Goal: Task Accomplishment & Management: Manage account settings

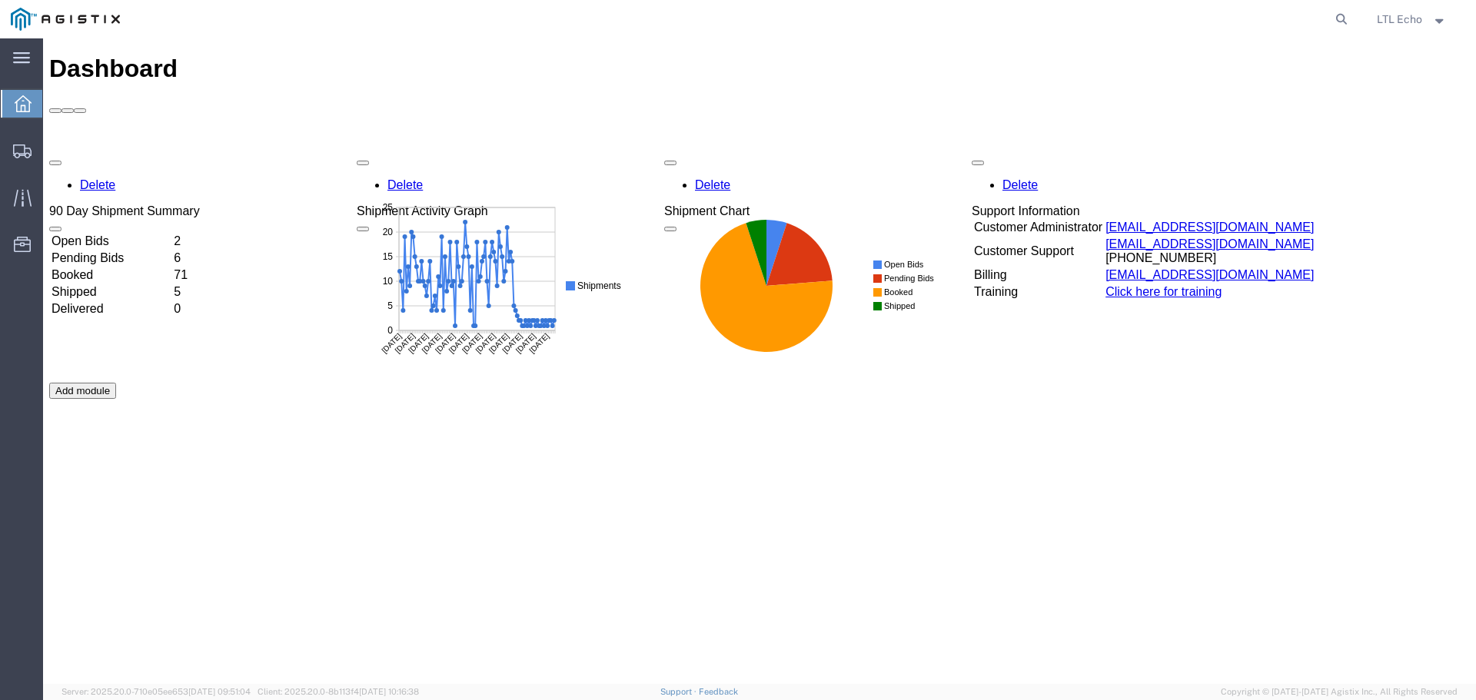
click at [1027, 17] on agx-global-search at bounding box center [1108, 19] width 492 height 38
click at [1333, 15] on icon at bounding box center [1341, 19] width 22 height 22
paste input "56906567"
type input "56906567"
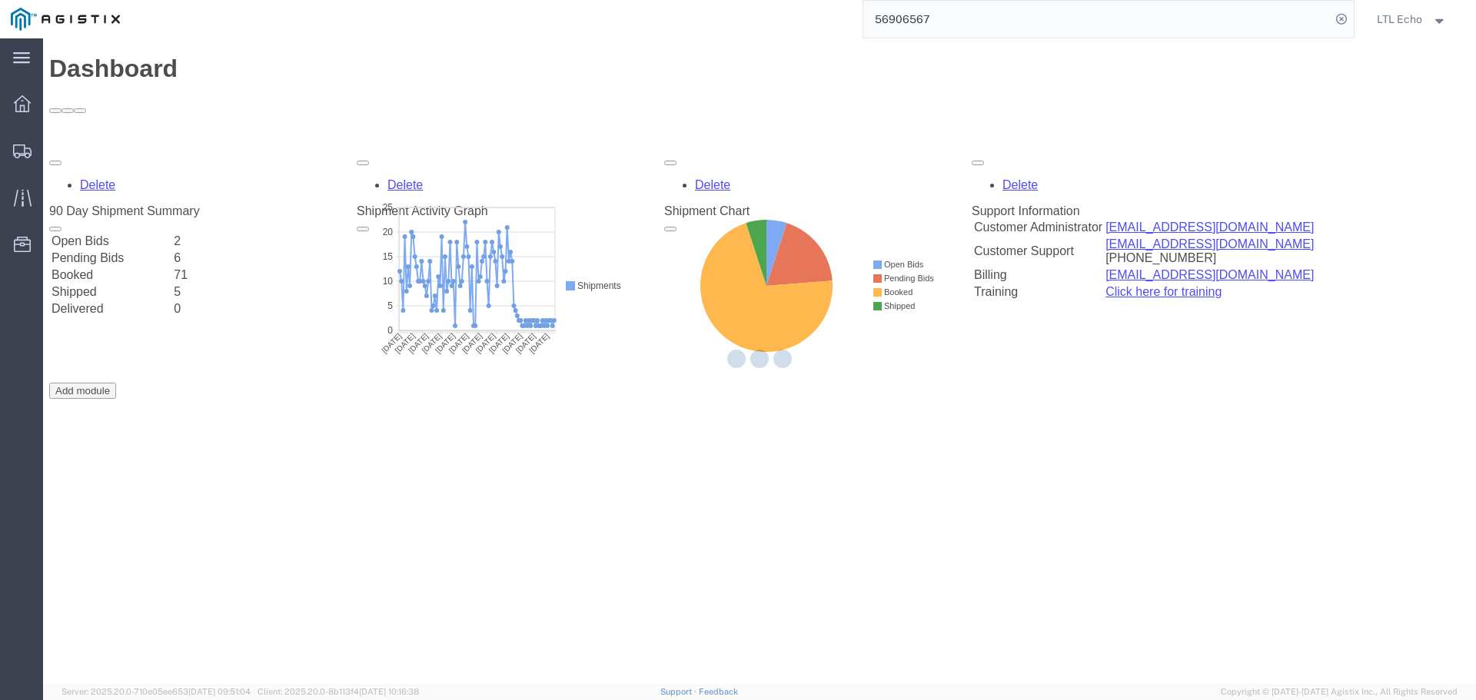
click at [1074, 14] on input "56906567" at bounding box center [1096, 19] width 467 height 37
click at [1230, 21] on input "56906567" at bounding box center [1096, 19] width 467 height 37
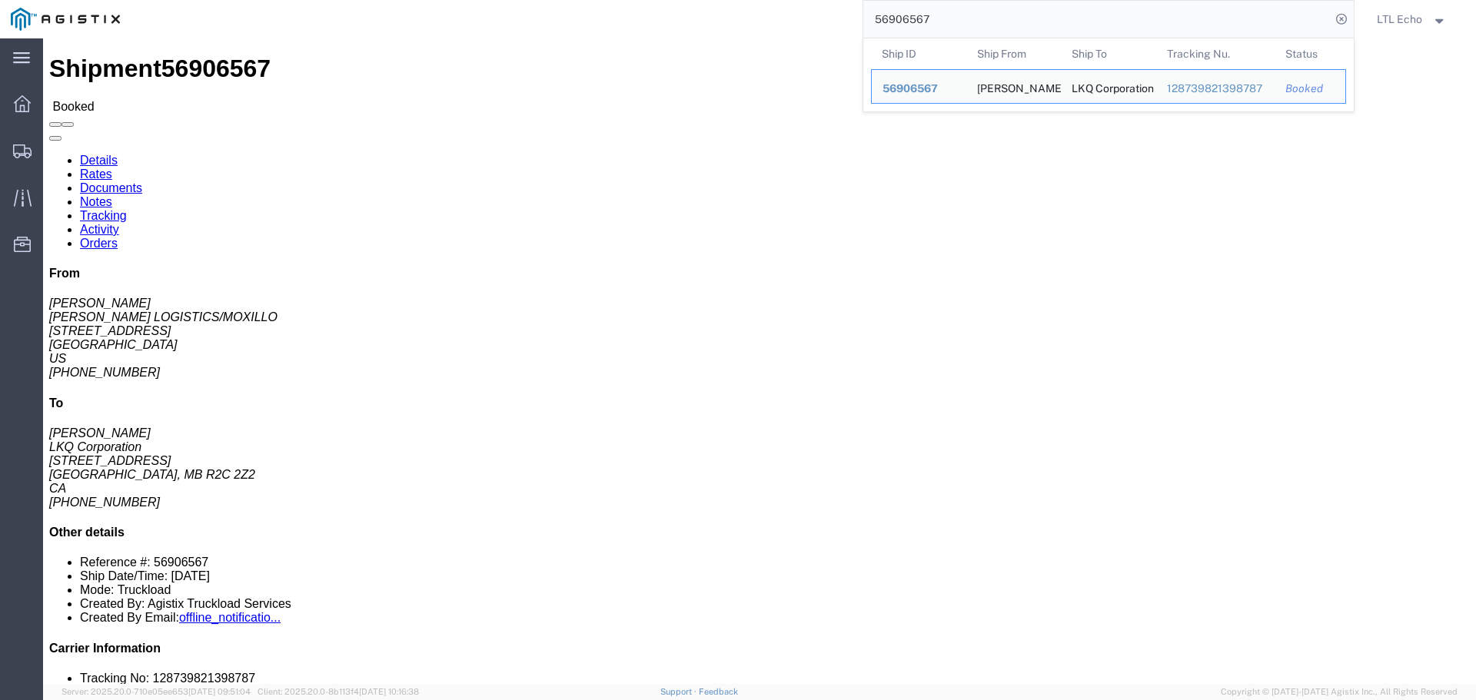
click link "Tracking"
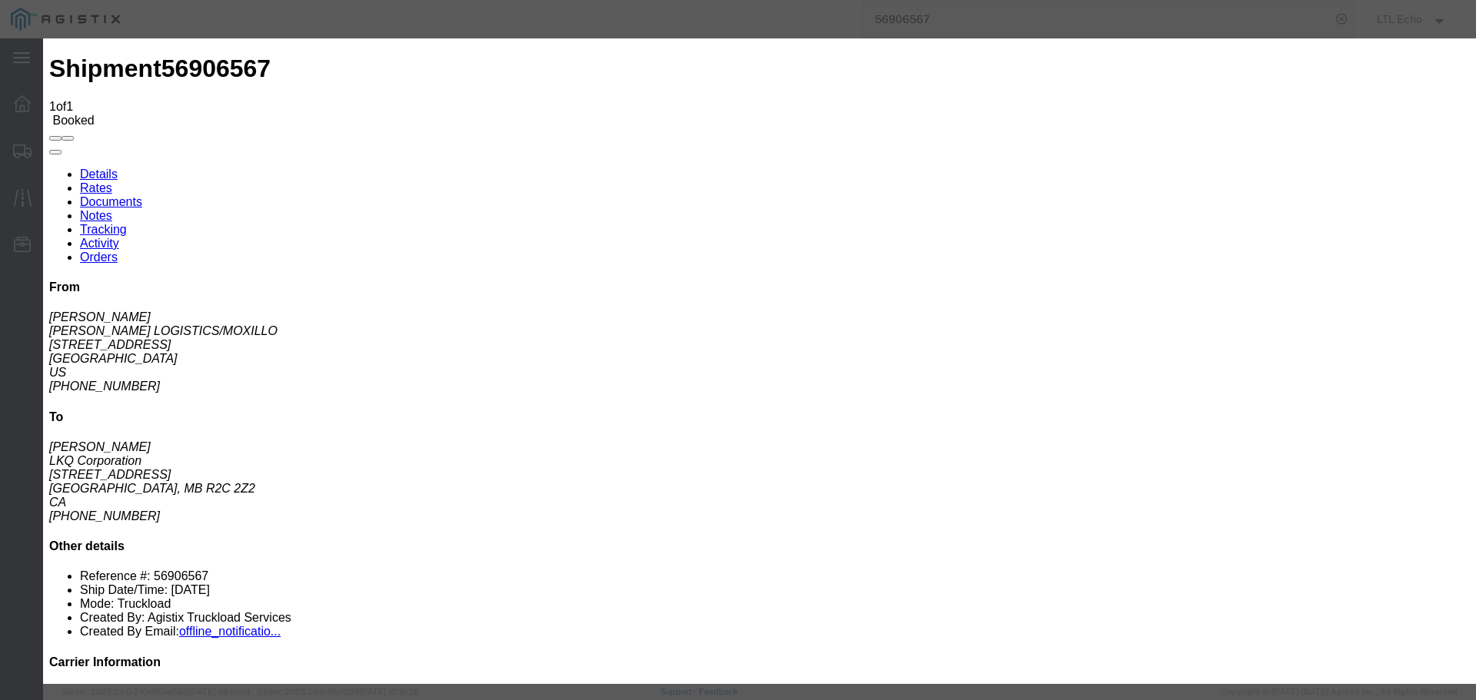
type input "[DATE]"
type input "2:00 PM"
select select "PICKEDUP"
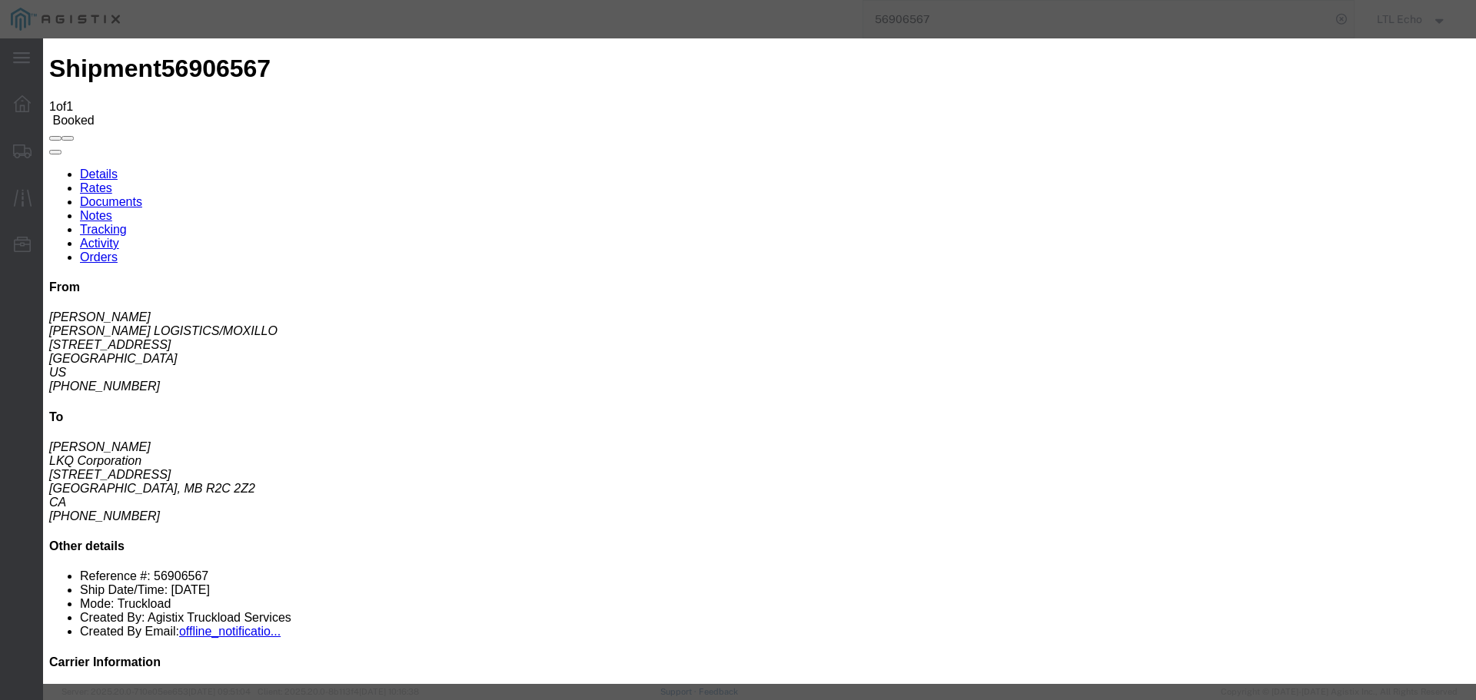
type input "[DATE]"
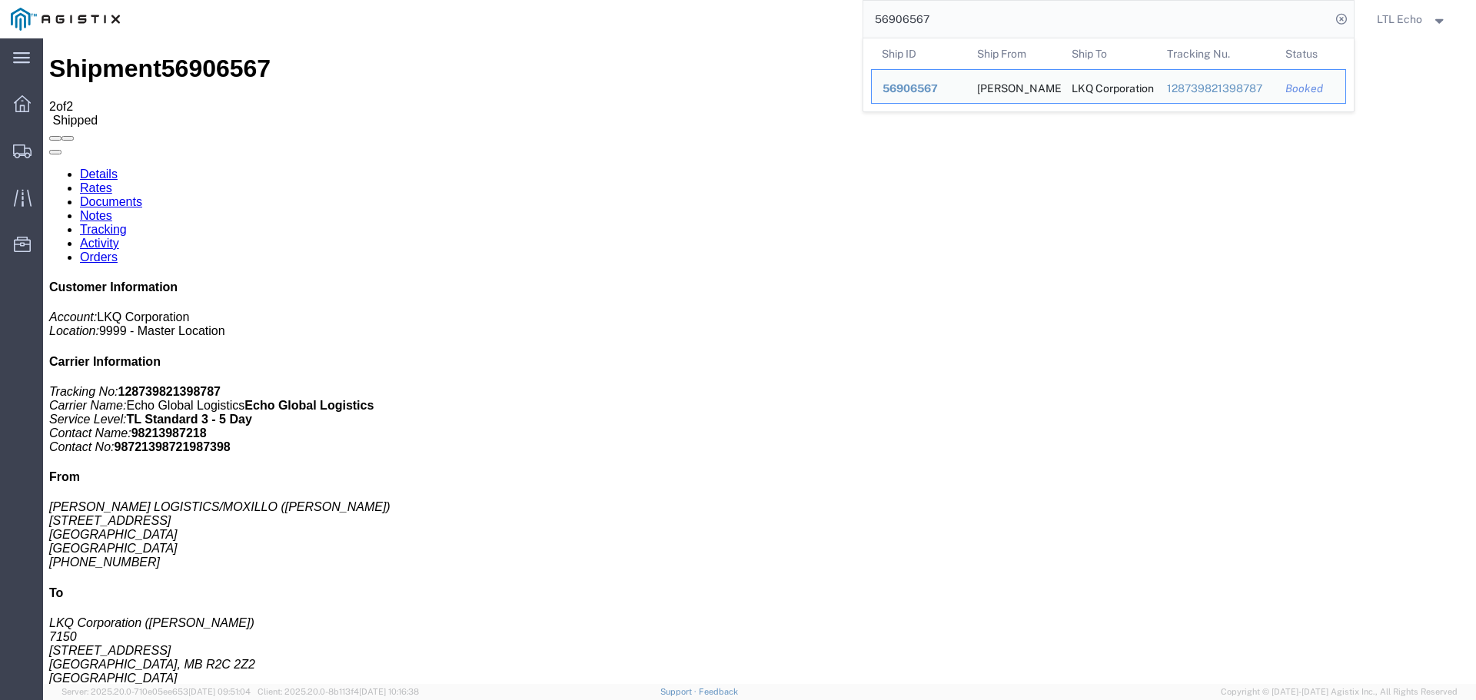
click at [914, 15] on input "56906567" at bounding box center [1096, 19] width 467 height 37
paste input "64899"
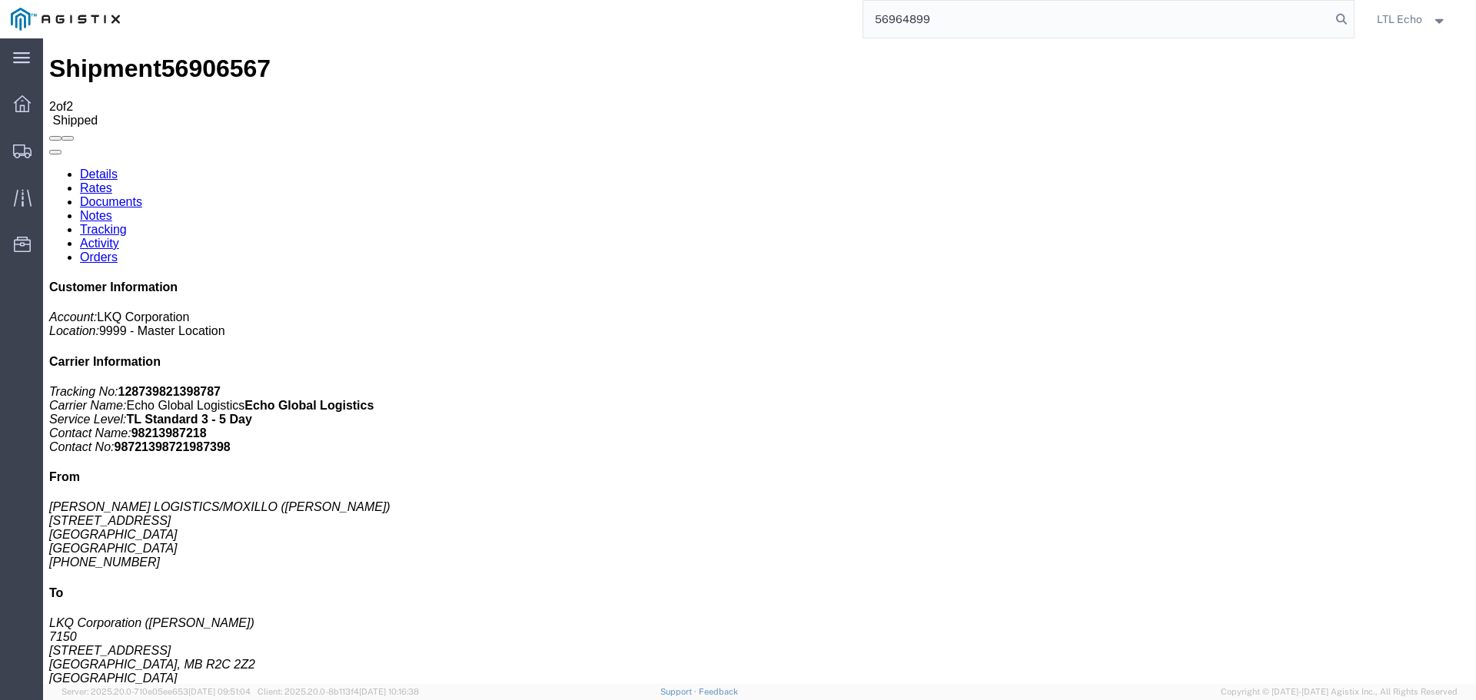
type input "56964899"
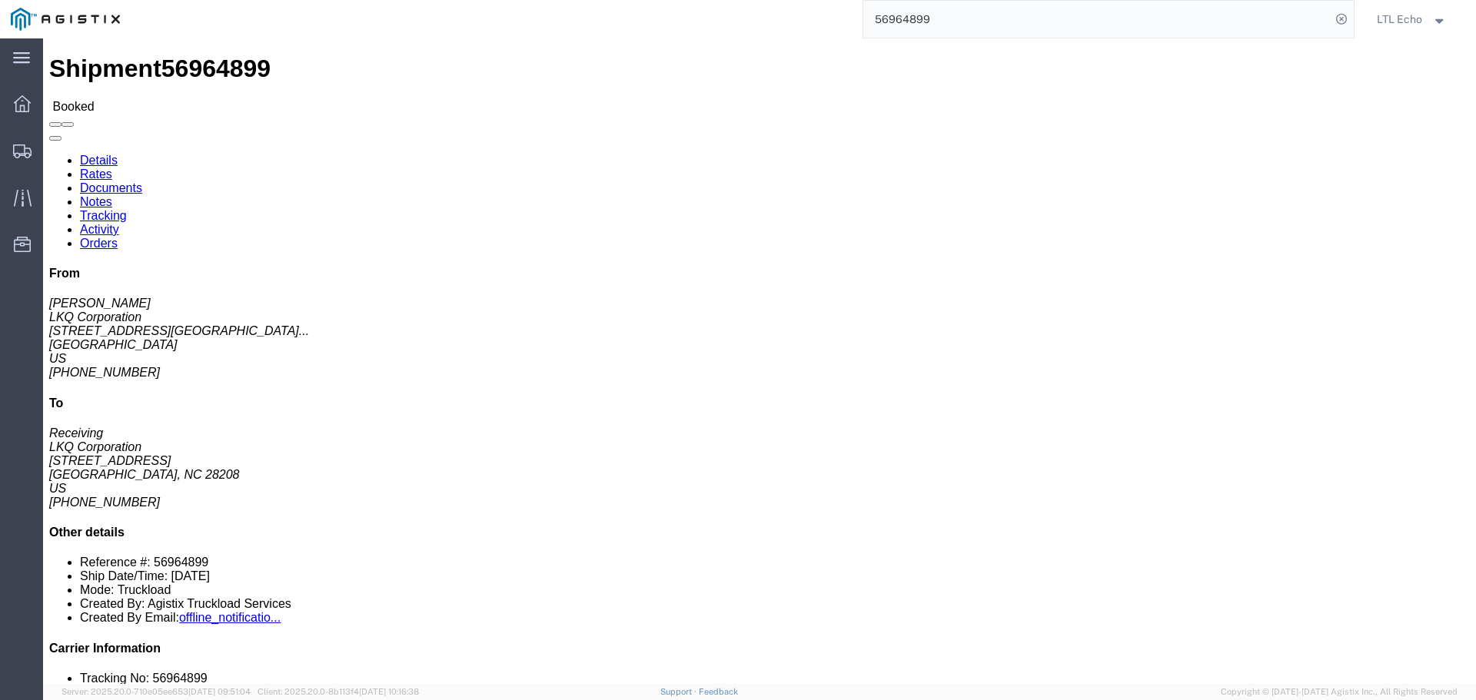
click link "Tracking"
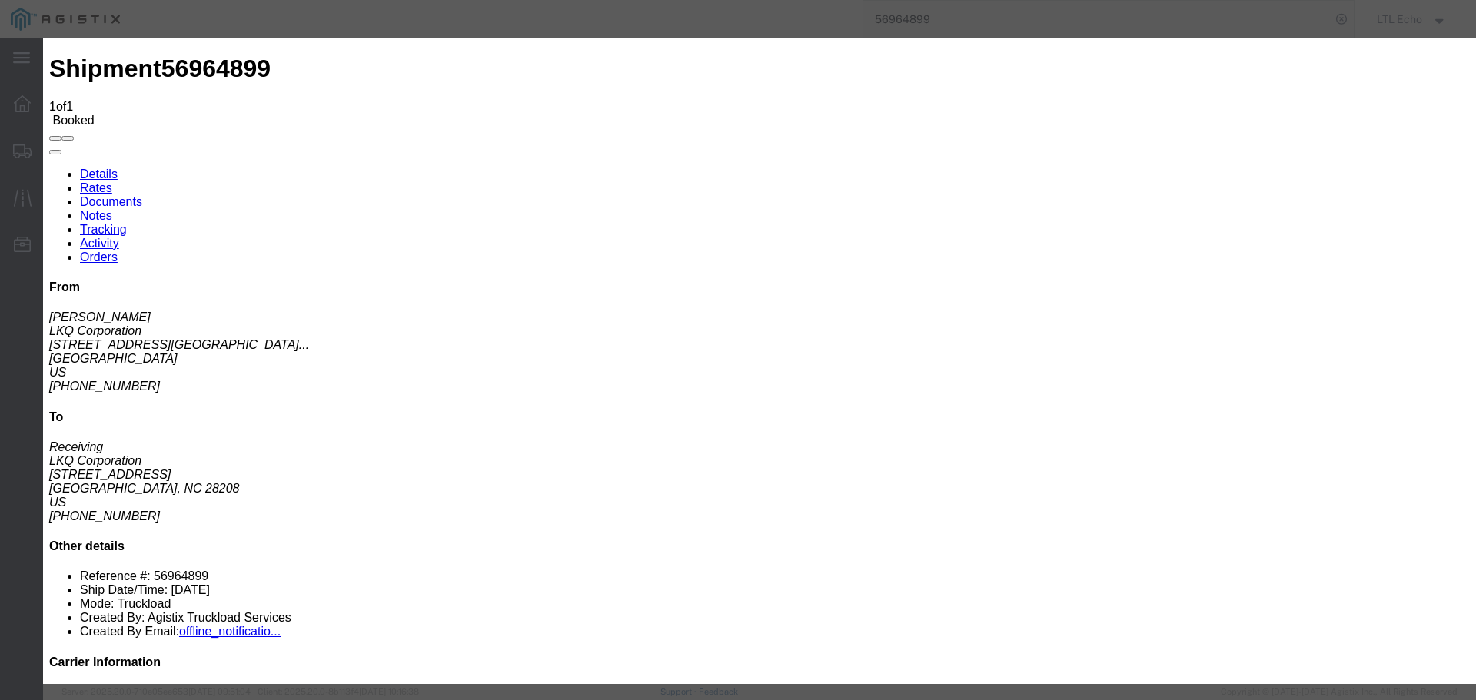
type input "[DATE]"
type input "2:00 PM"
select select "PICKEDUP"
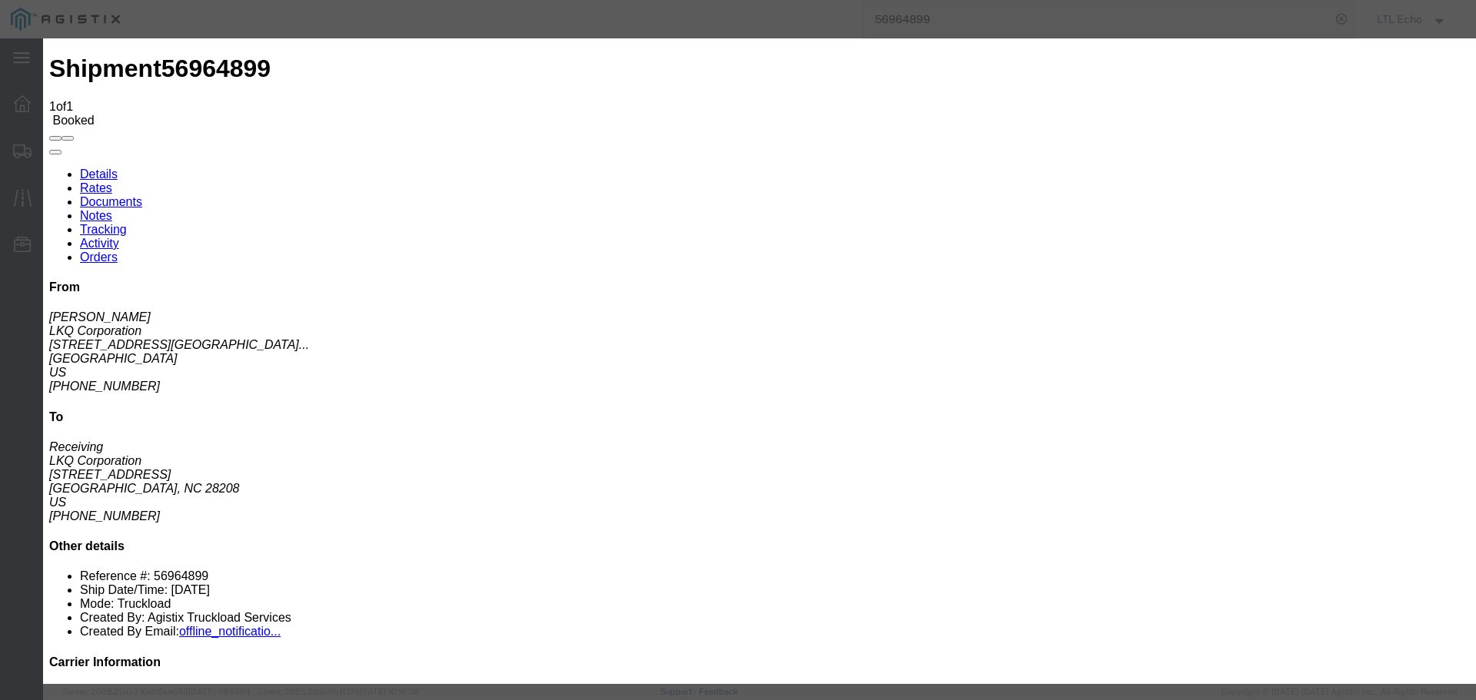
type input "[DATE]"
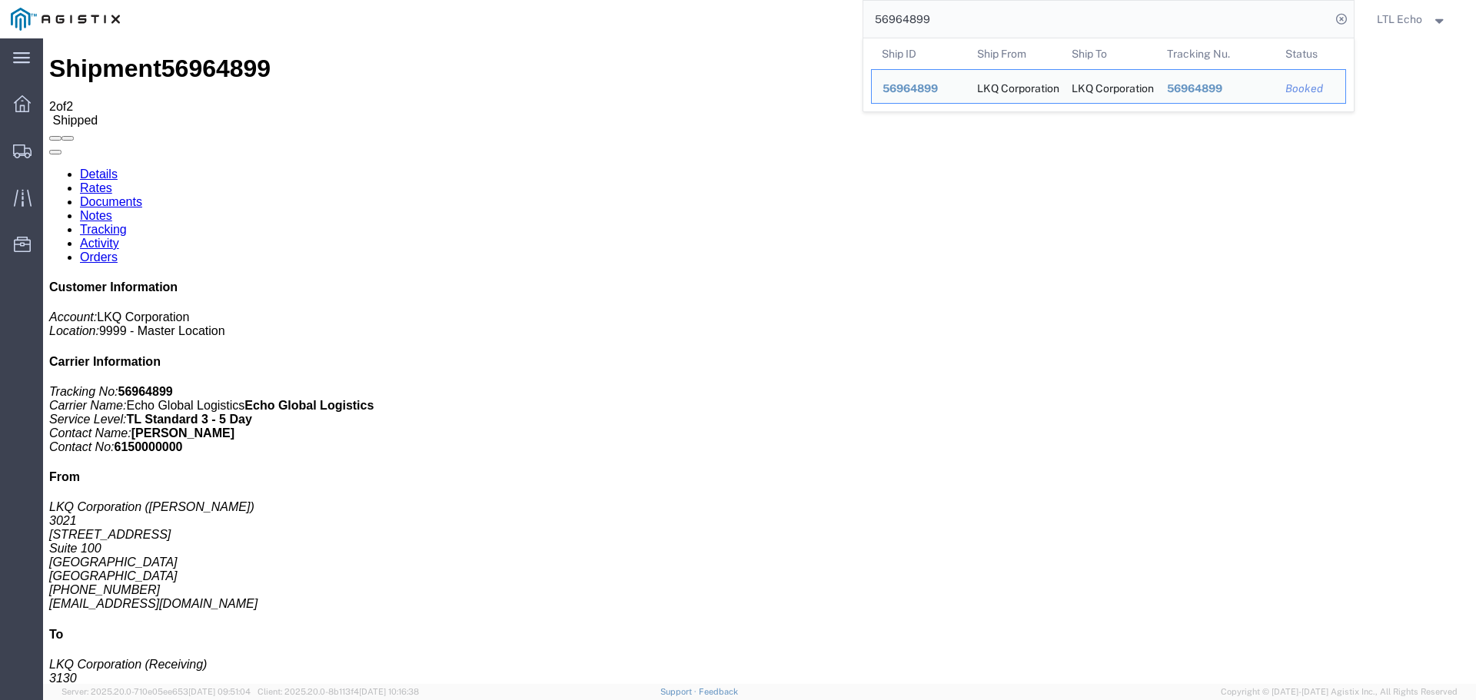
click at [920, 22] on input "56964899" at bounding box center [1096, 19] width 467 height 37
paste input "307"
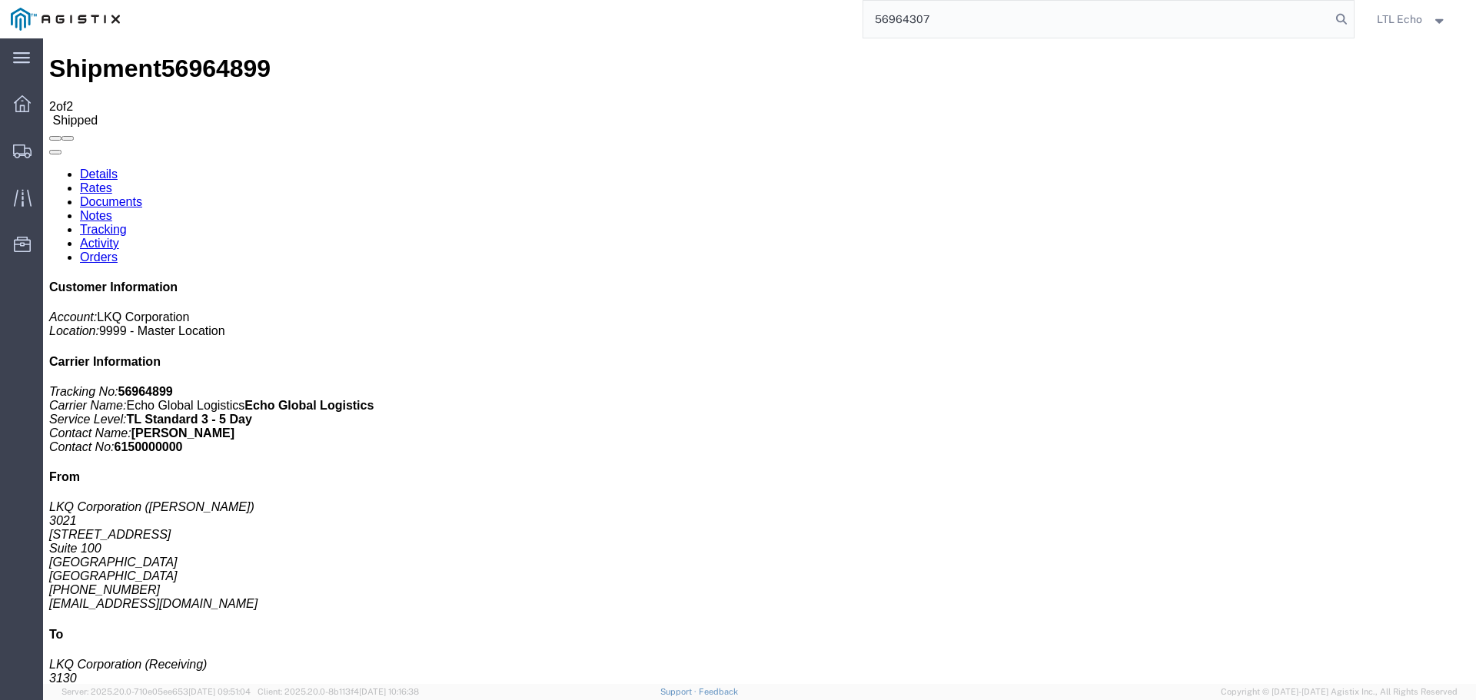
type input "56964307"
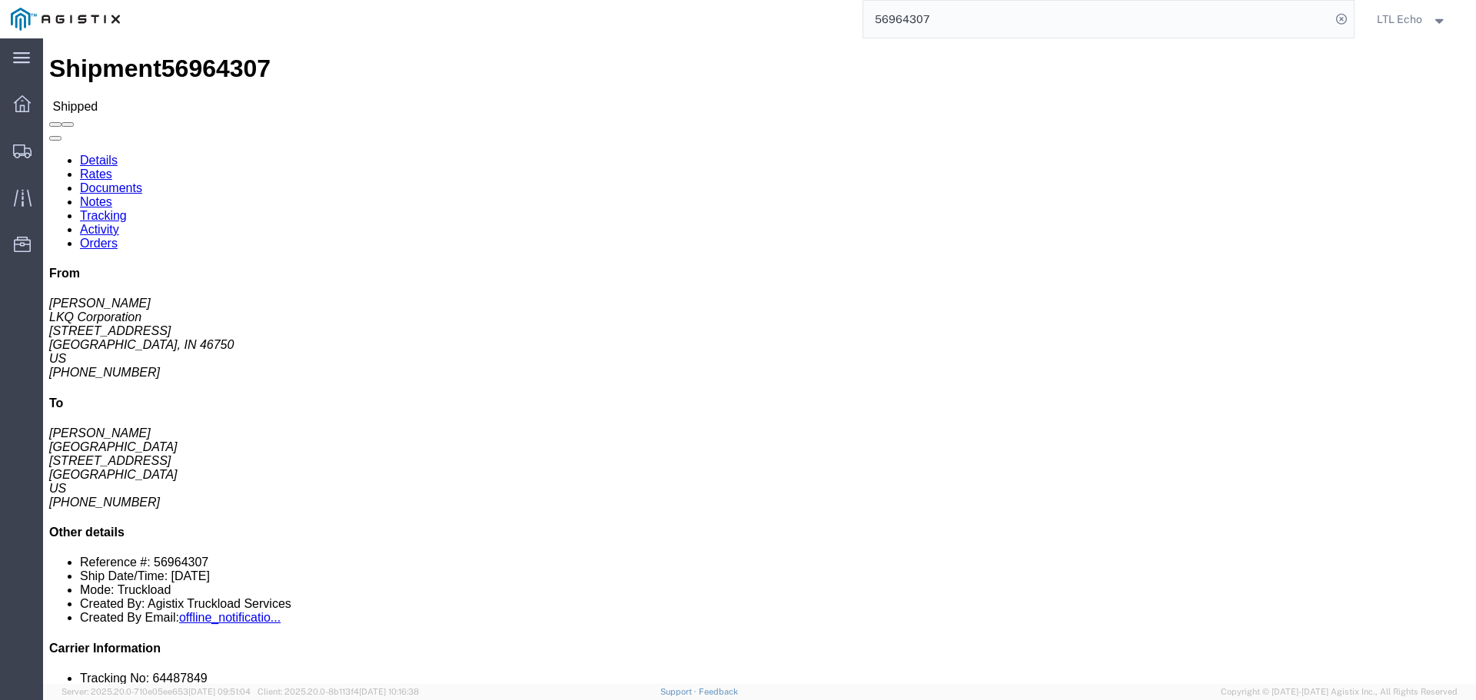
click link "Tracking"
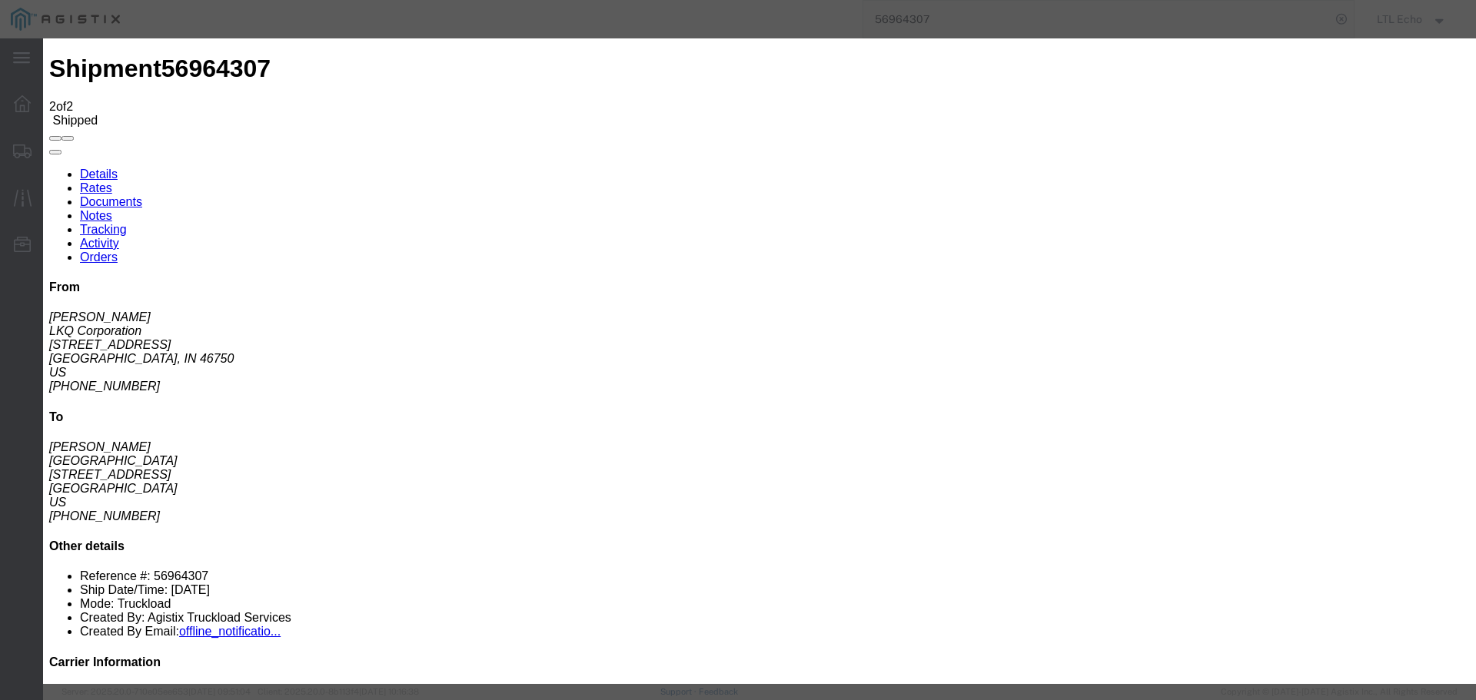
type input "[DATE]"
type input "2:00 PM"
select select "DELIVRED"
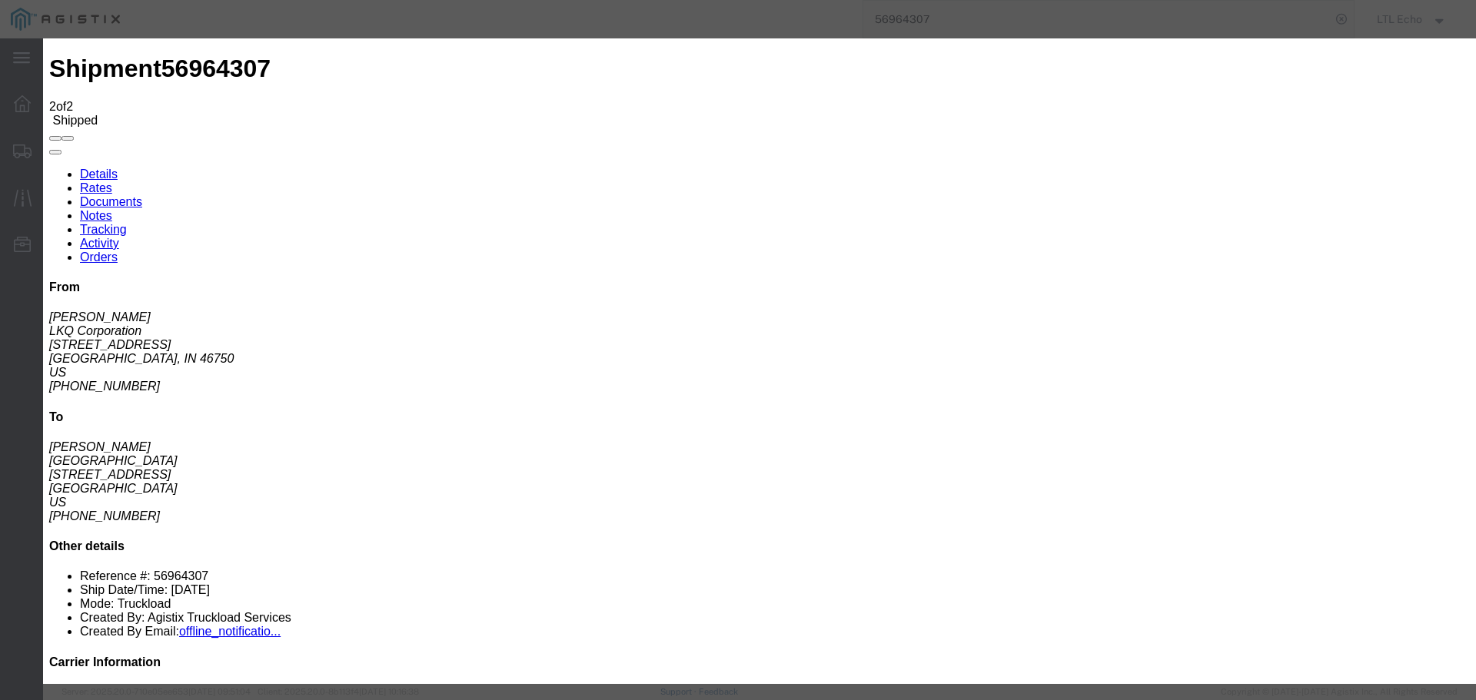
type input "[DATE]"
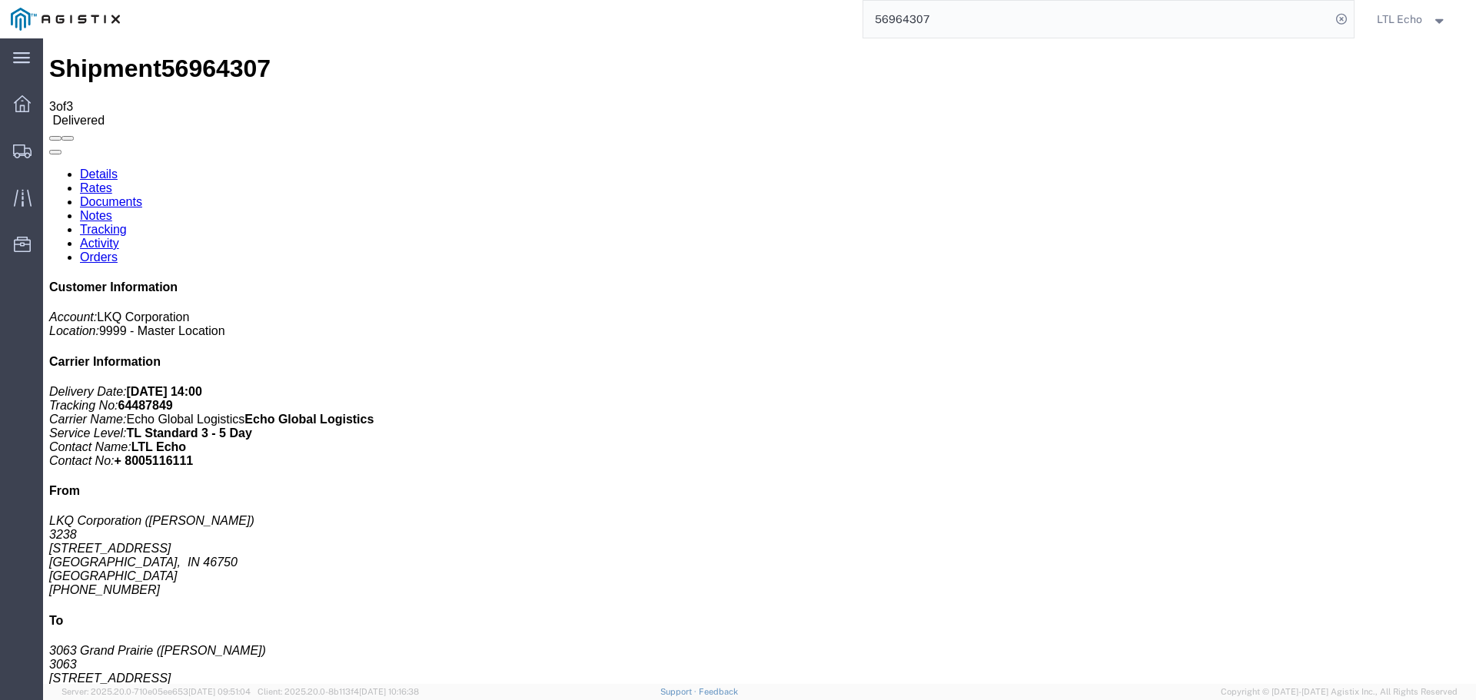
click at [880, 18] on input "56964307" at bounding box center [1096, 19] width 467 height 37
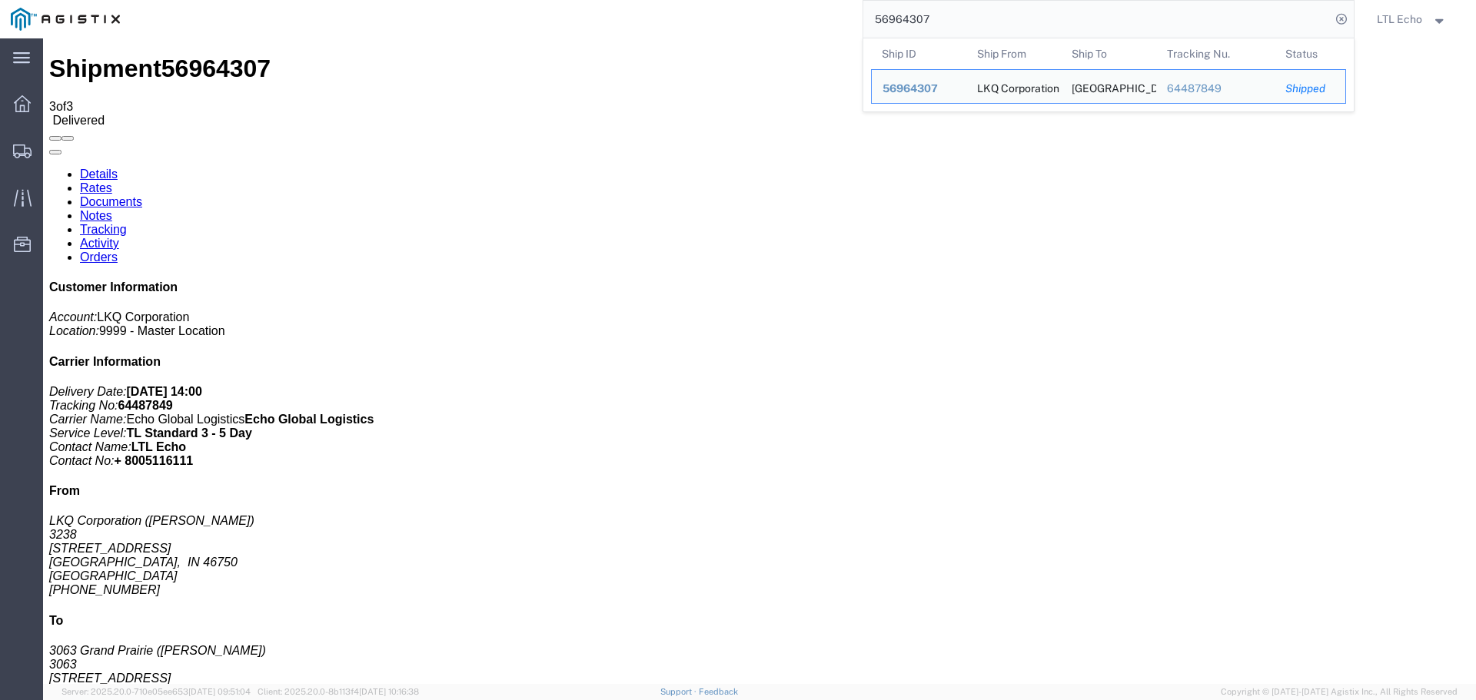
click at [880, 18] on input "56964307" at bounding box center [1096, 19] width 467 height 37
paste input "288"
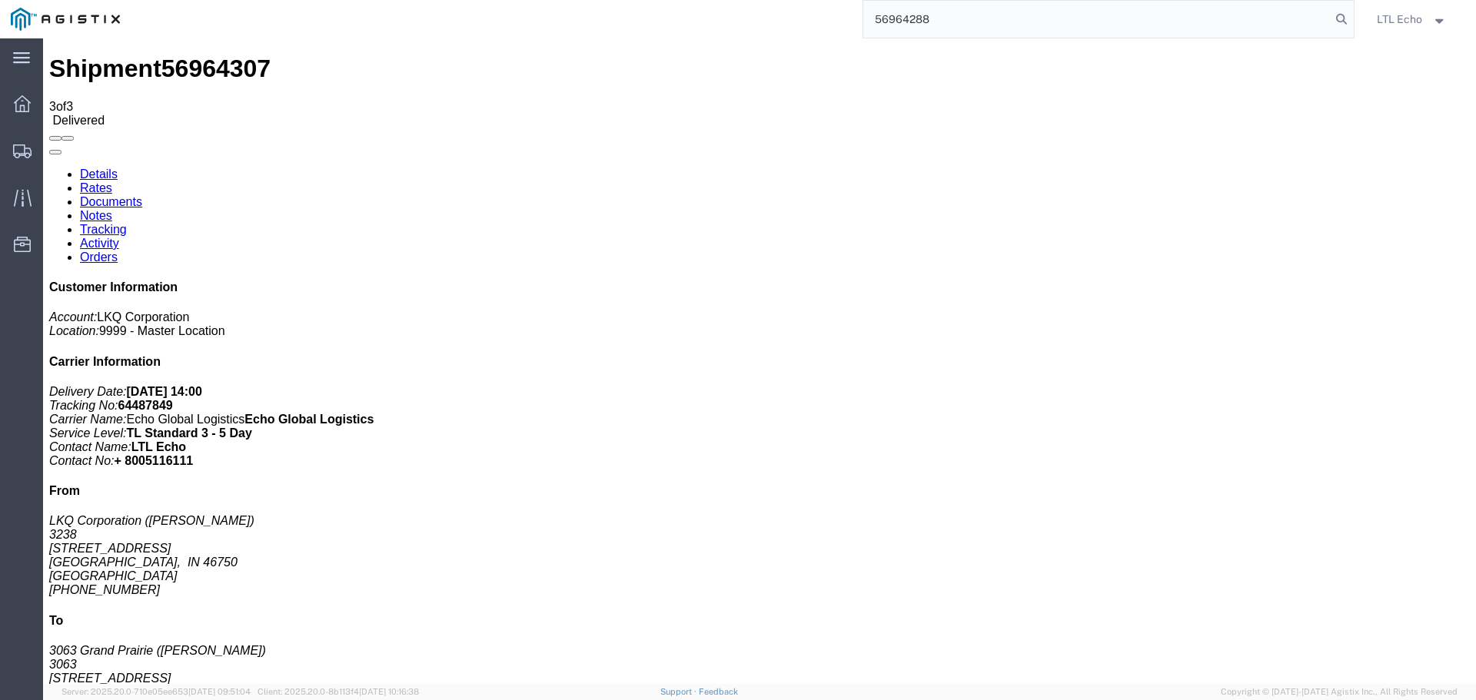
type input "56964288"
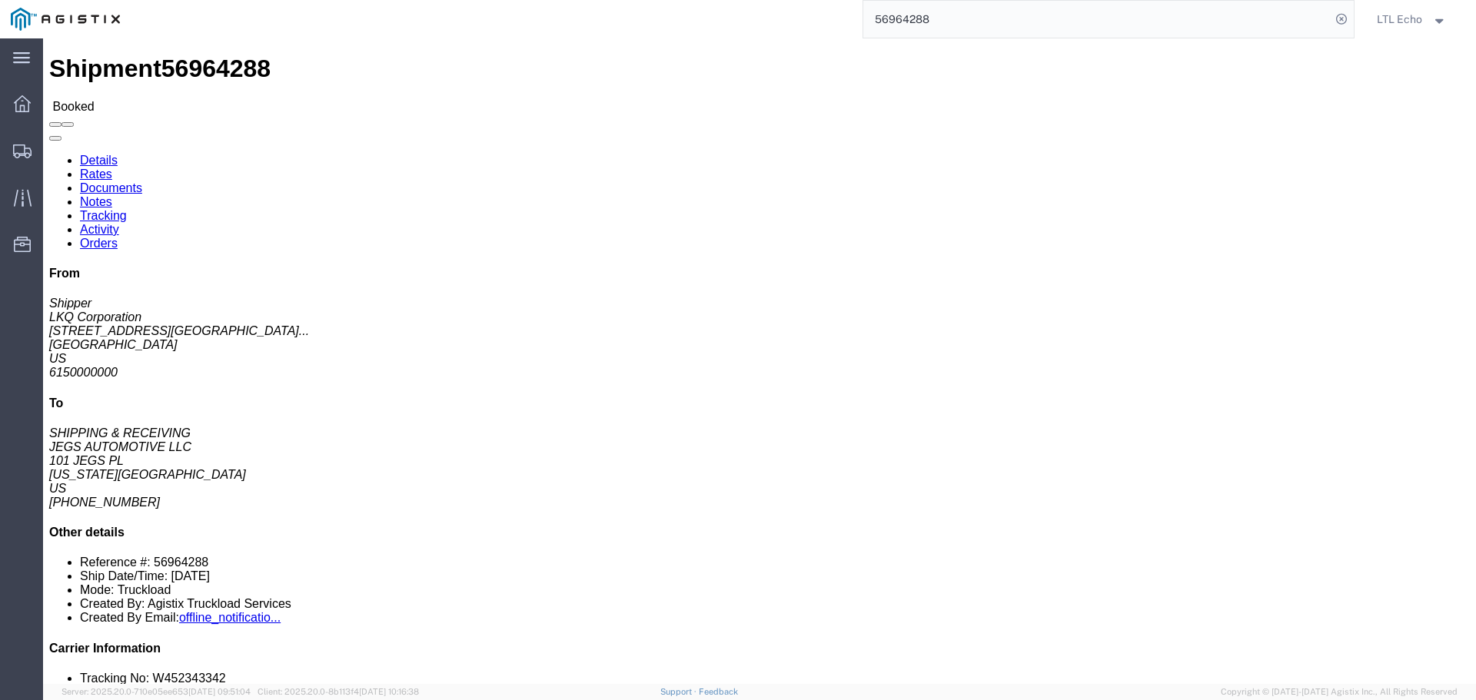
click link "Tracking"
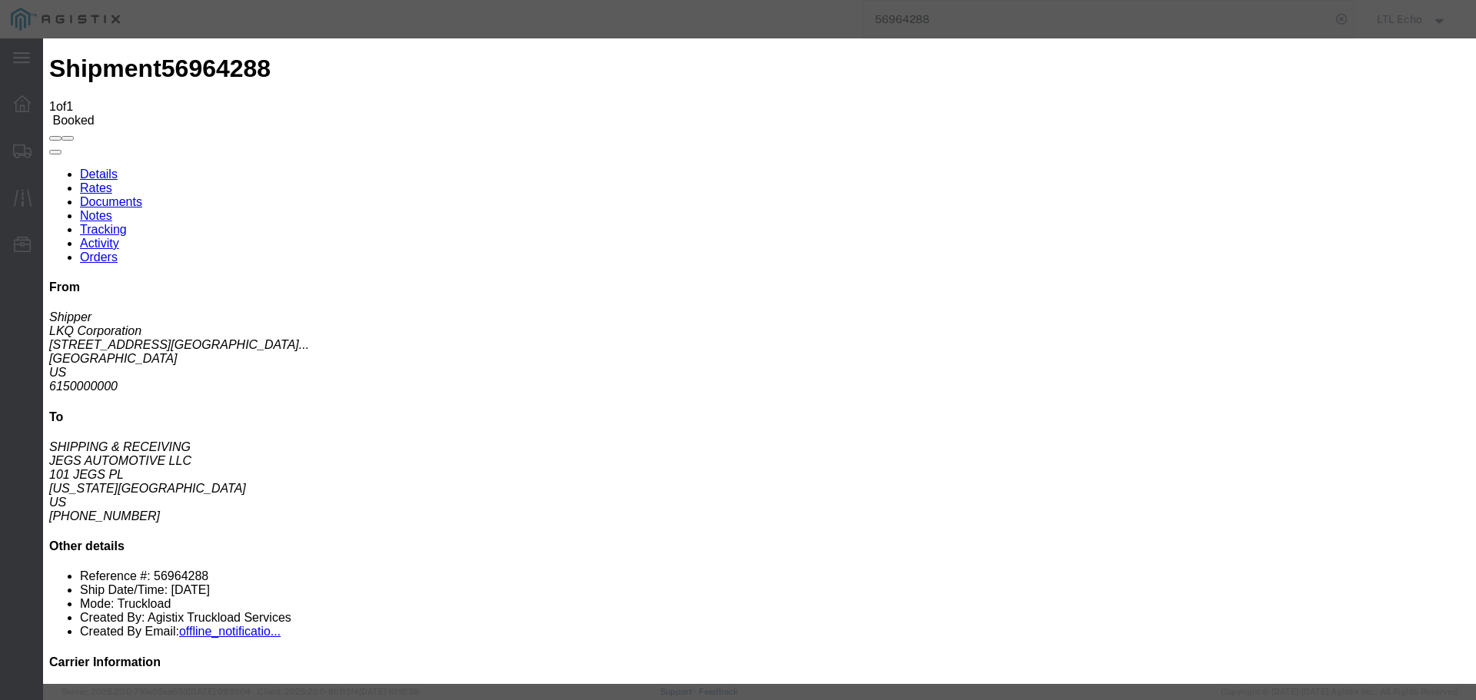
type input "[DATE]"
type input "2:00 PM"
select select "PICKEDUP"
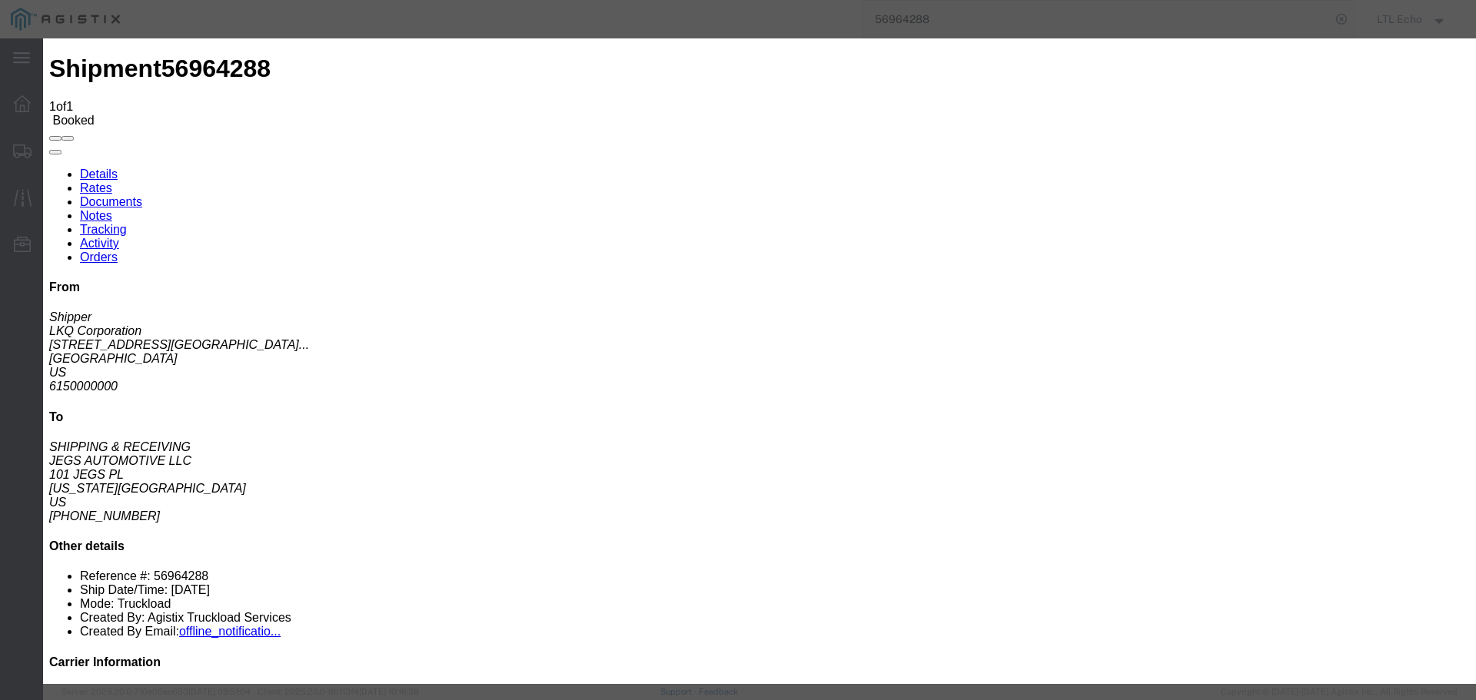
type input "[DATE]"
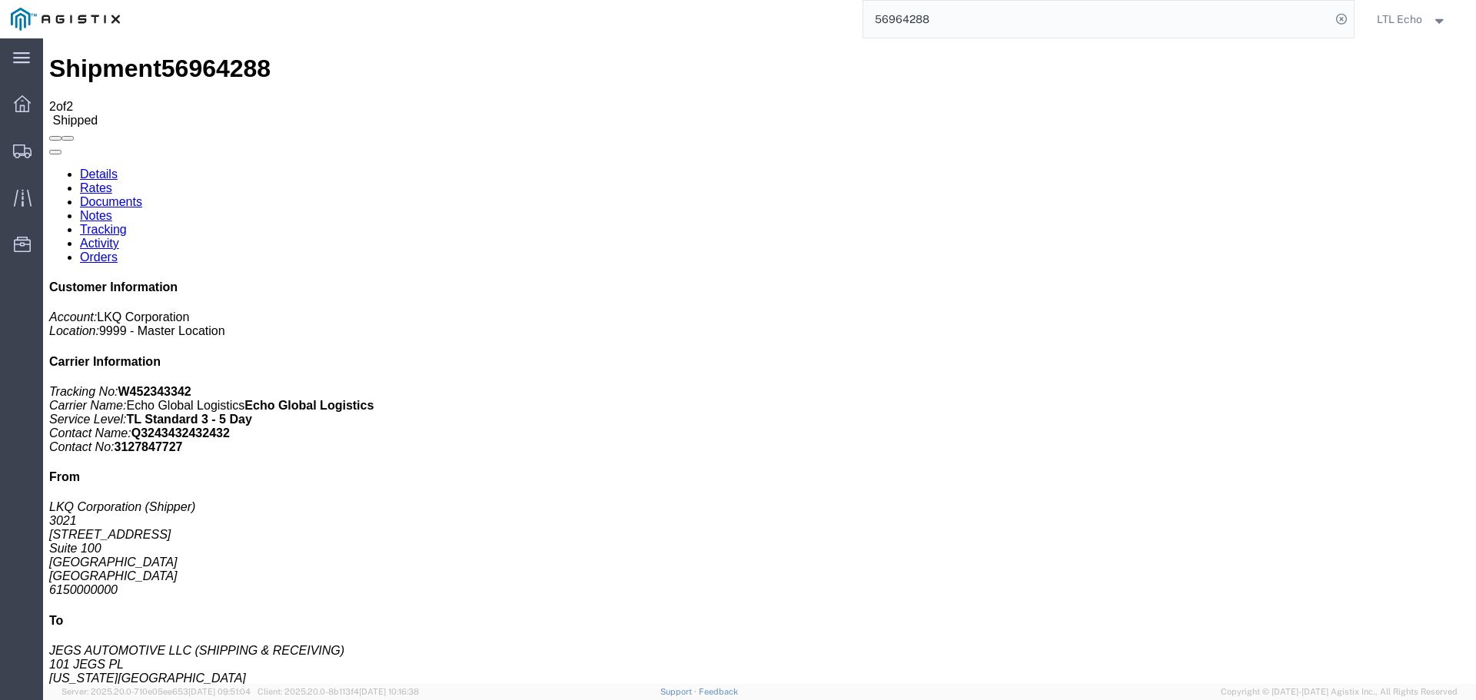
click at [890, 20] on input "56964288" at bounding box center [1096, 19] width 467 height 37
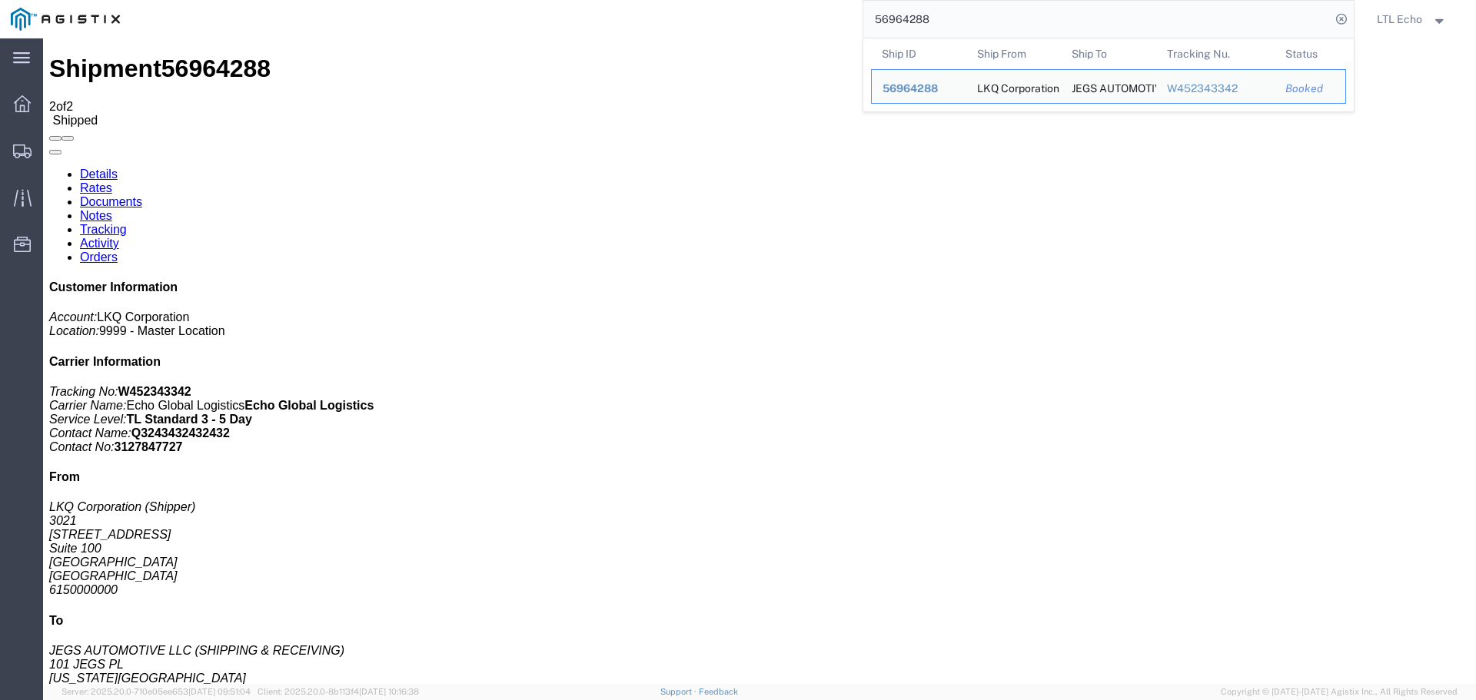
click at [890, 20] on input "56964288" at bounding box center [1096, 19] width 467 height 37
paste input "57866"
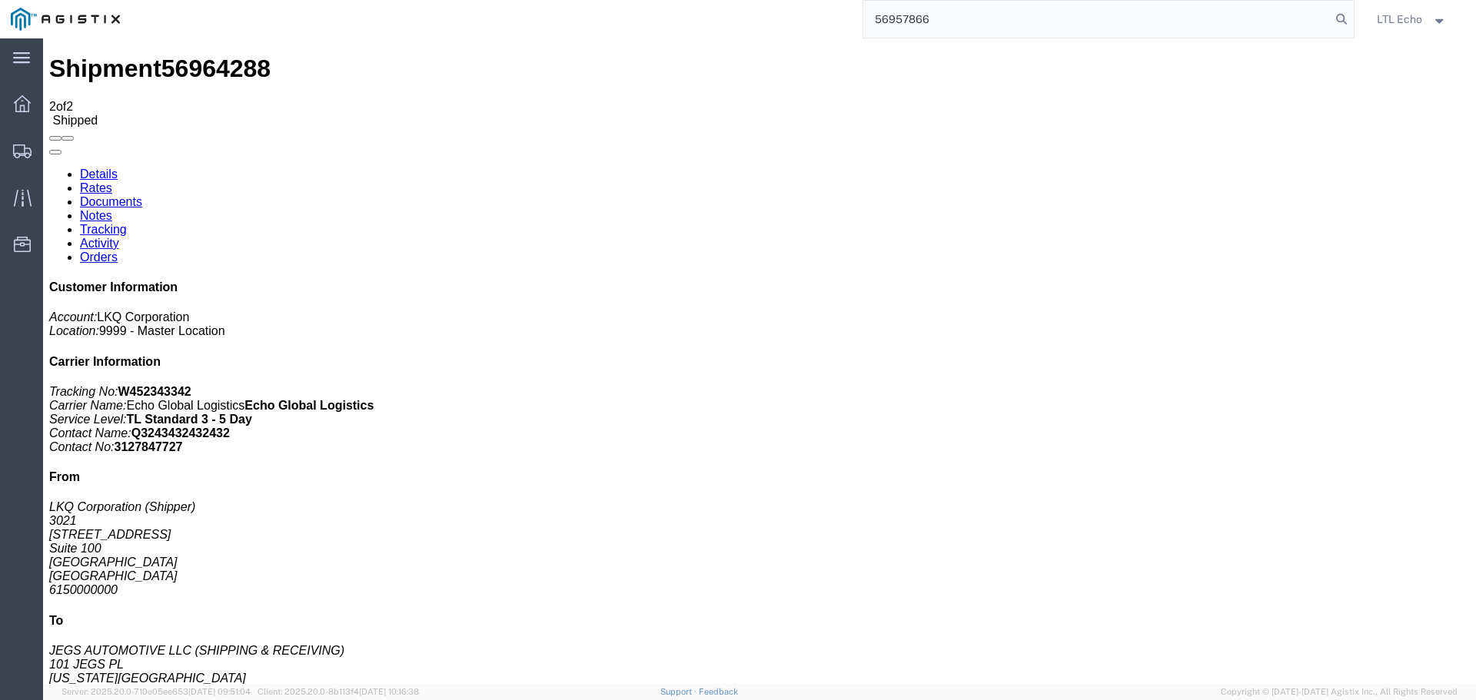
type input "56957866"
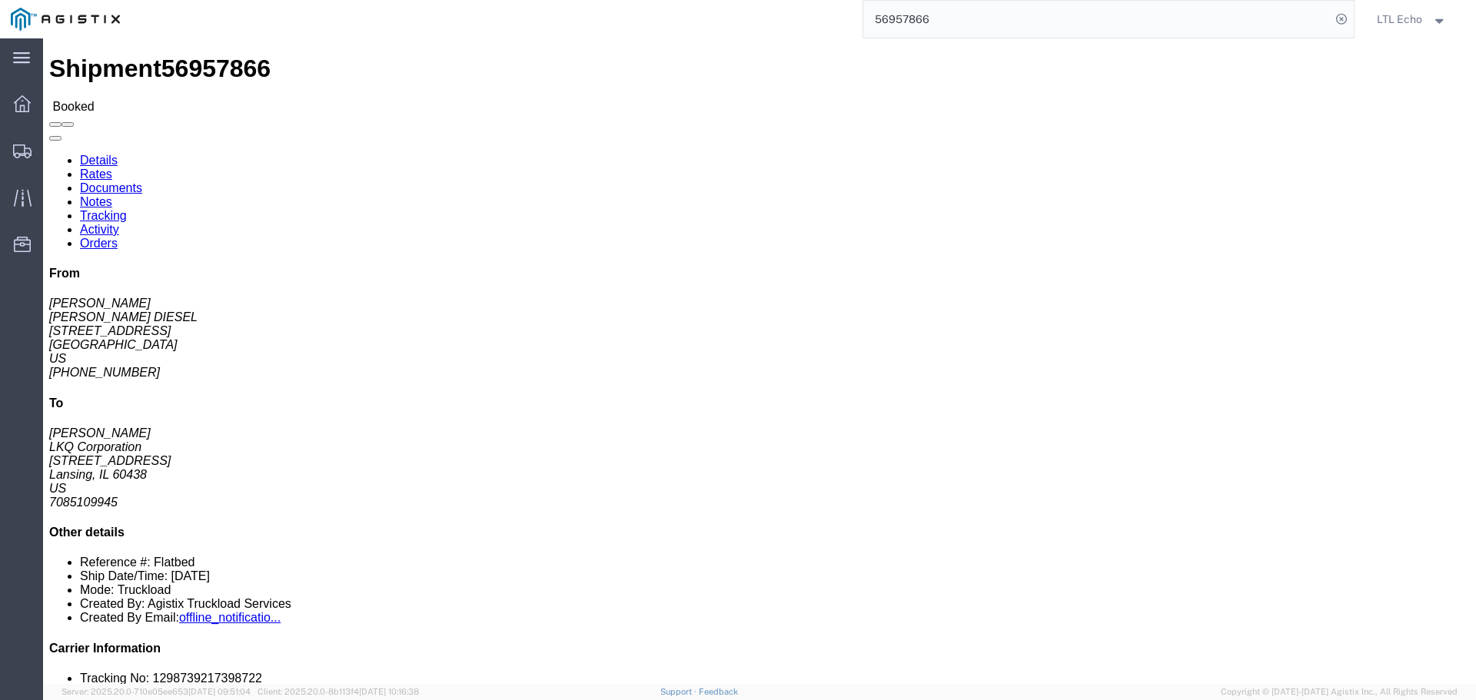
click link "Tracking"
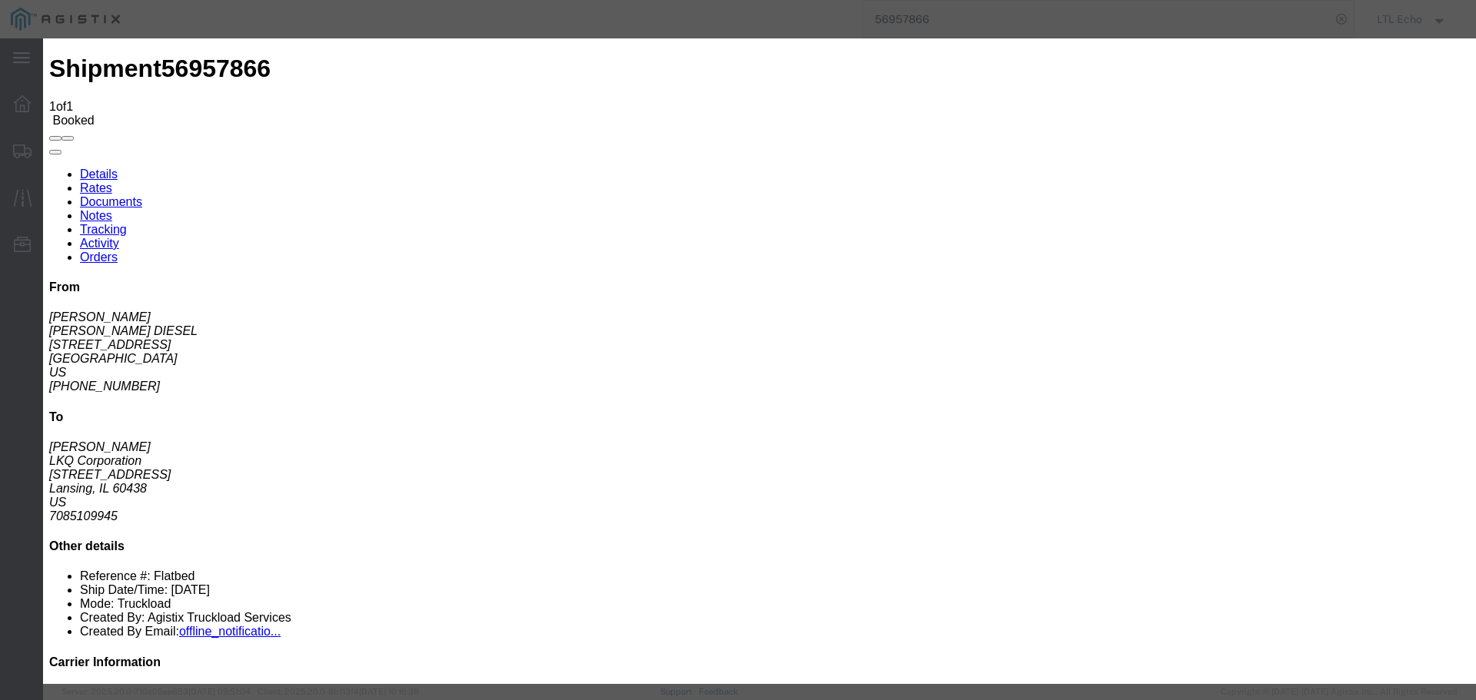
type input "[DATE]"
type input "2:00 PM"
select select "DELIVRED"
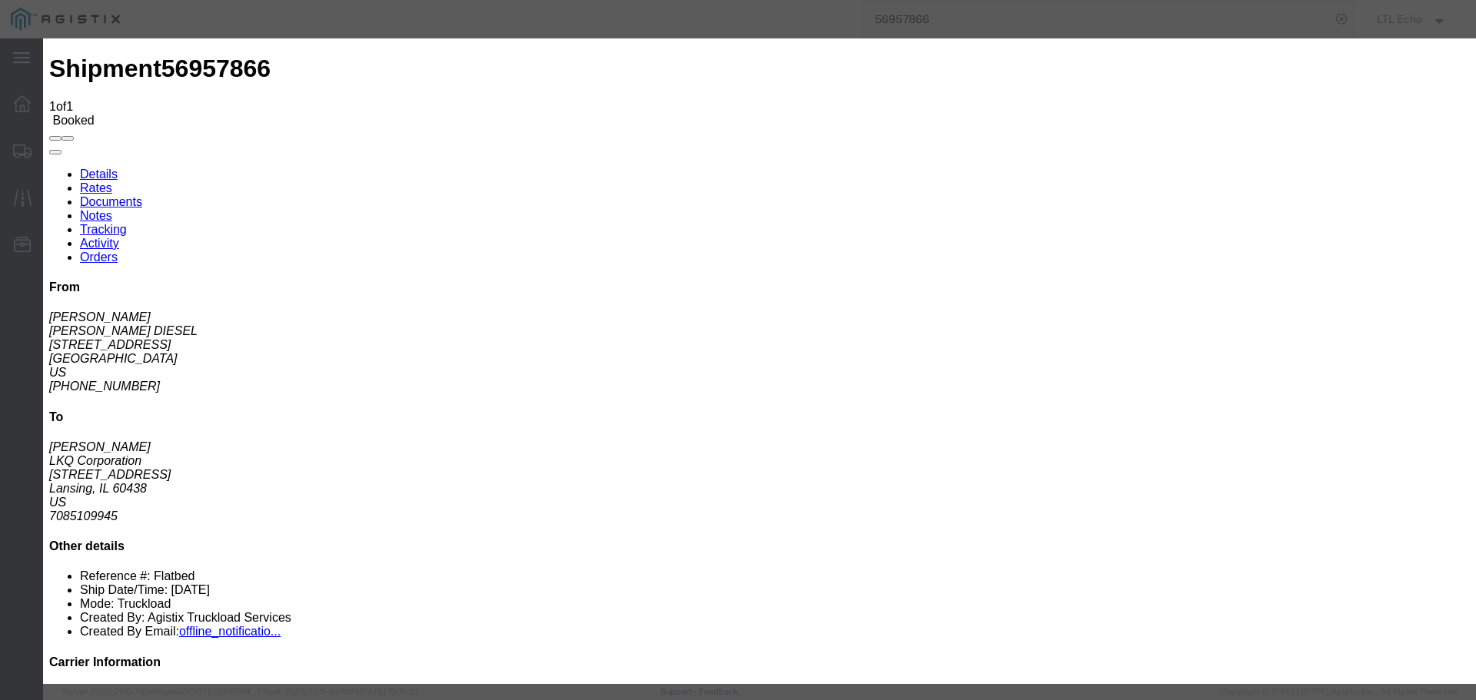
type input "[DATE]"
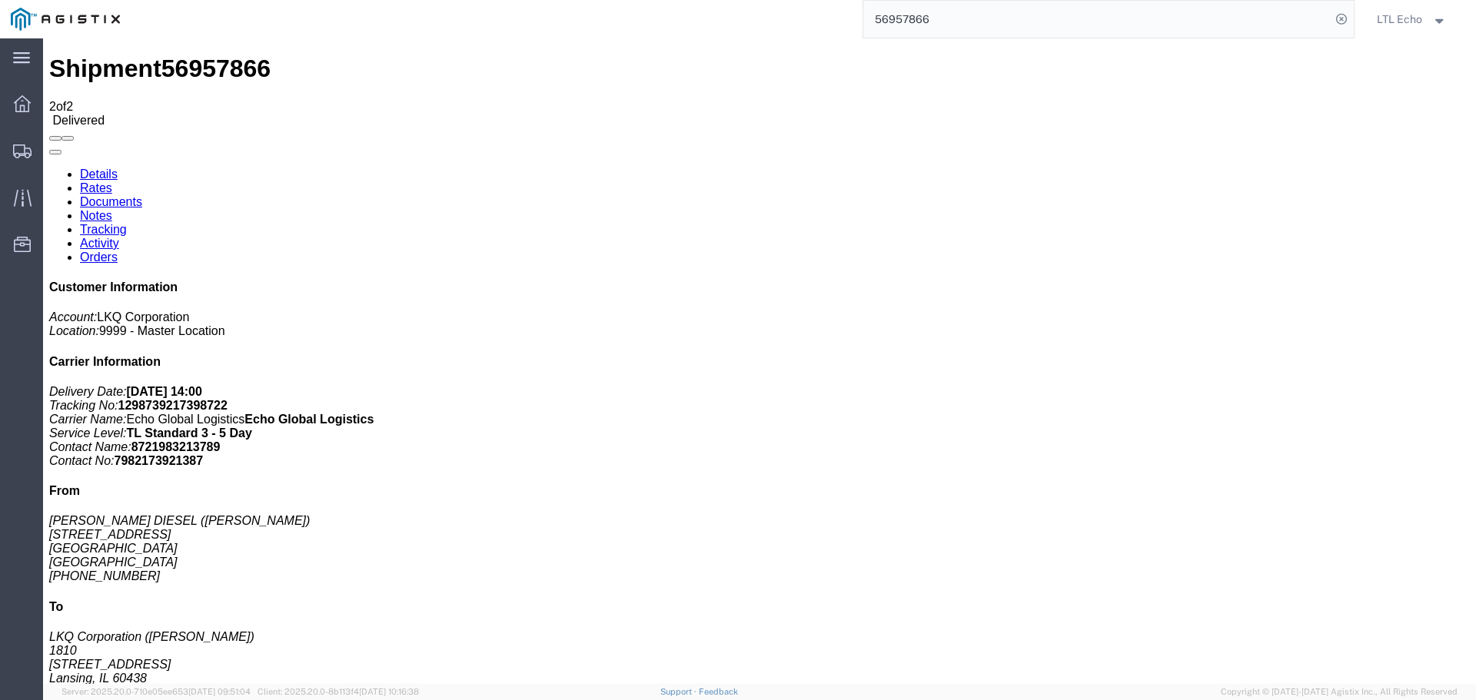
click at [910, 22] on input "56957866" at bounding box center [1096, 19] width 467 height 37
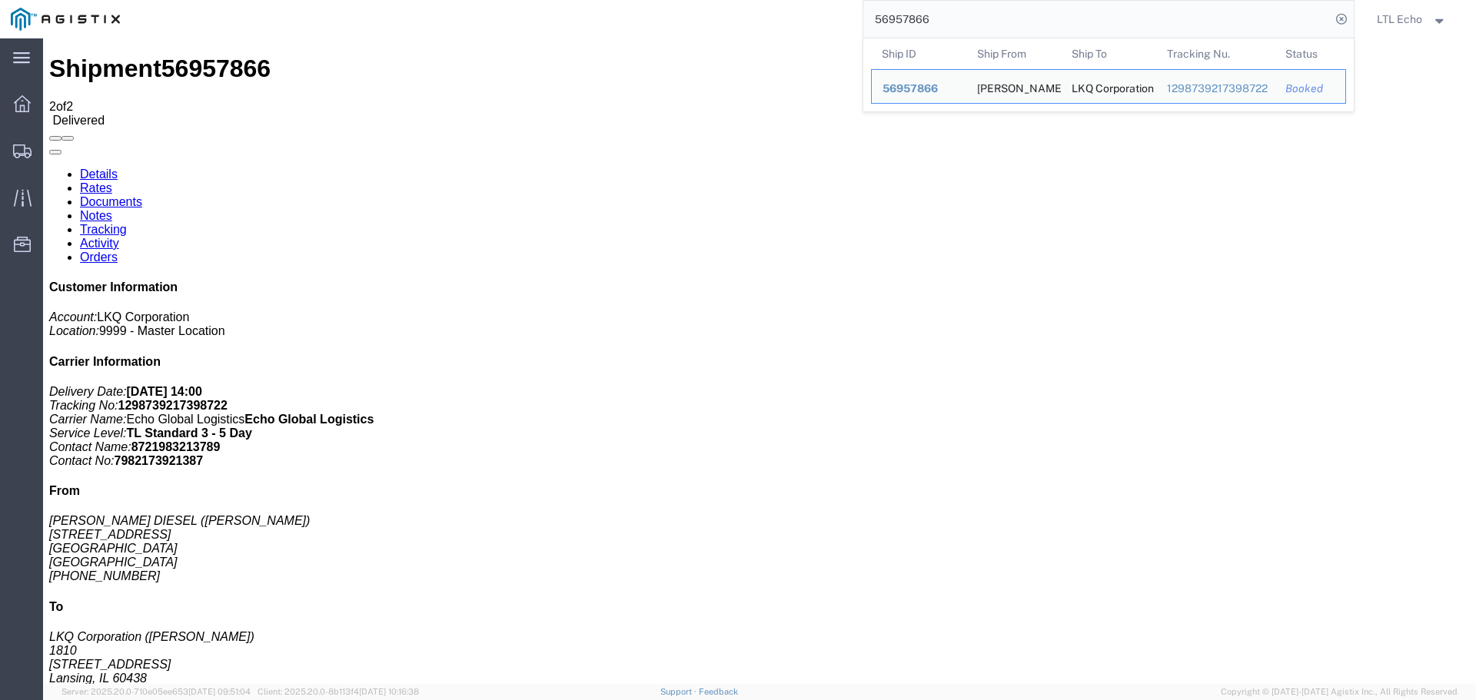
click at [910, 22] on input "56957866" at bounding box center [1096, 19] width 467 height 37
paste input "3884"
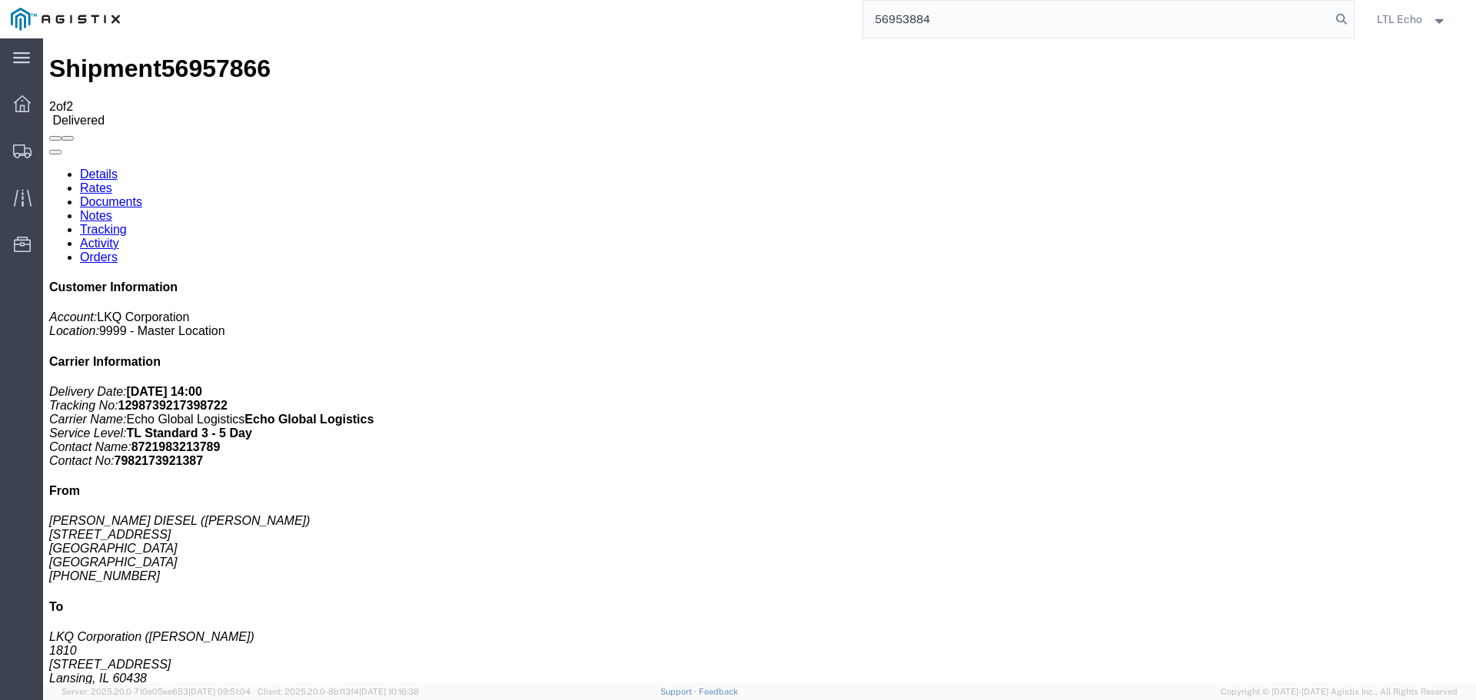
type input "56953884"
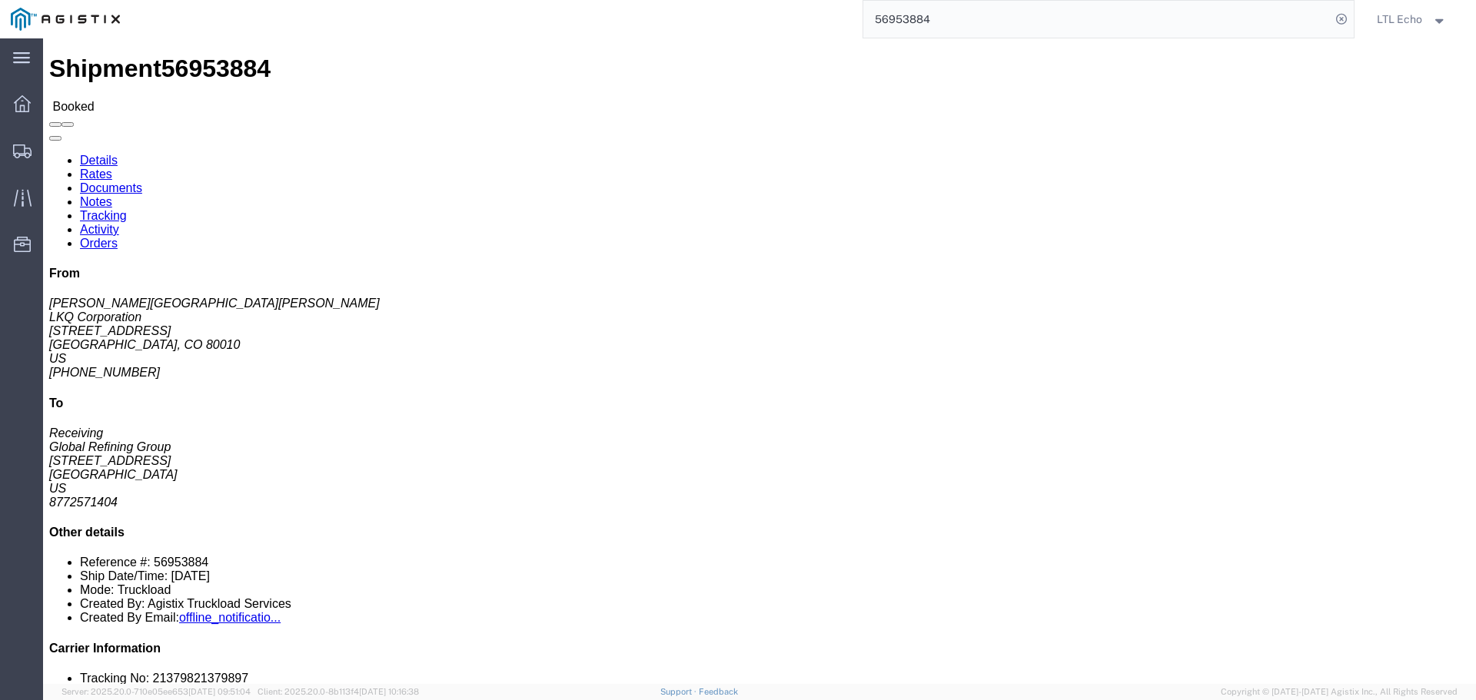
click link "Tracking"
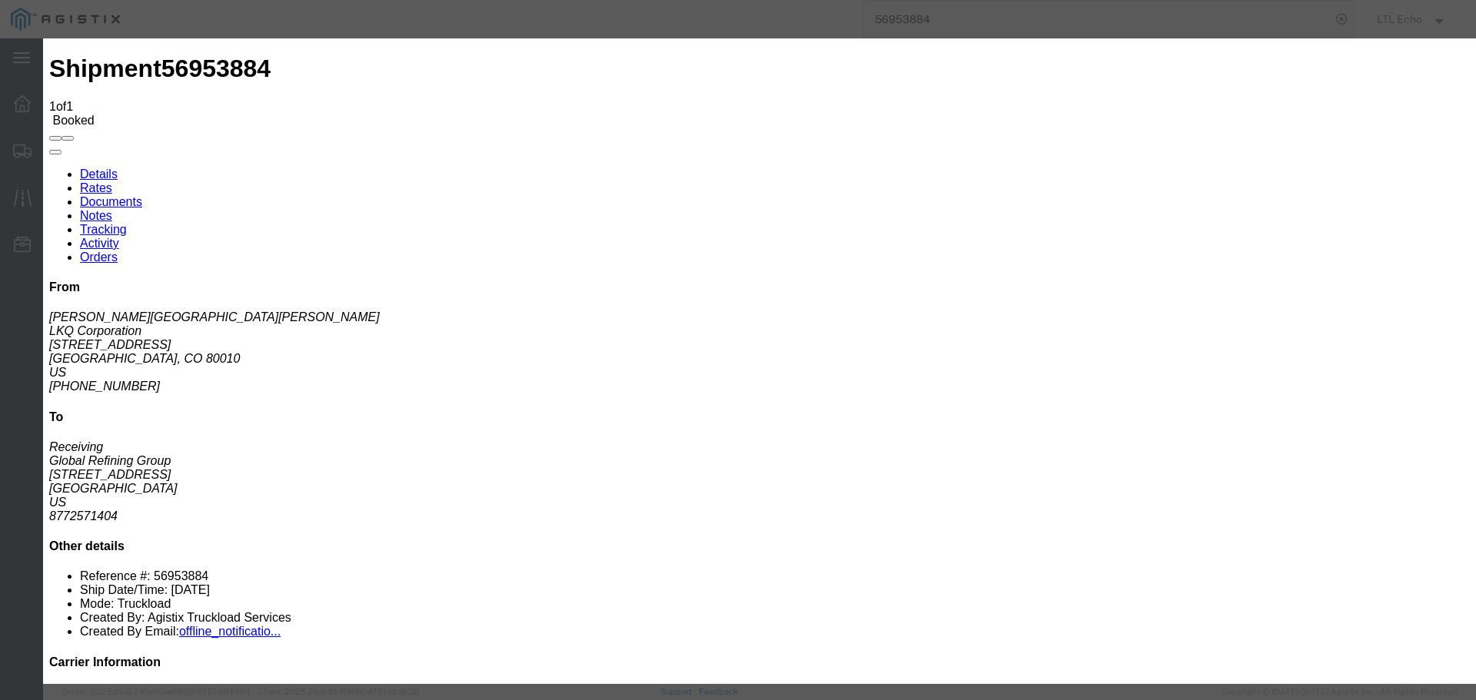
type input "[DATE]"
type input "2:00 PM"
select select "DELIVRED"
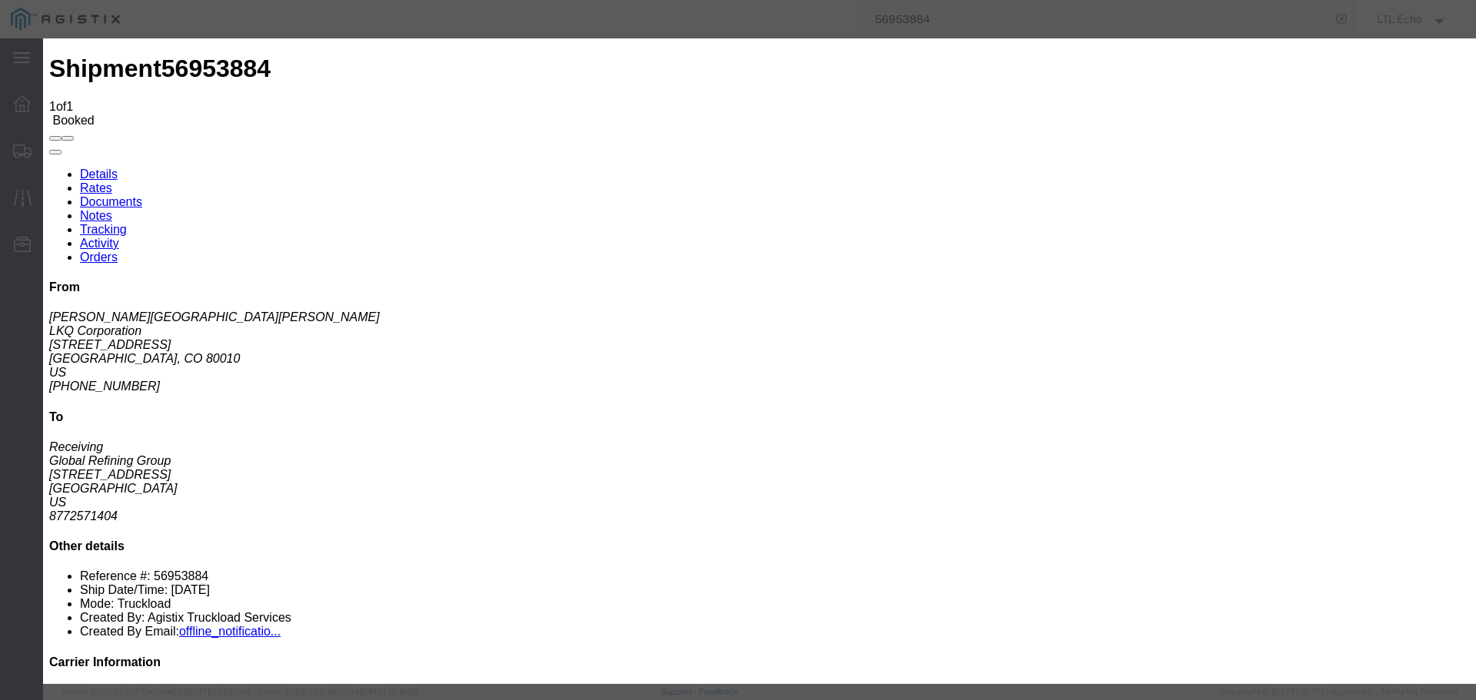
type input "[DATE]"
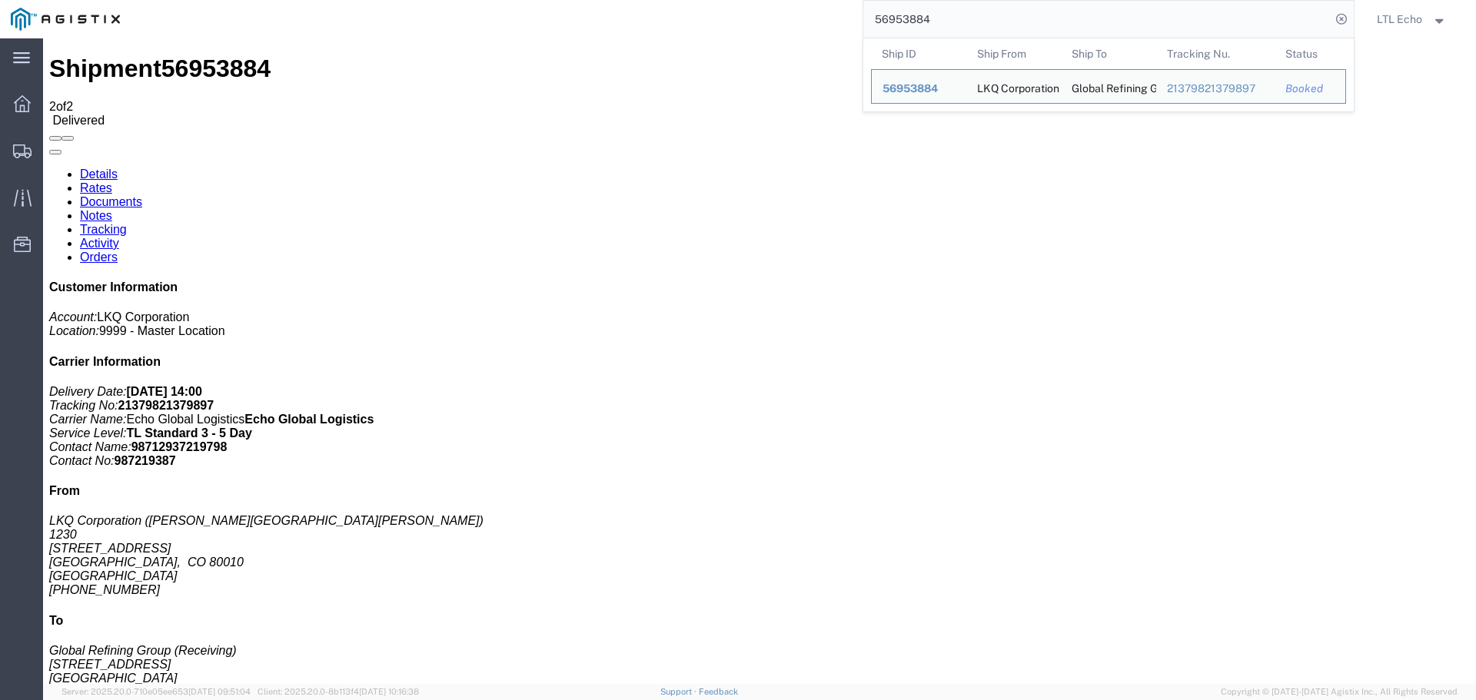
click at [902, 21] on input "56953884" at bounding box center [1096, 19] width 467 height 37
click at [902, 20] on input "56953884" at bounding box center [1096, 19] width 467 height 37
paste input "66667"
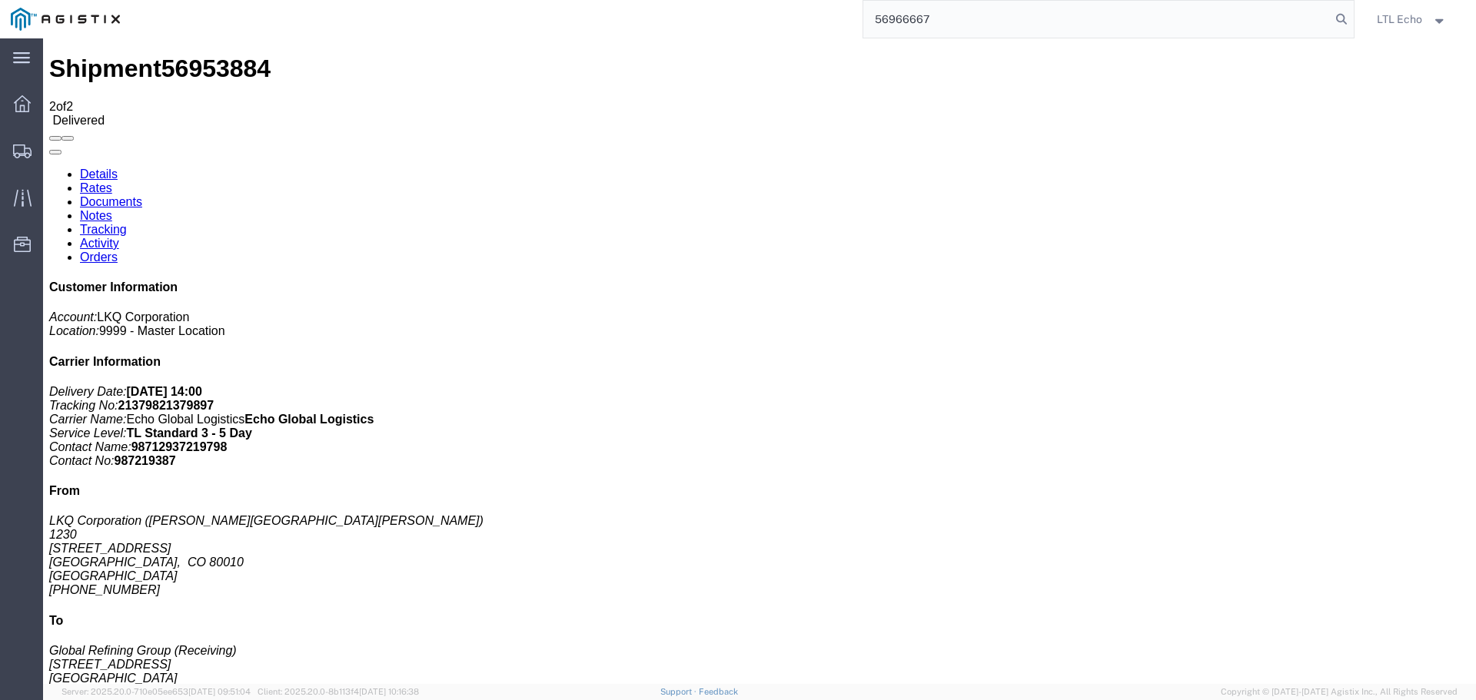
type input "56966667"
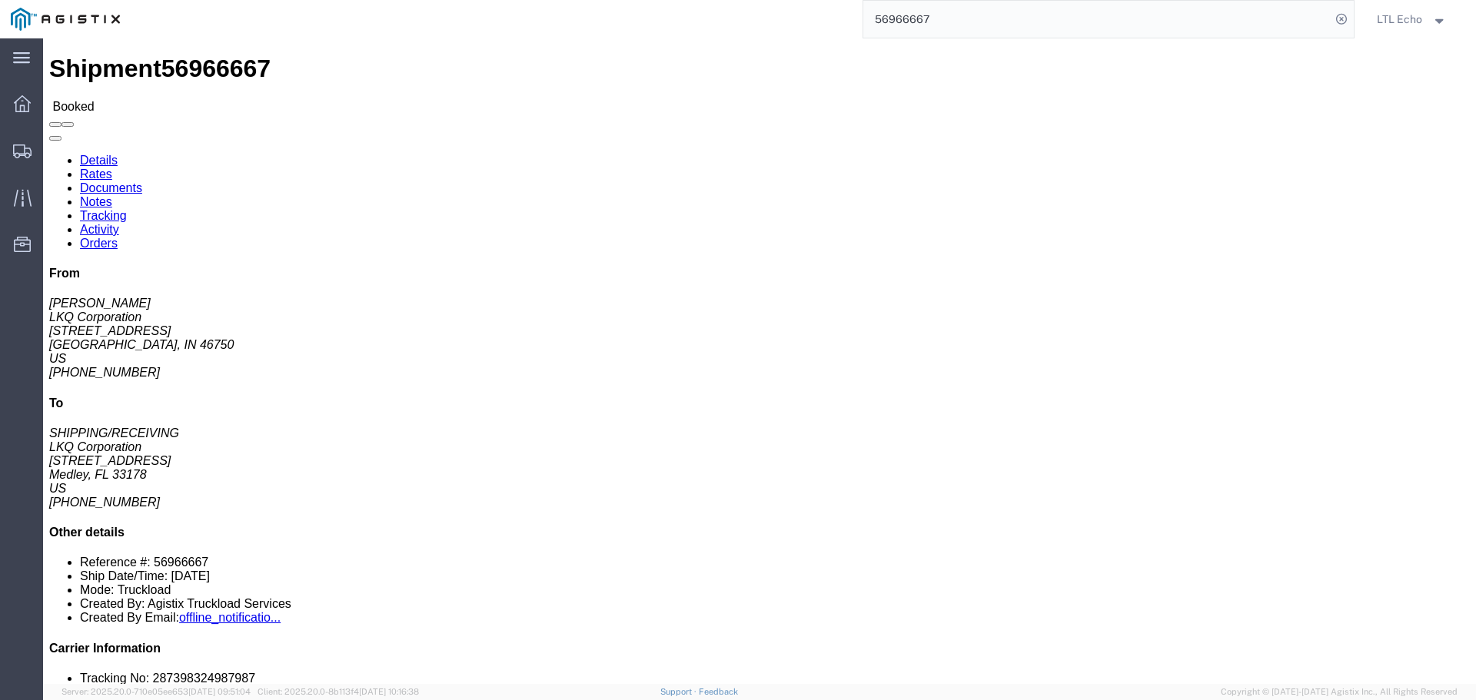
click link "Tracking"
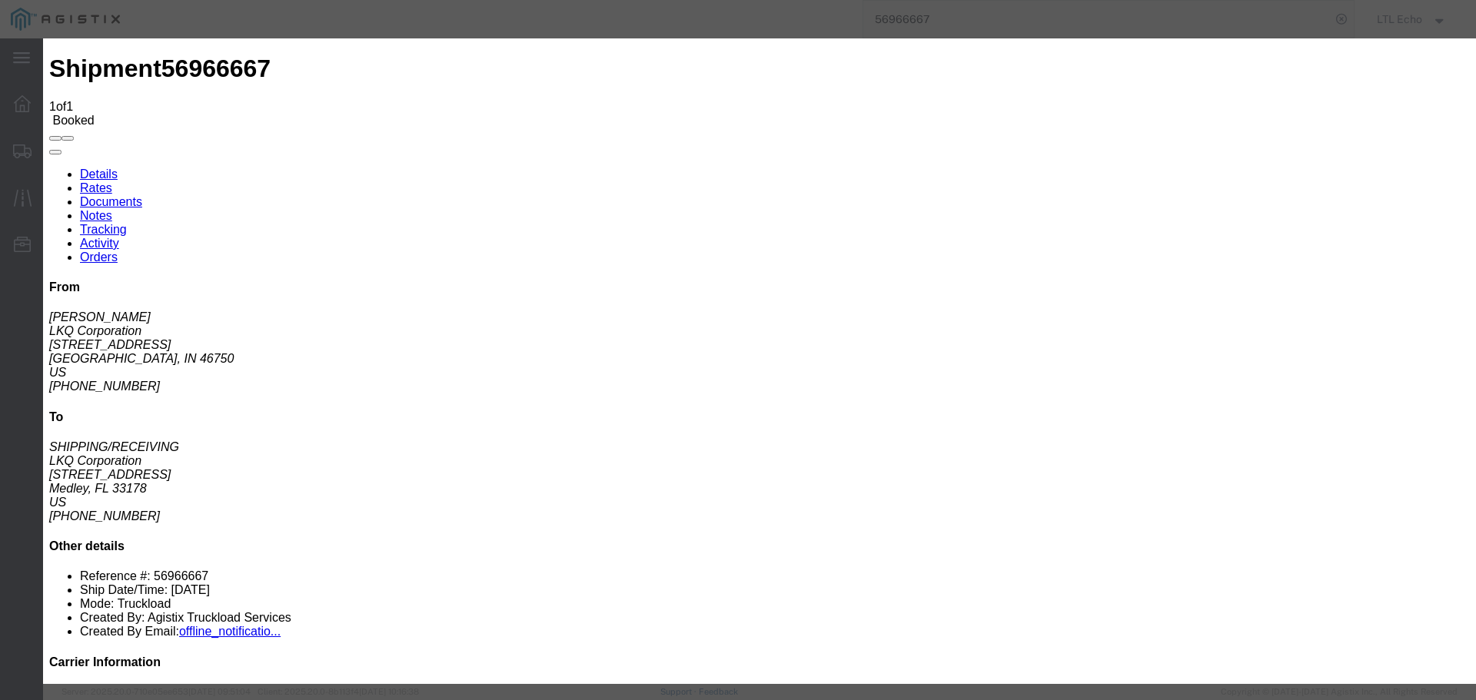
type input "[DATE]"
type input "2:00 PM"
select select "DELIVRED"
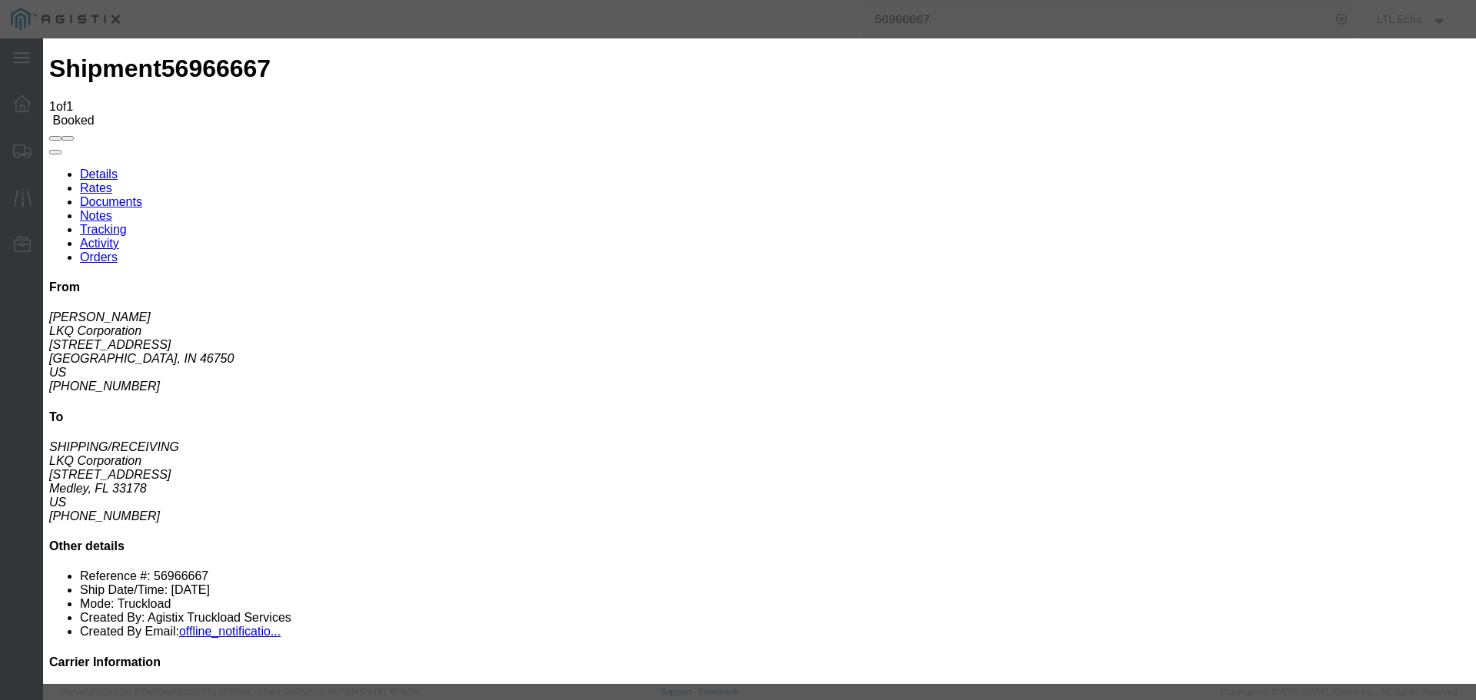
type input "[DATE]"
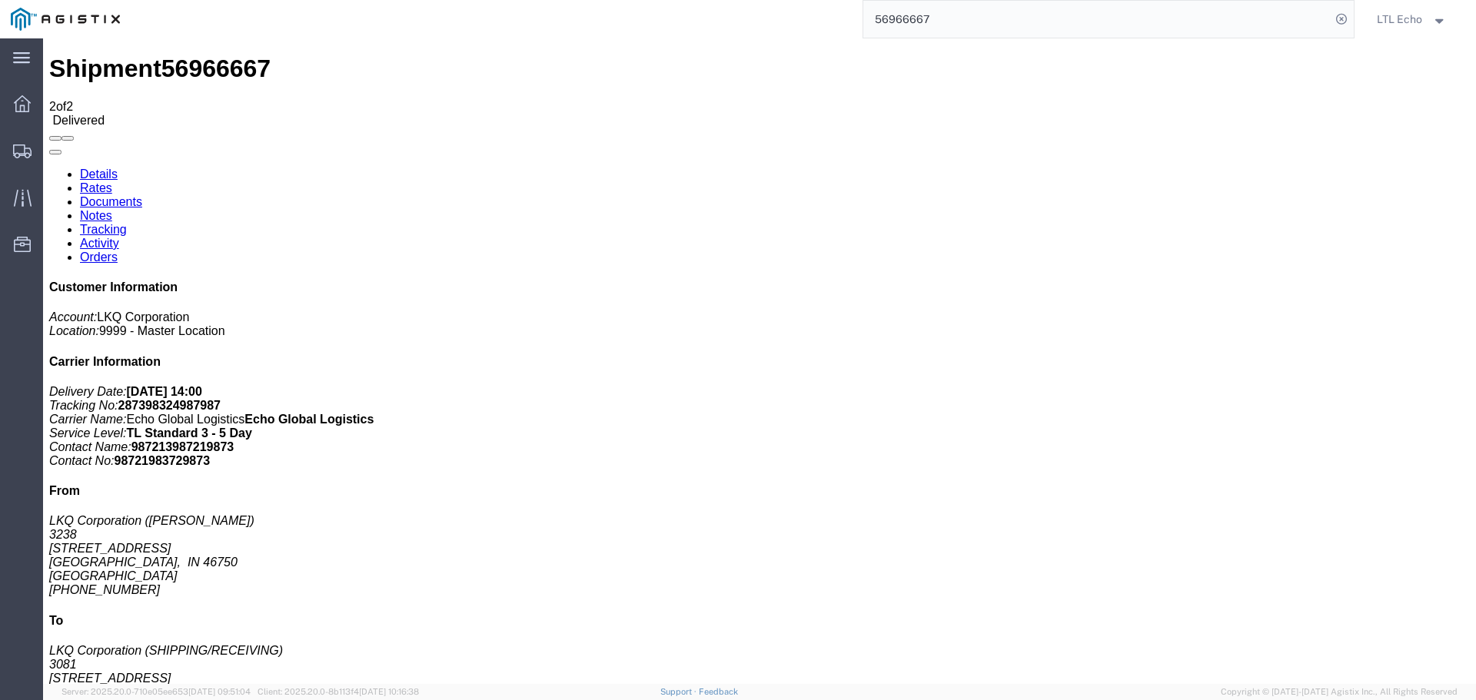
click at [893, 15] on input "56966667" at bounding box center [1096, 19] width 467 height 37
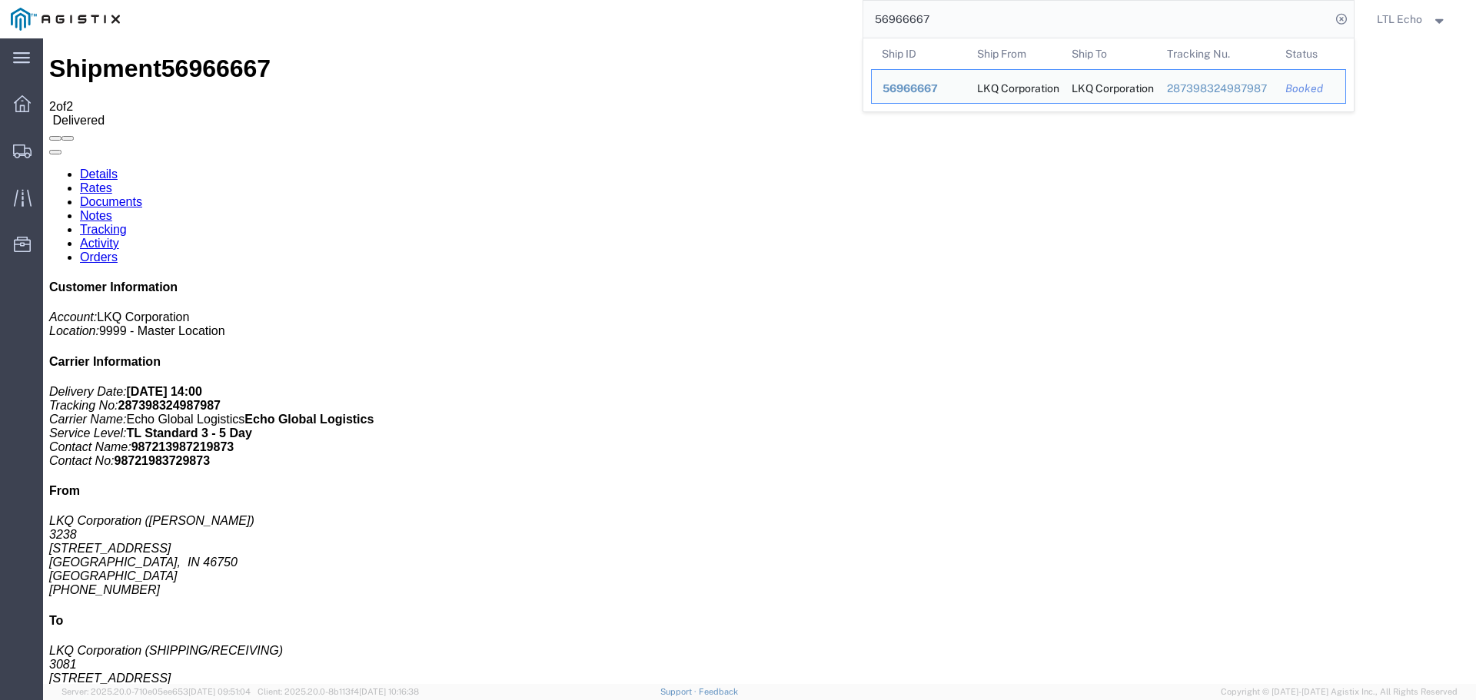
click at [893, 15] on input "56966667" at bounding box center [1096, 19] width 467 height 37
drag, startPoint x: 936, startPoint y: 53, endPoint x: 614, endPoint y: 103, distance: 325.9
click at [614, 168] on ul "Details Rates Documents Notes Tracking Activity Orders" at bounding box center [759, 216] width 1420 height 97
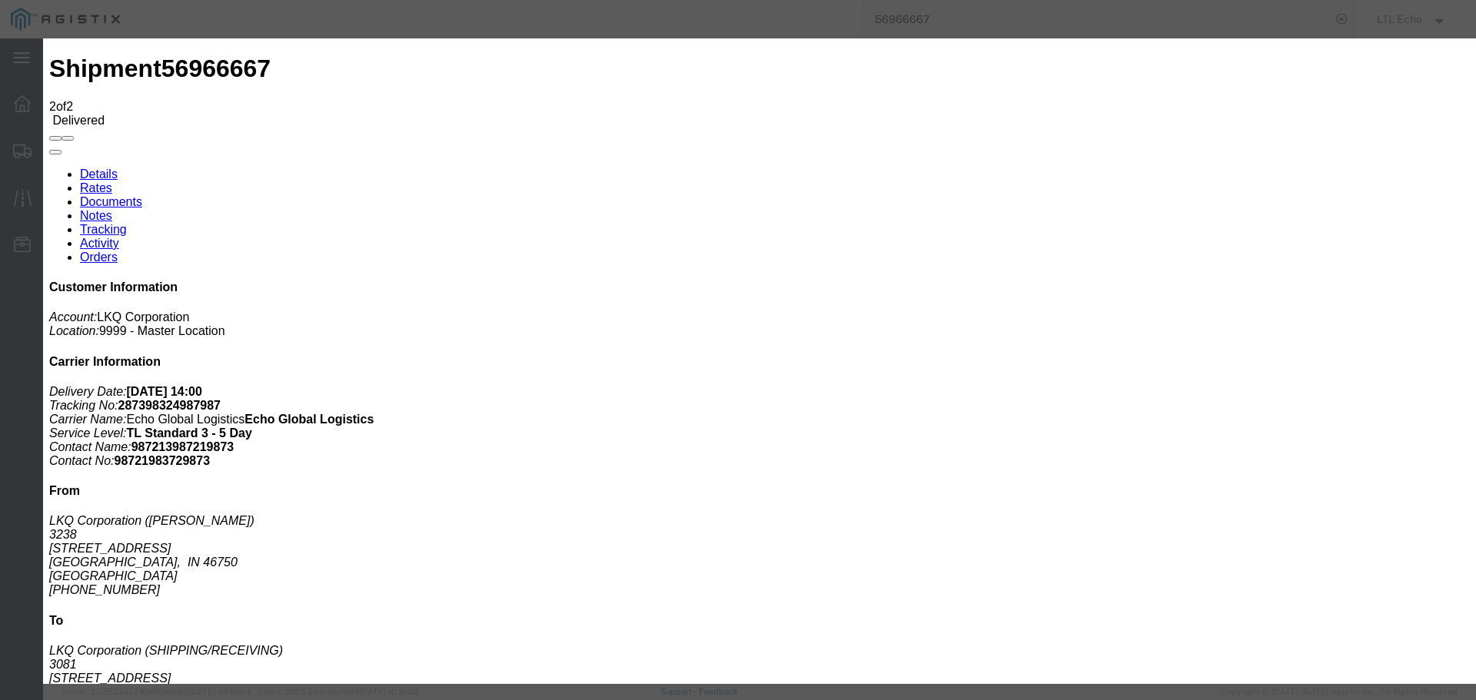
type input "[DATE]"
type input "2:00 PM"
select select "PICKEDUP"
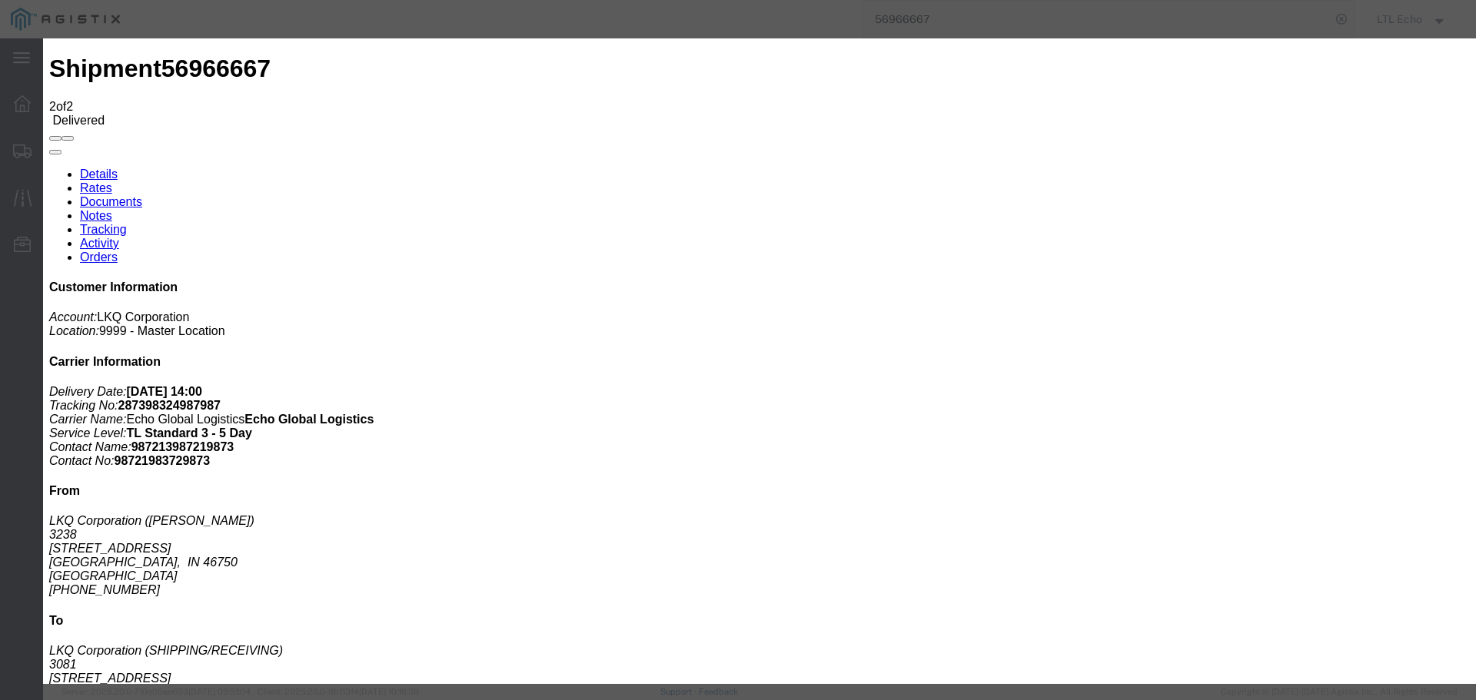
type input "[DATE]"
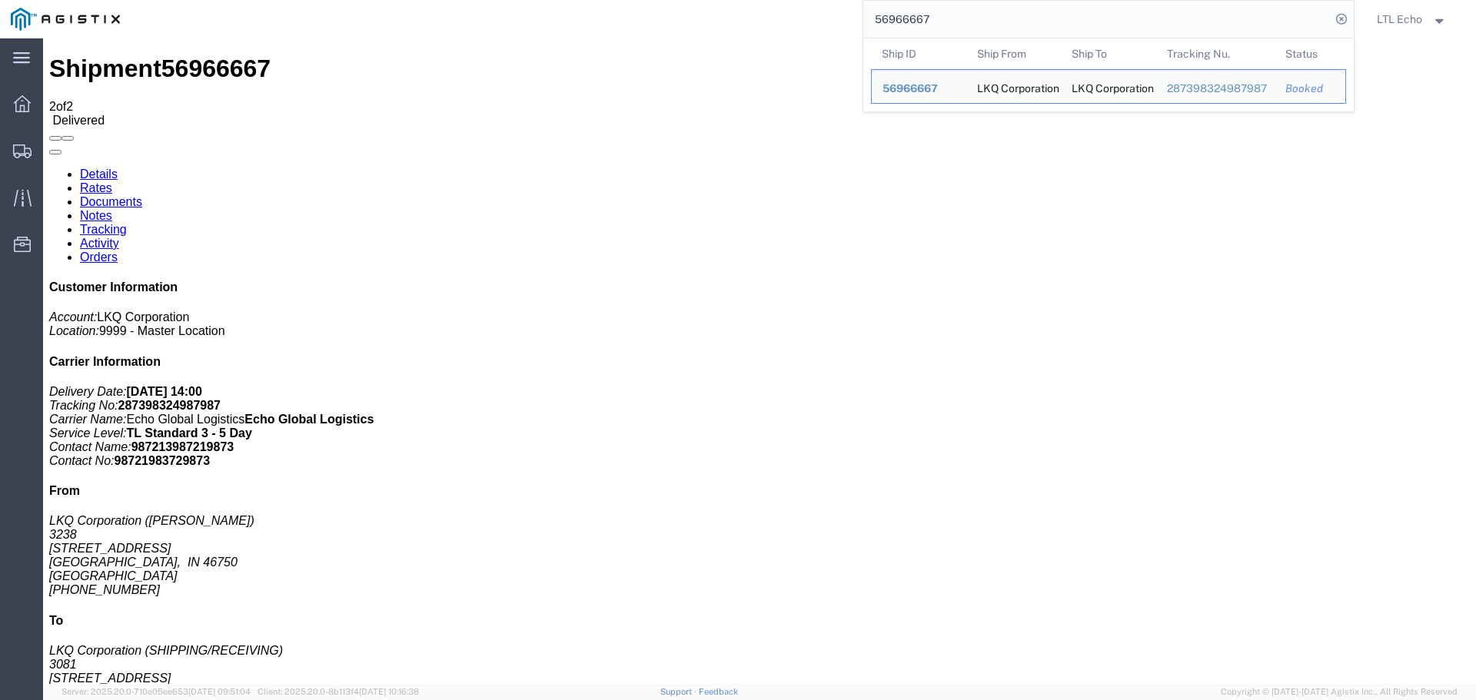
click at [905, 21] on input "56966667" at bounding box center [1096, 19] width 467 height 37
click at [901, 19] on input "56966667" at bounding box center [1096, 19] width 467 height 37
click at [901, 18] on input "56966667" at bounding box center [1096, 19] width 467 height 37
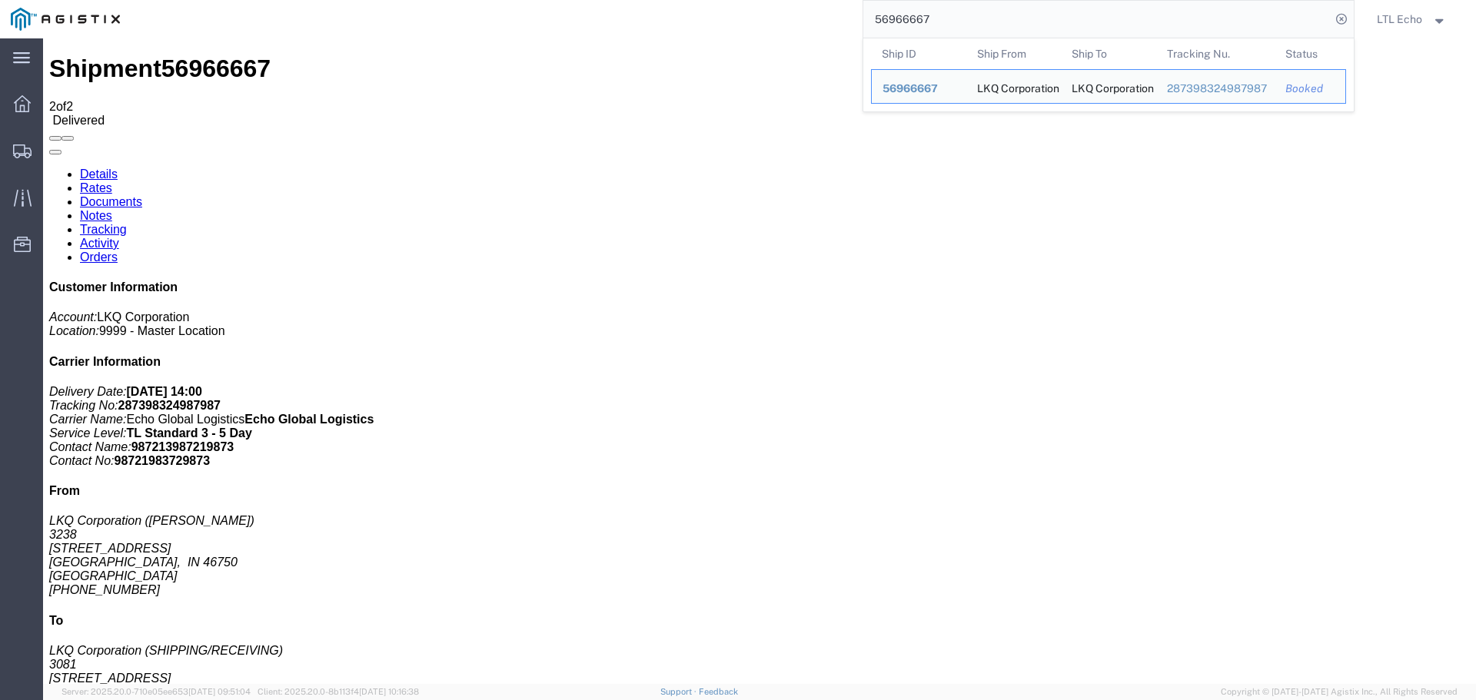
click at [901, 18] on input "56966667" at bounding box center [1096, 19] width 467 height 37
paste input "8016"
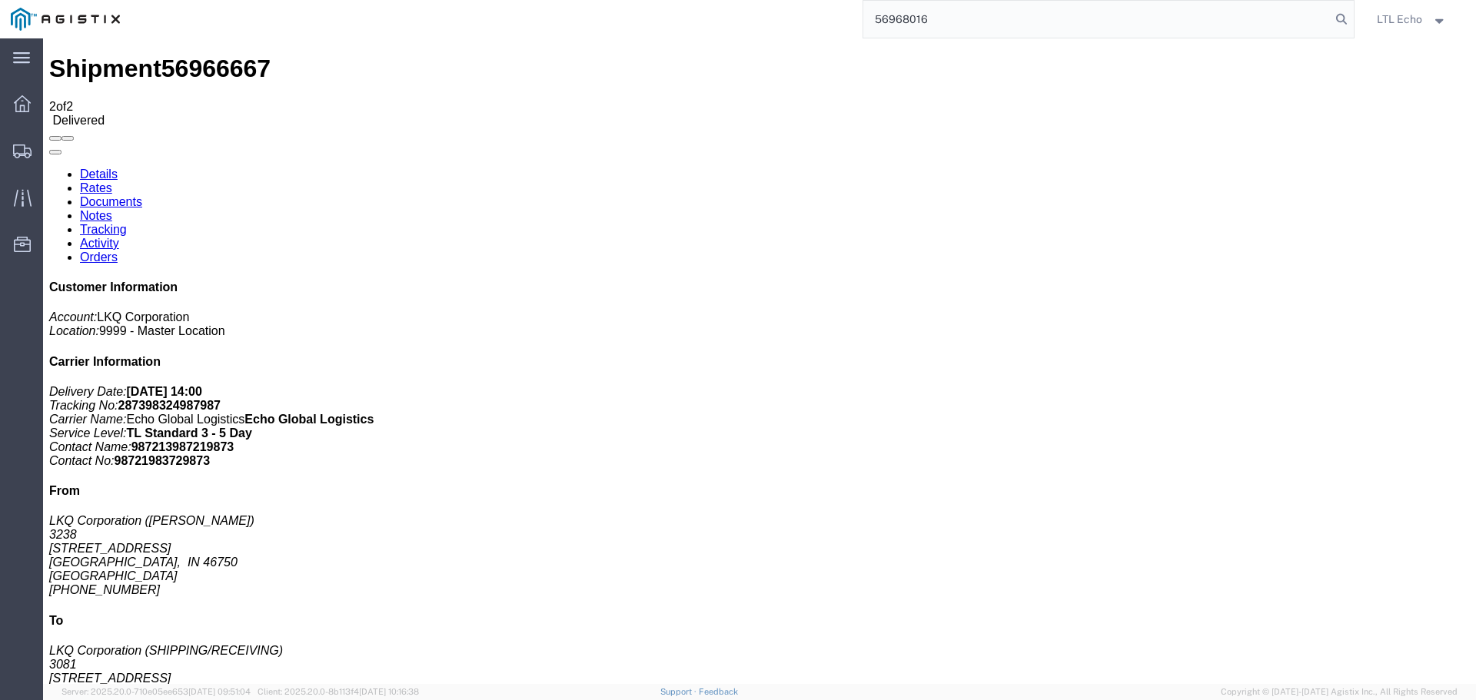
type input "56968016"
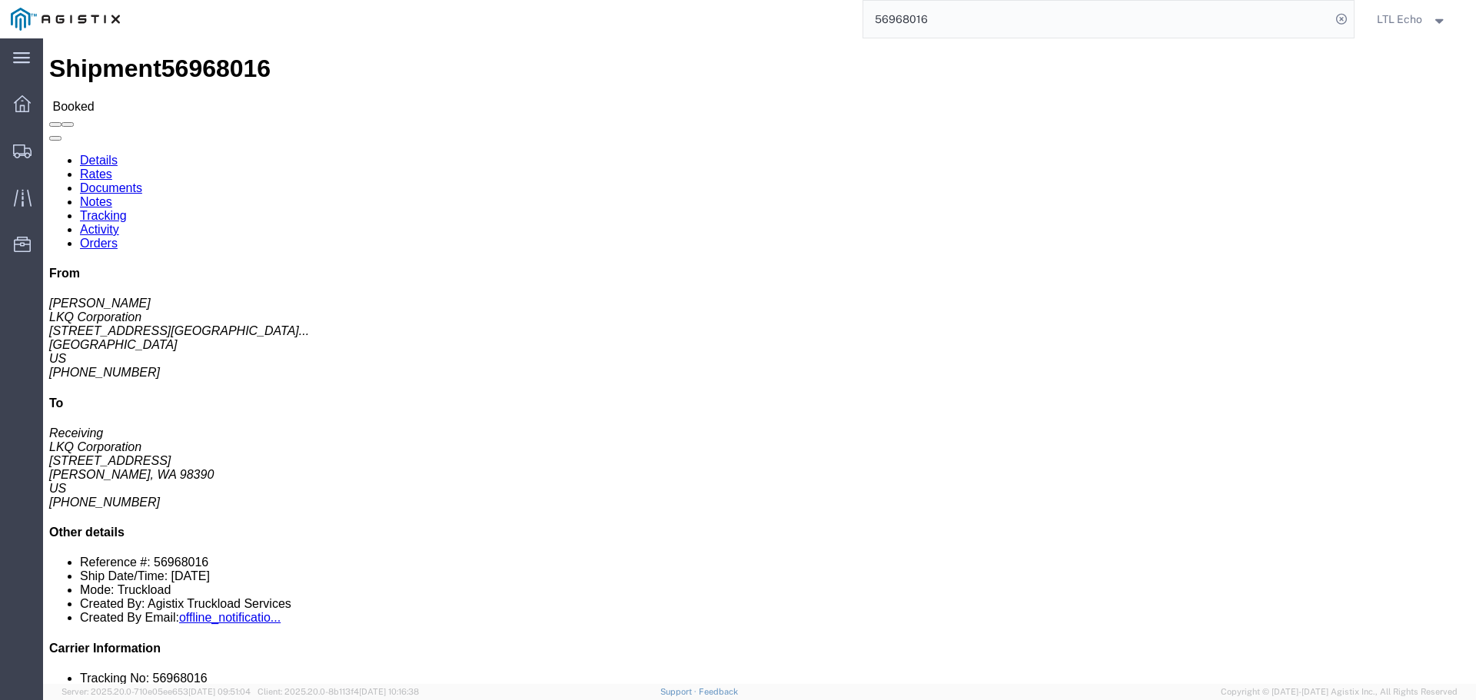
click link "Tracking"
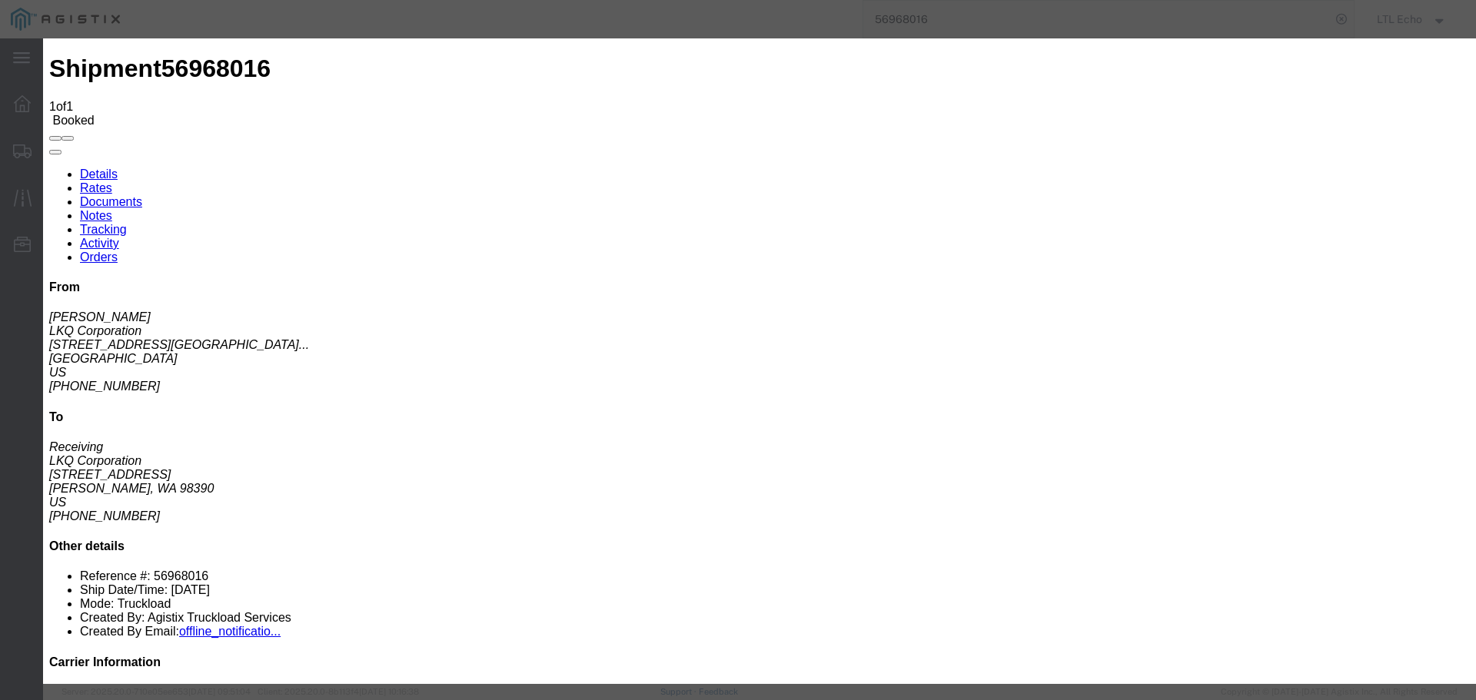
type input "[DATE]"
type input "2:00 PM"
select select "PICKEDUP"
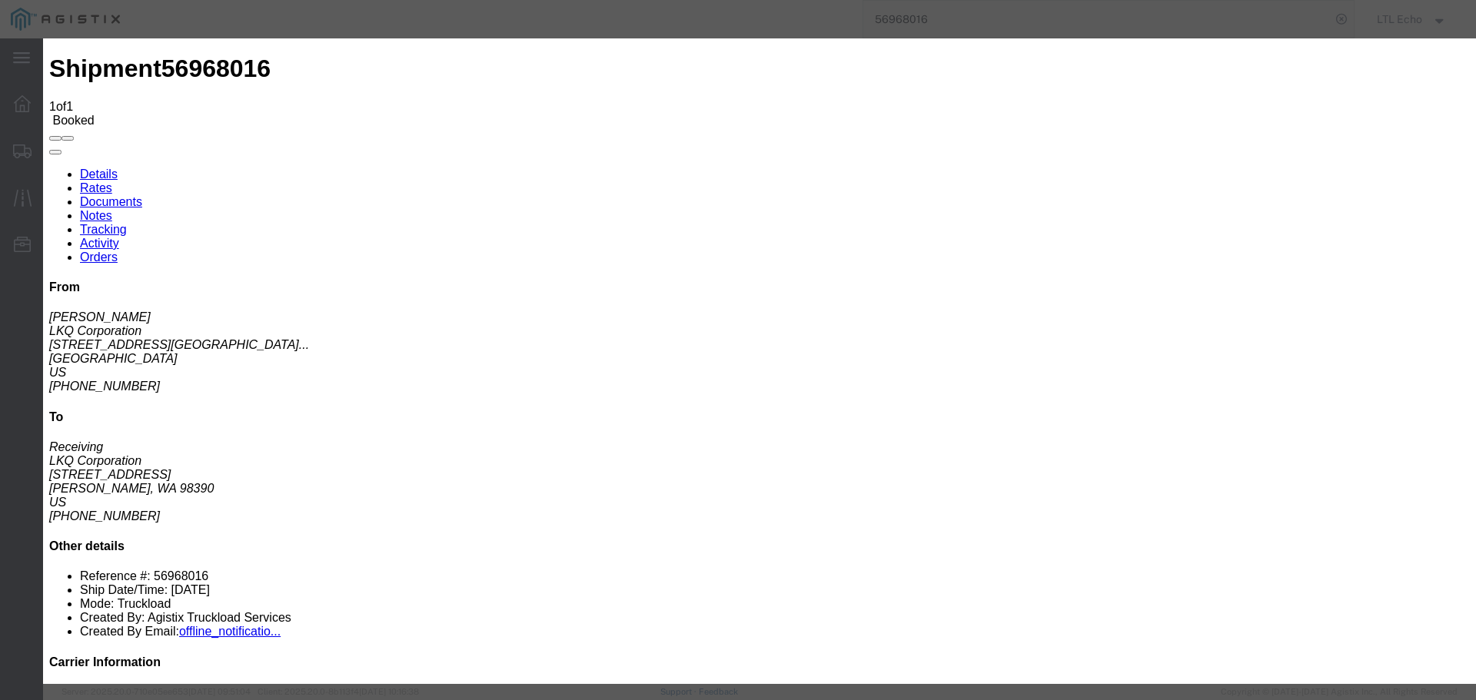
type input "[DATE]"
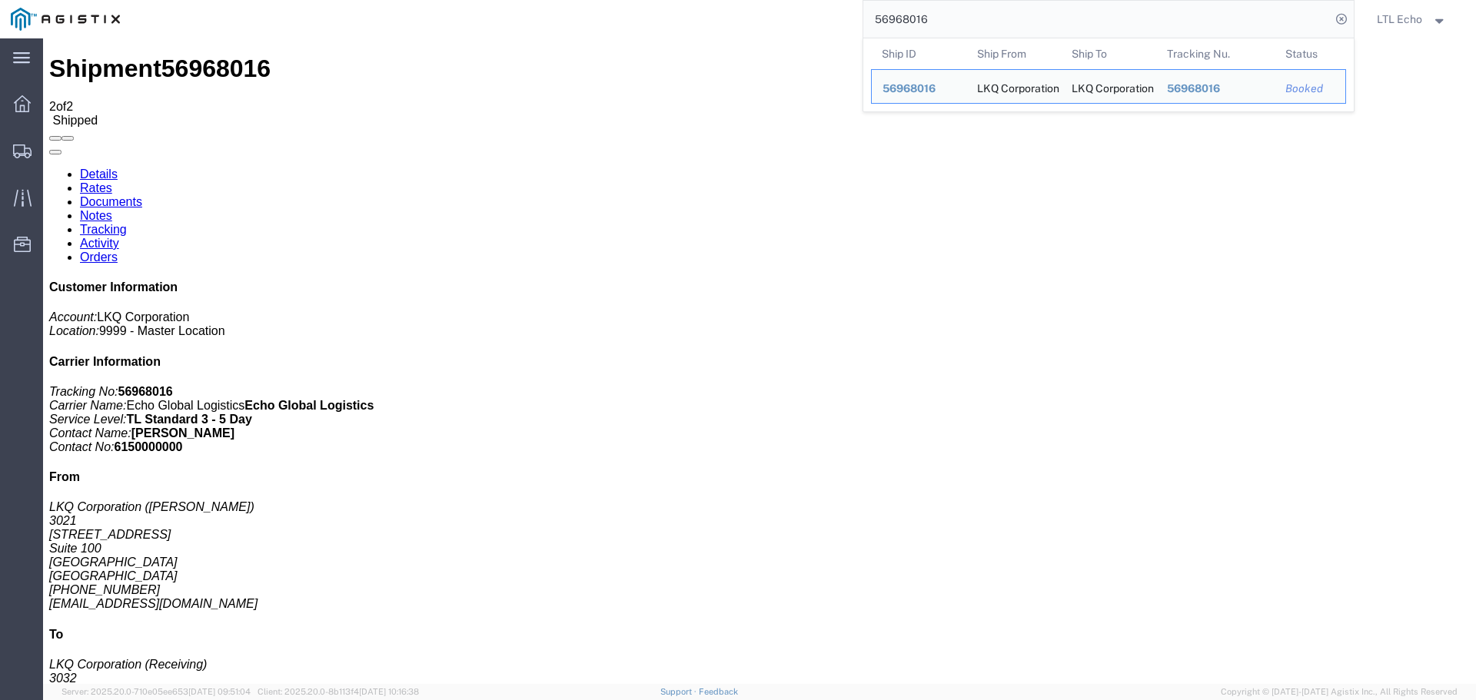
click at [892, 12] on input "56968016" at bounding box center [1096, 19] width 467 height 37
paste input "6667"
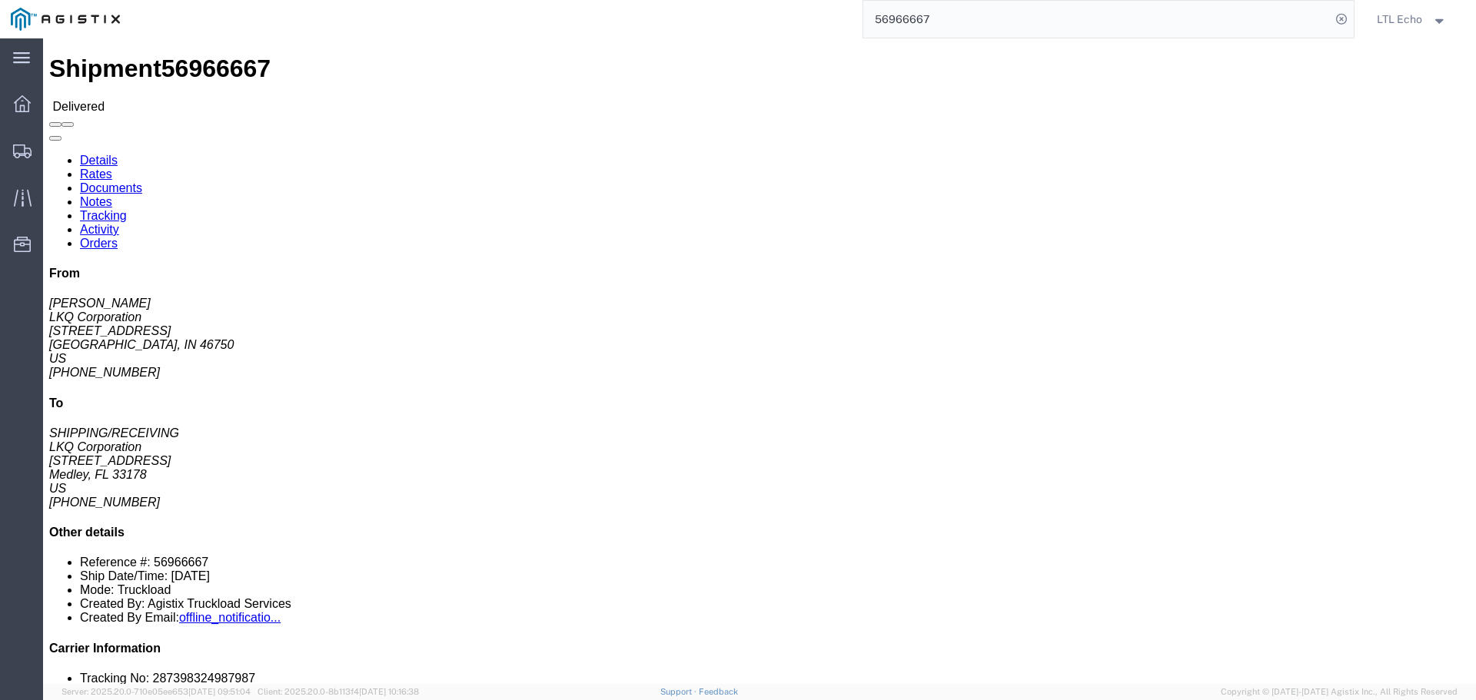
click link "Tracking"
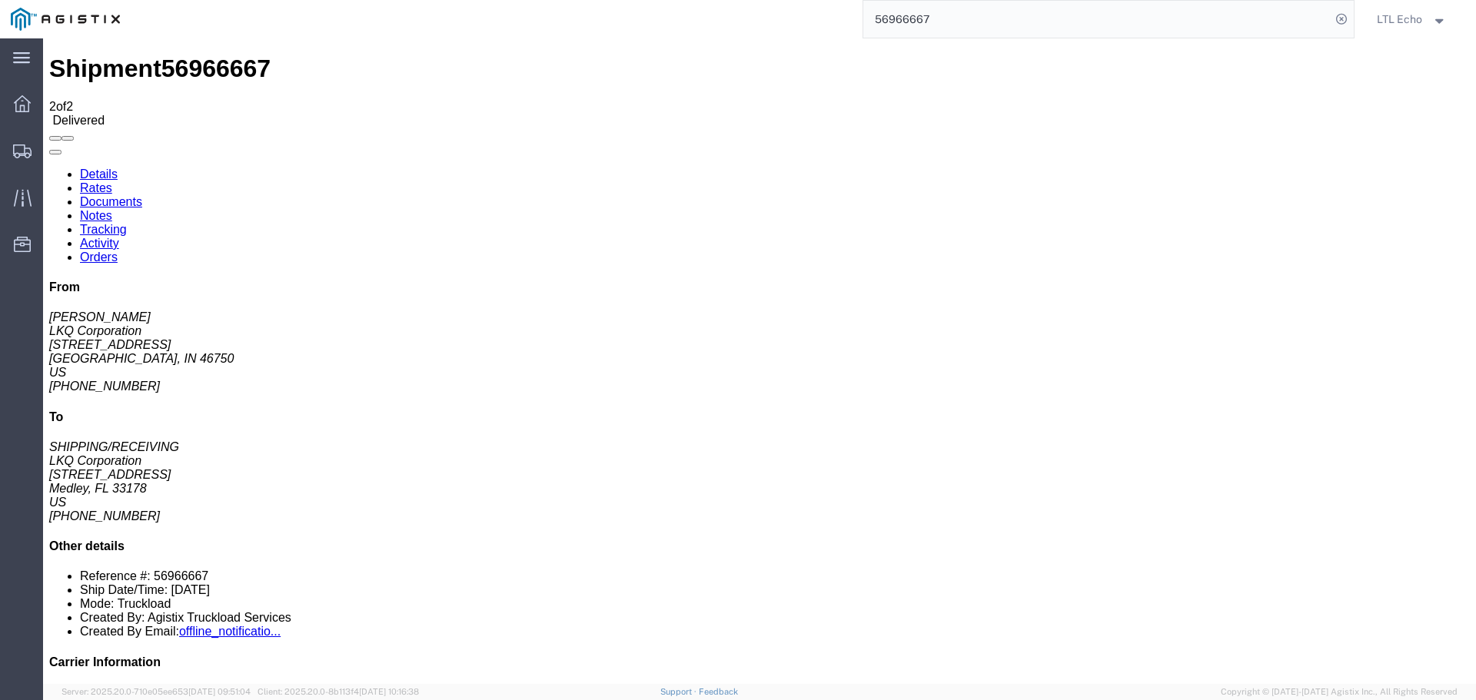
click at [95, 168] on link "Details" at bounding box center [99, 174] width 38 height 13
click link "Activity"
click at [95, 168] on link "Details" at bounding box center [99, 174] width 38 height 13
click span "56966667"
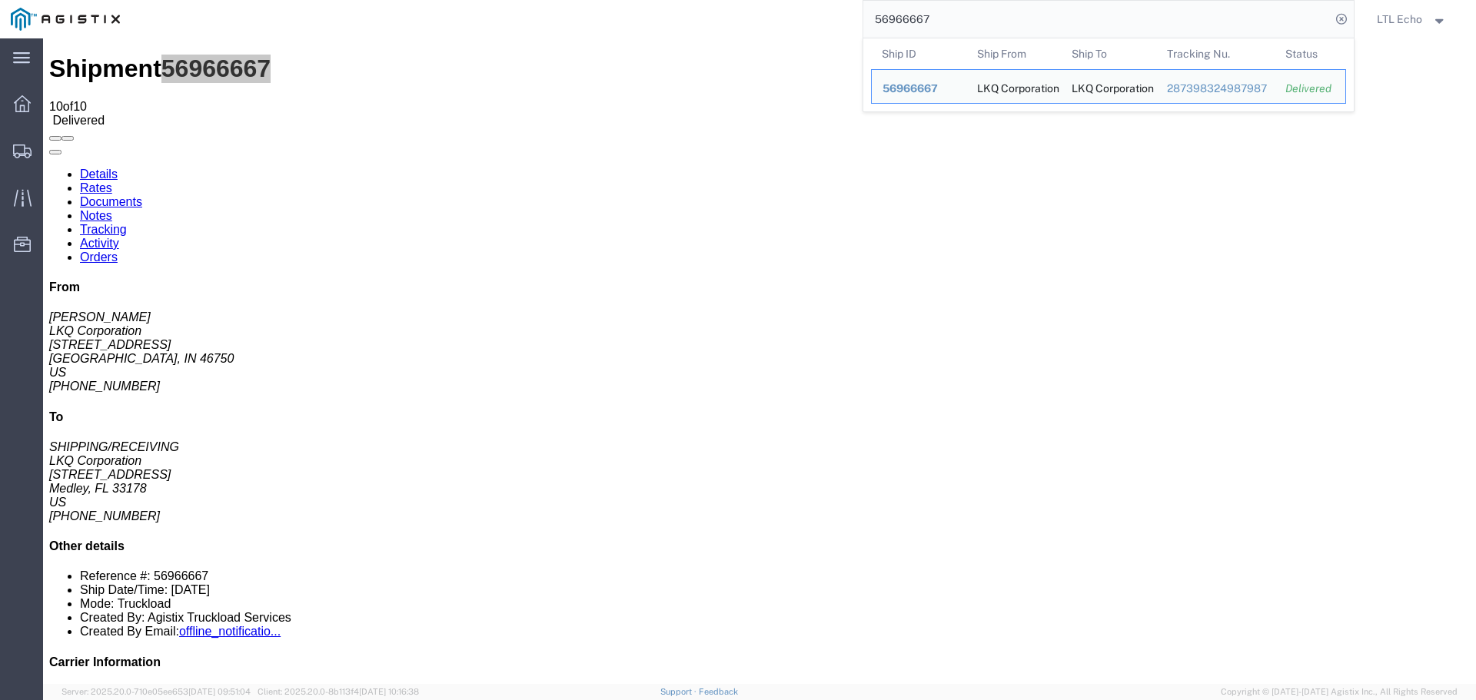
click at [898, 14] on input "56966667" at bounding box center [1096, 19] width 467 height 37
paste input "4839"
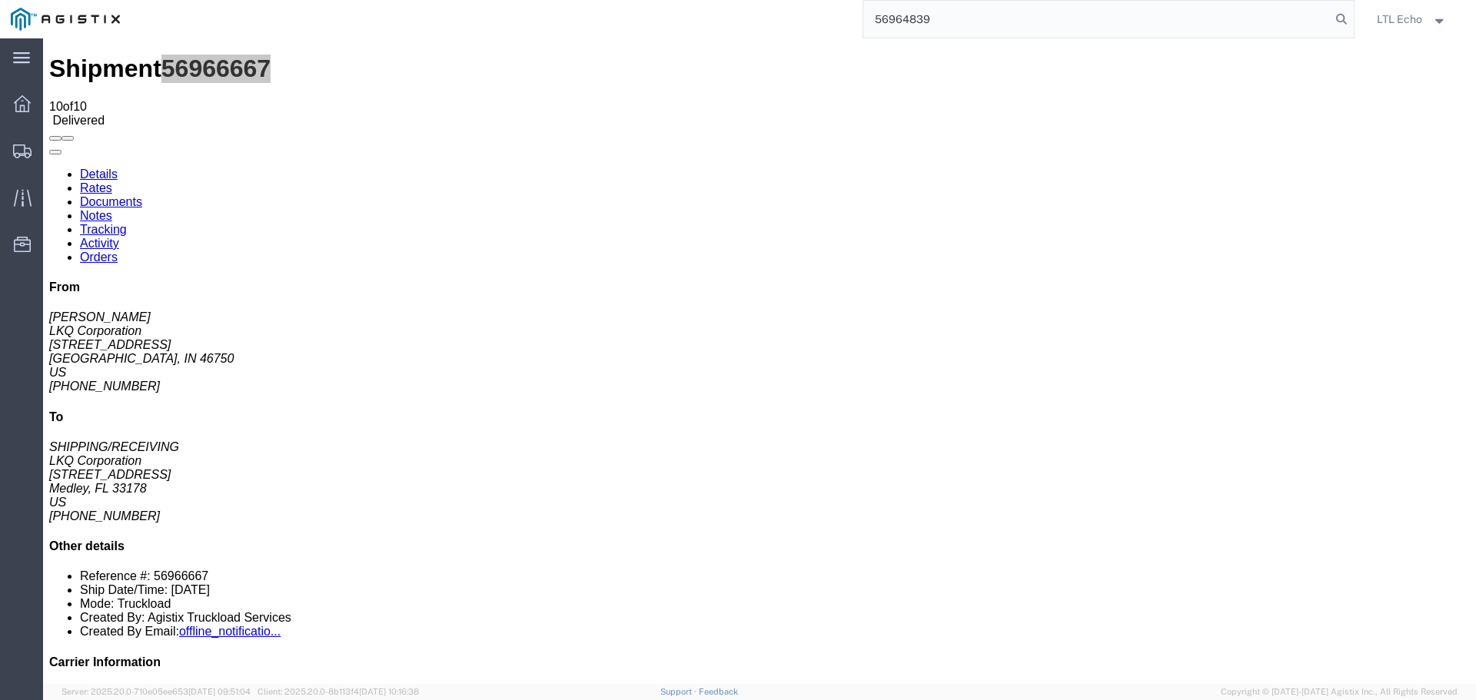
type input "56964839"
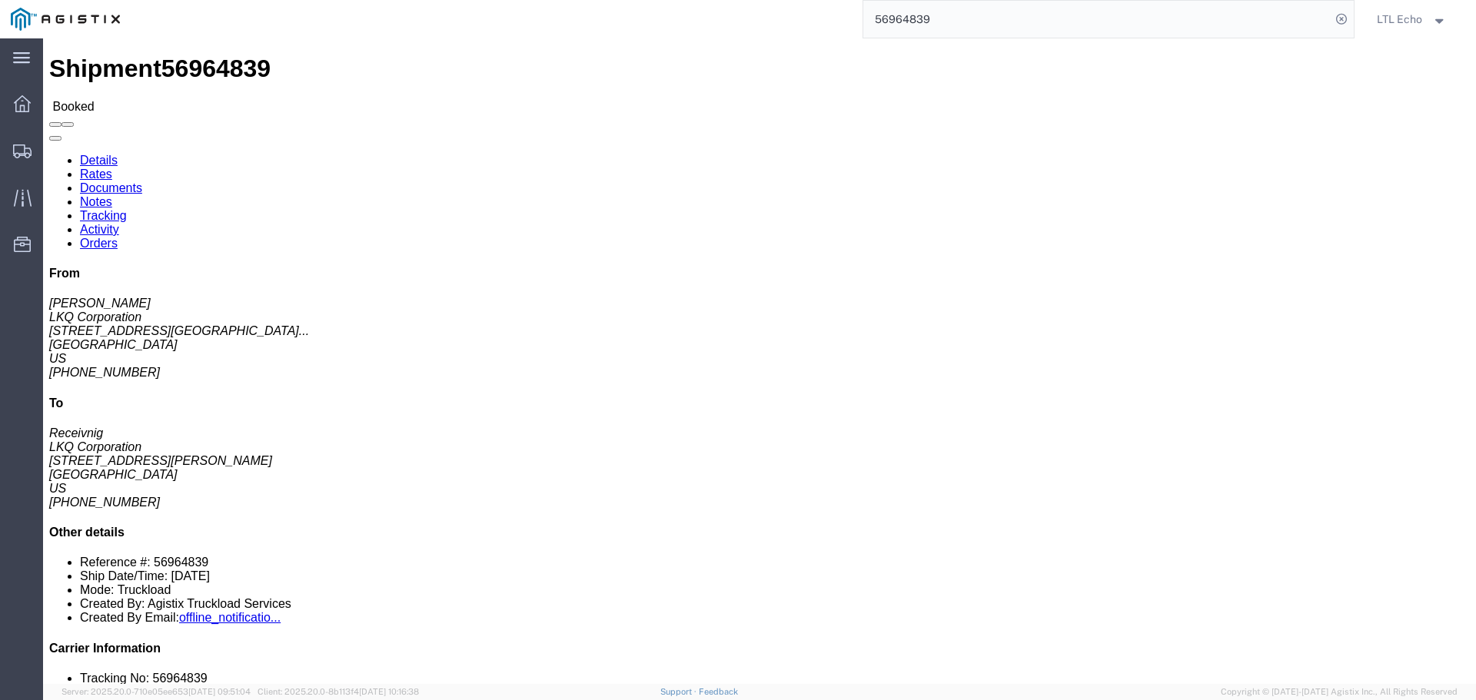
click link "Tracking"
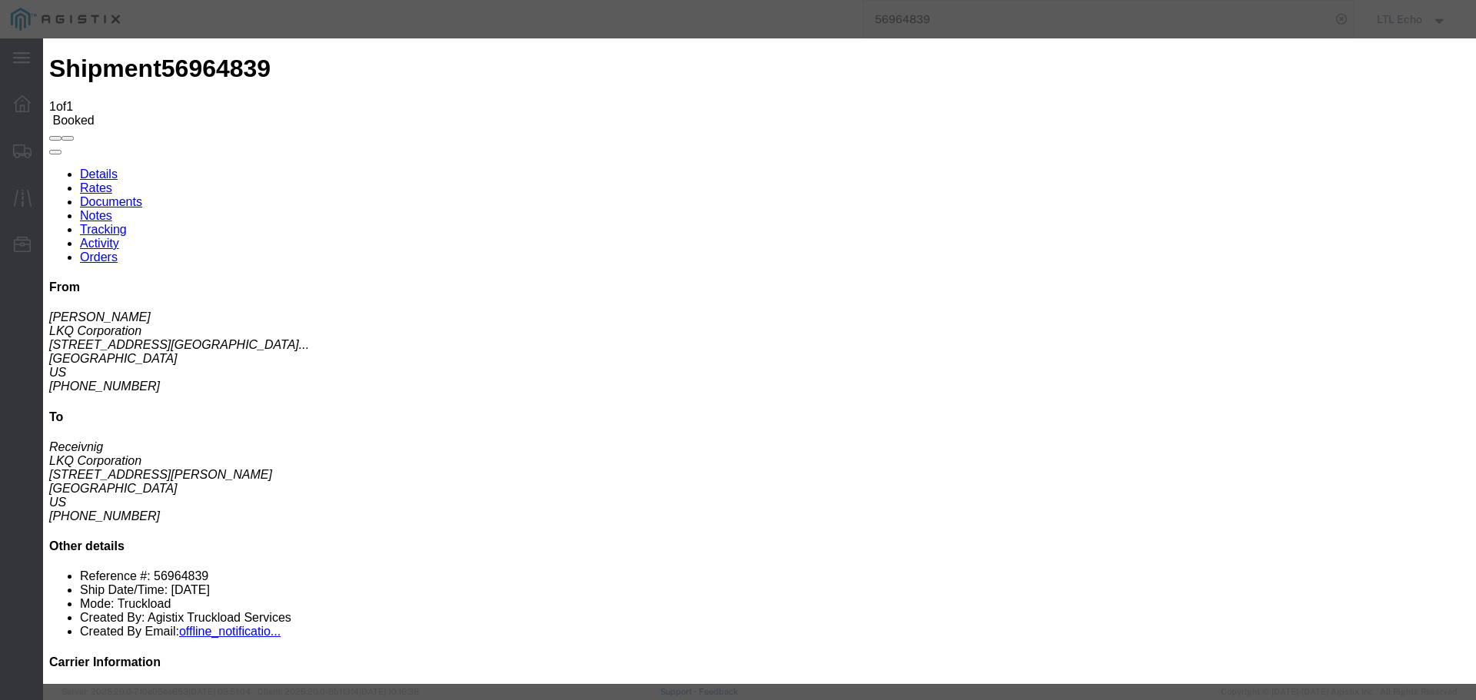
type input "[DATE]"
type input "2:00 PM"
select select "DELIVRED"
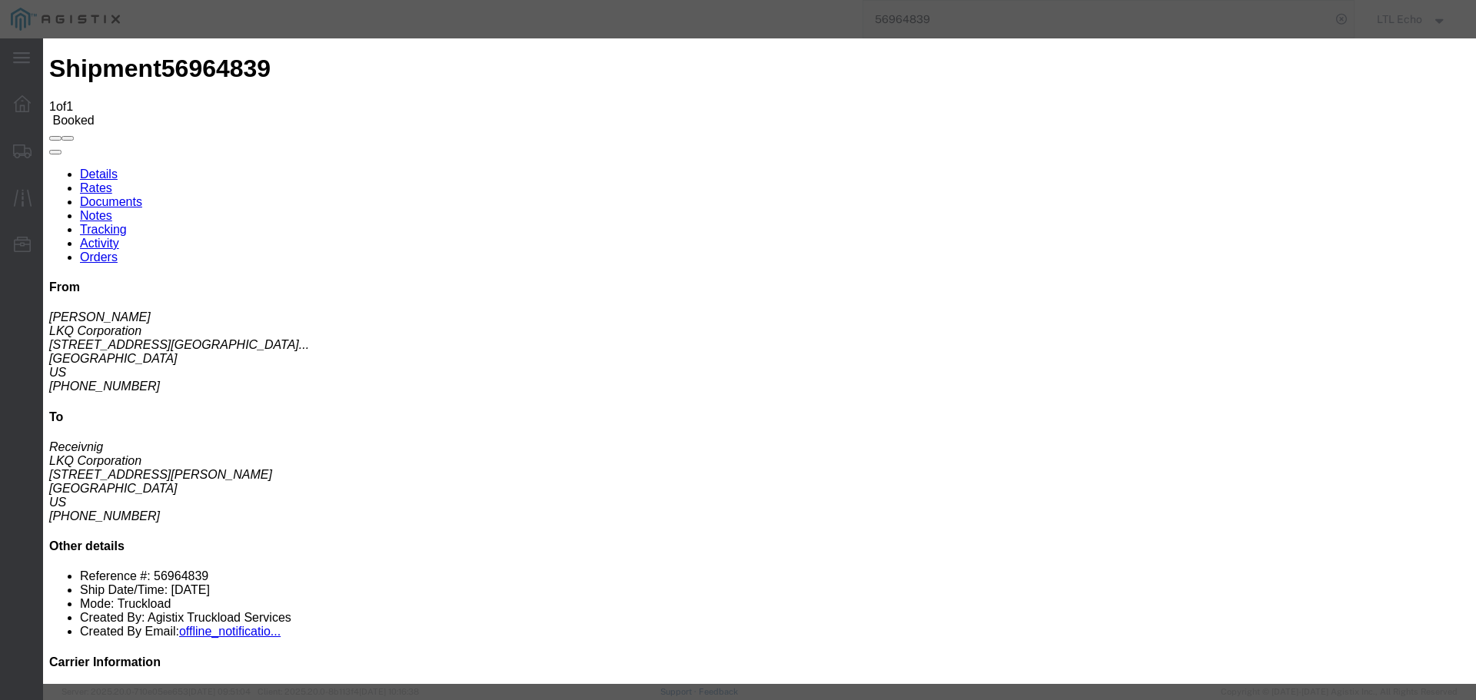
drag, startPoint x: 465, startPoint y: 311, endPoint x: 483, endPoint y: 338, distance: 32.2
type input "[DATE]"
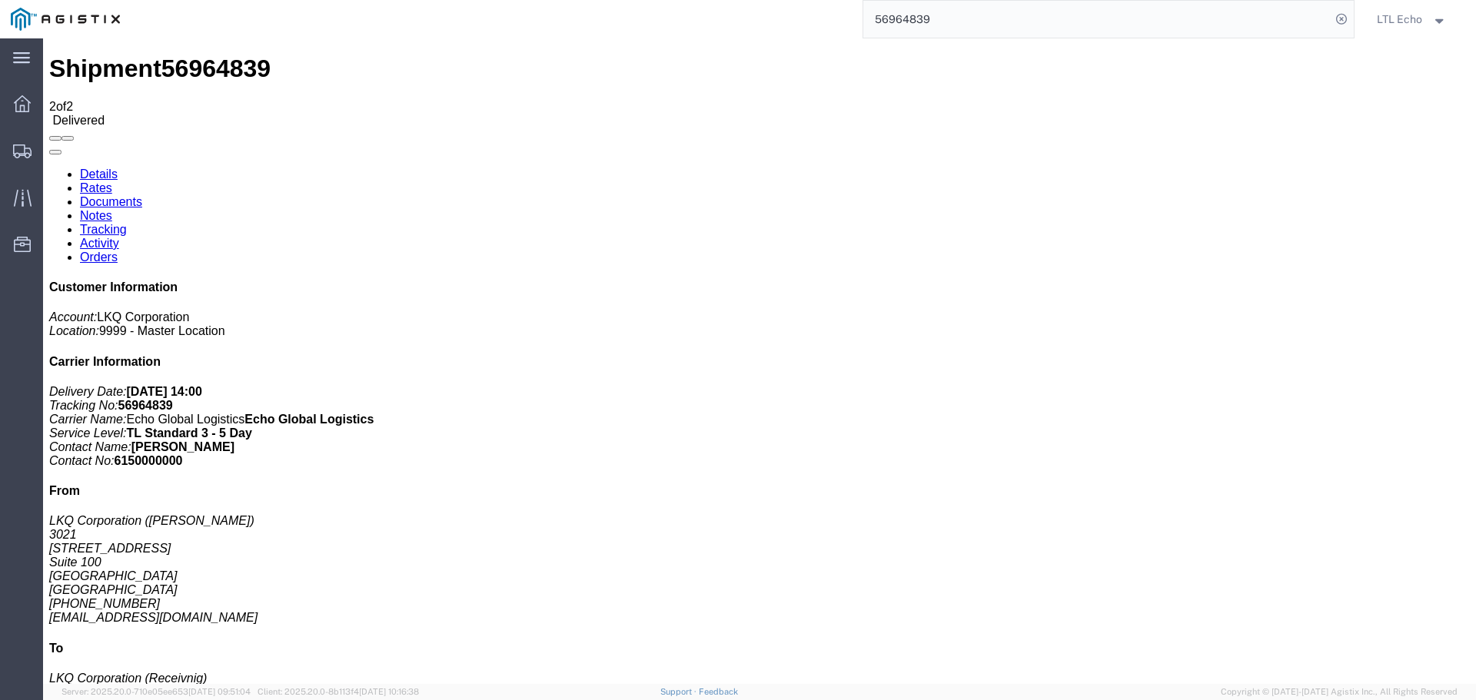
click at [889, 18] on input "56964839" at bounding box center [1096, 19] width 467 height 37
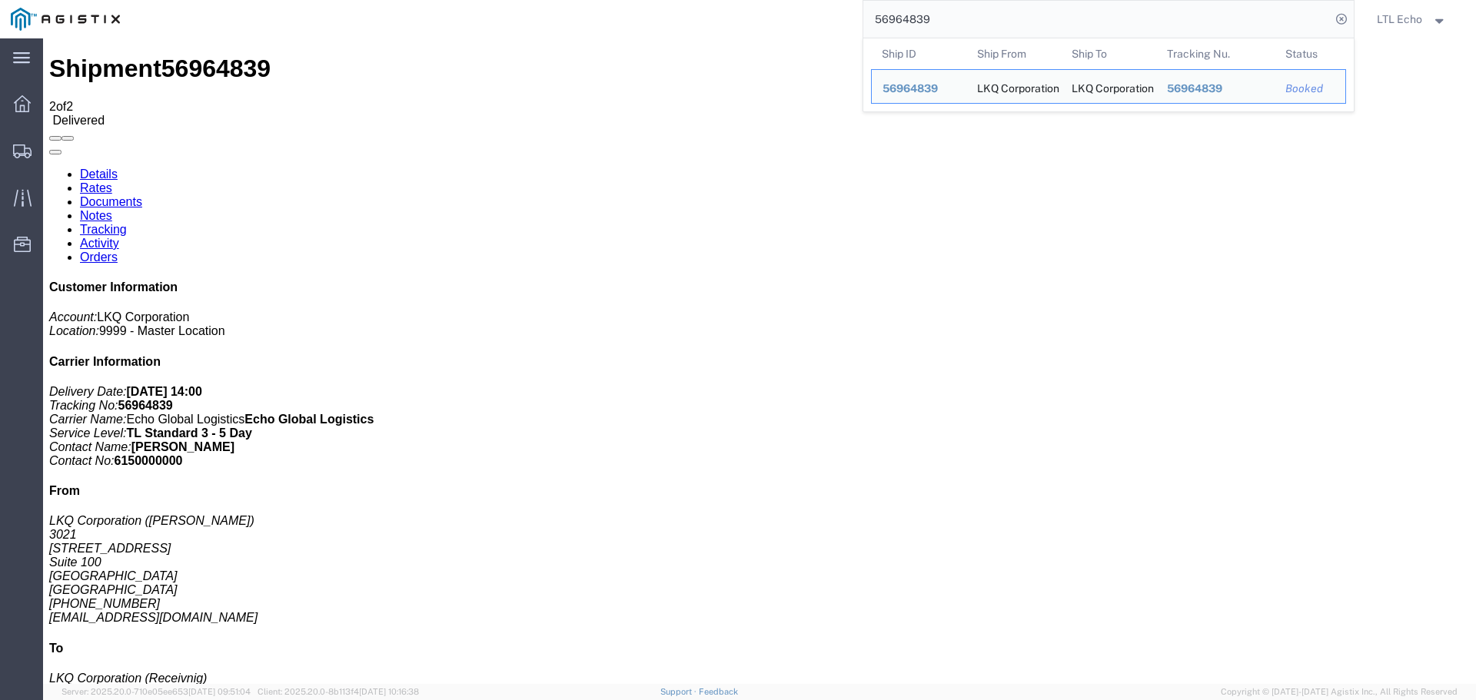
click at [889, 18] on input "56964839" at bounding box center [1096, 19] width 467 height 37
paste input "953"
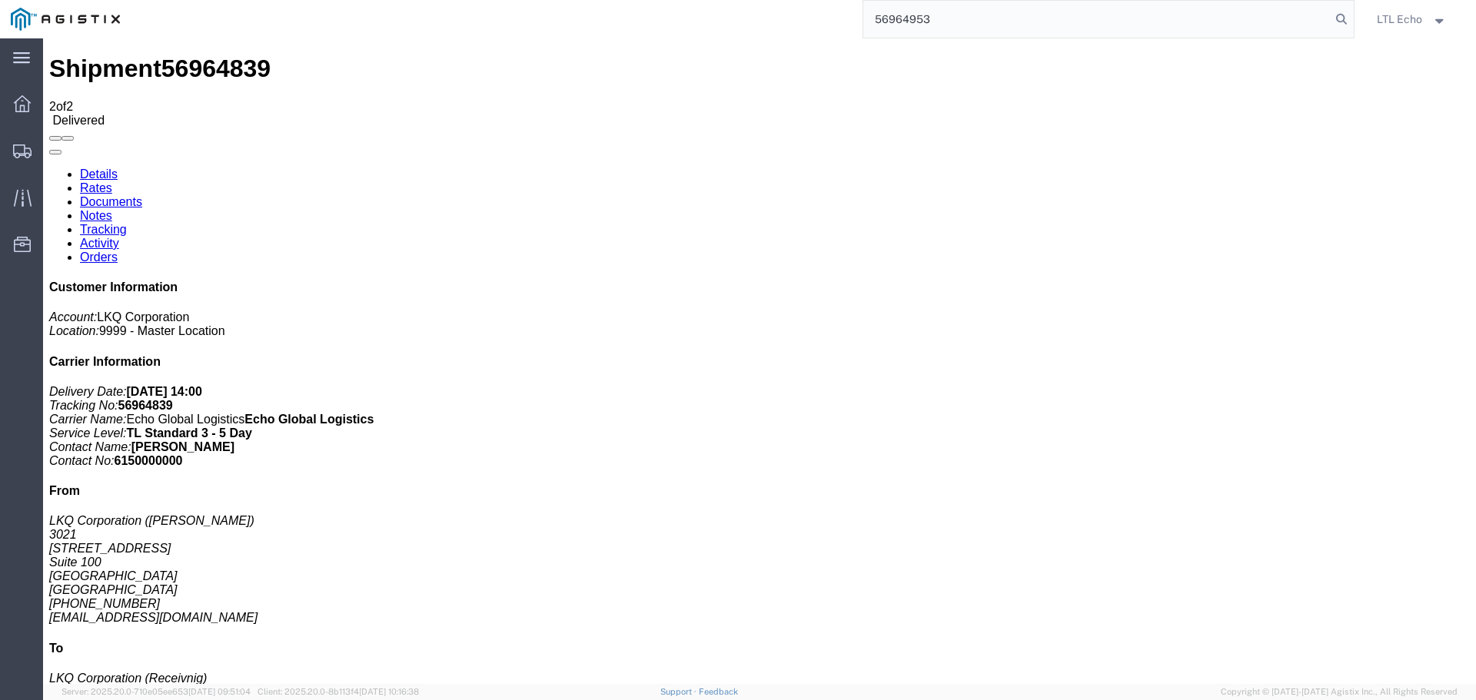
type input "56964953"
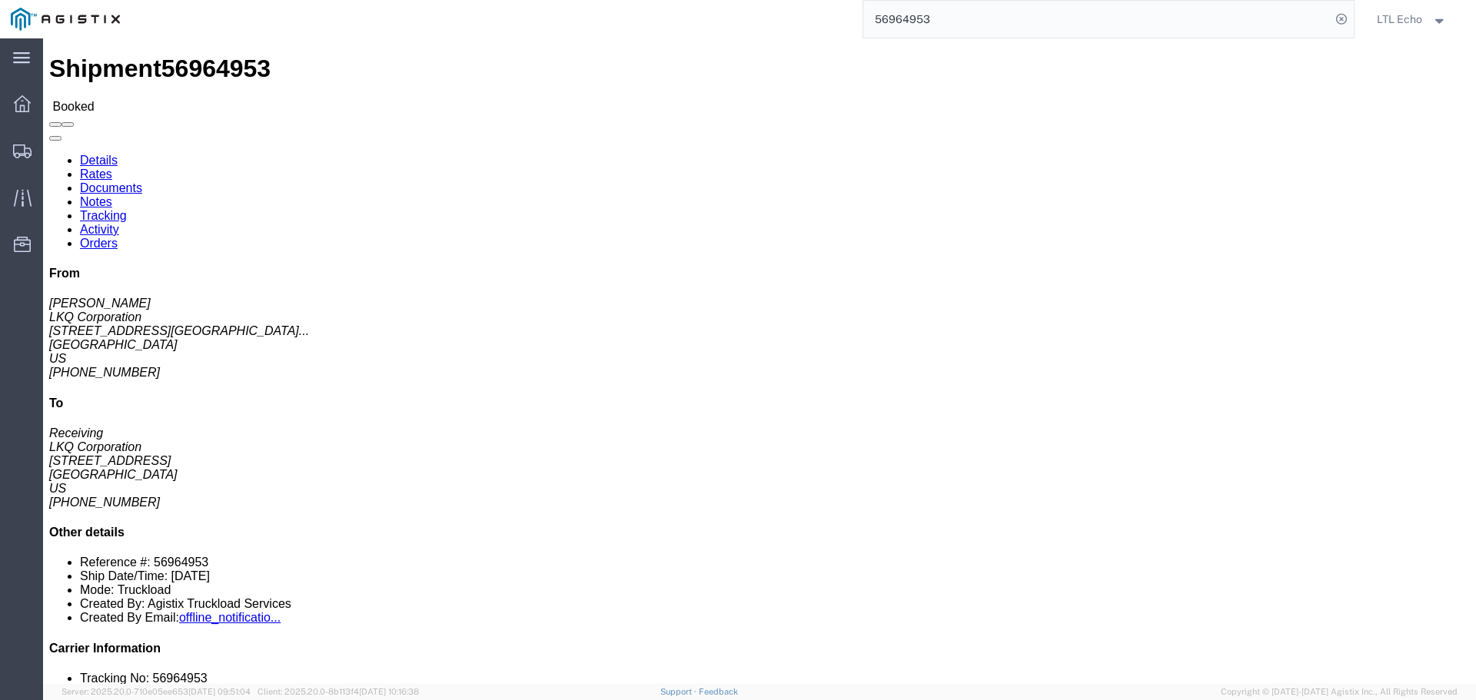
click link "Tracking"
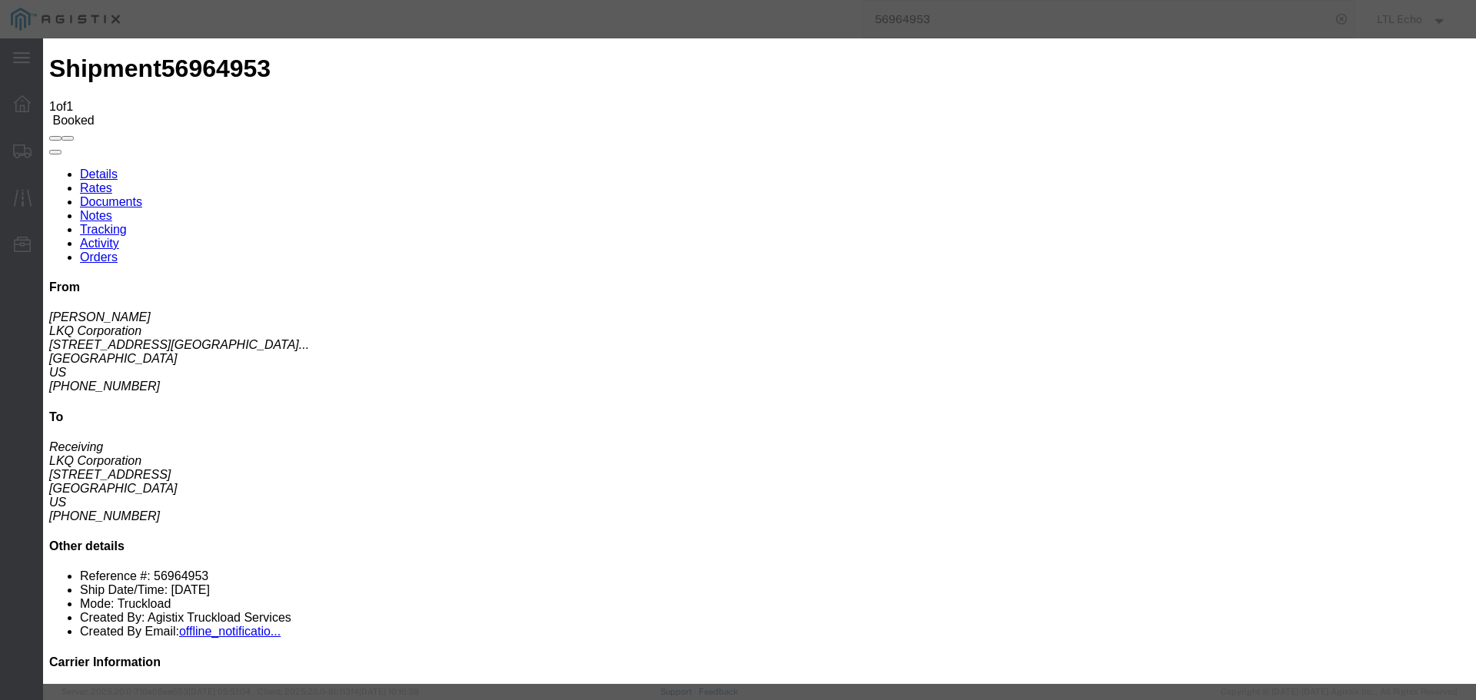
type input "[DATE]"
type input "2:00 PM"
select select "DELIVRED"
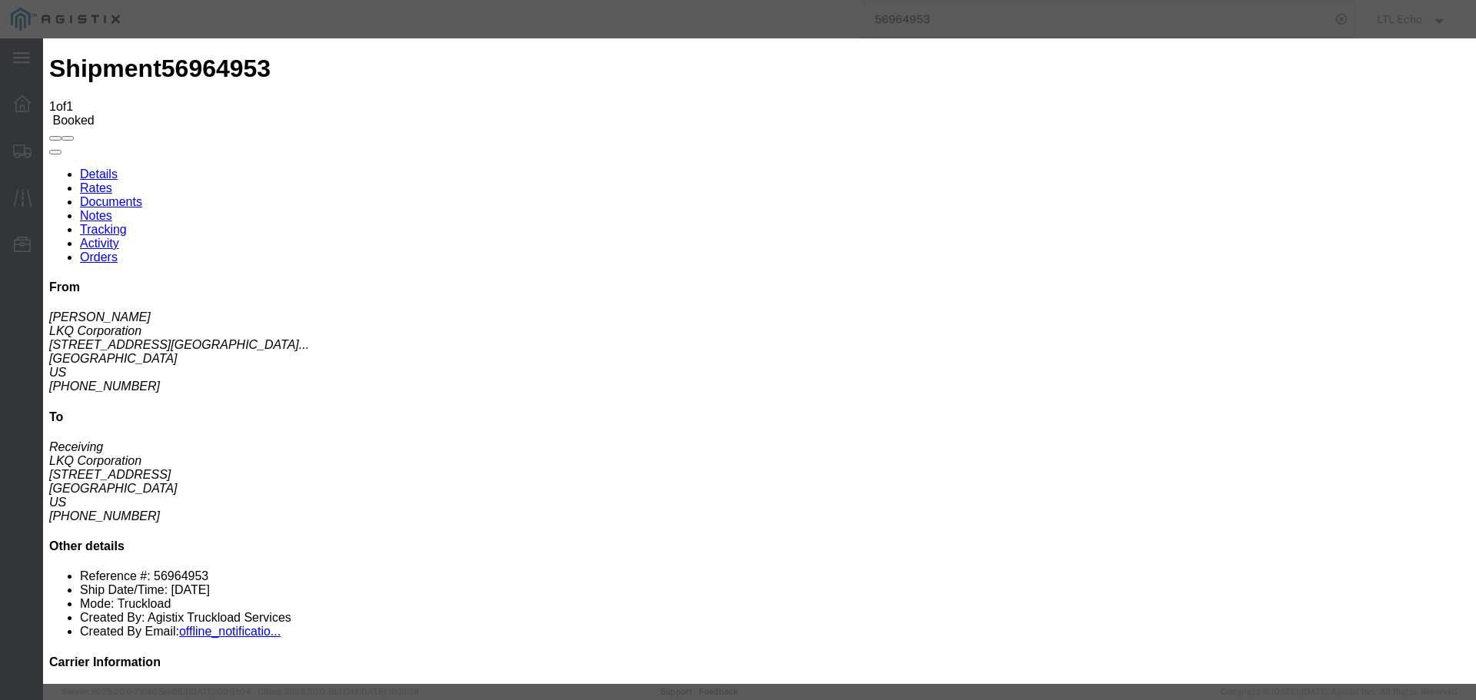
type input "[DATE]"
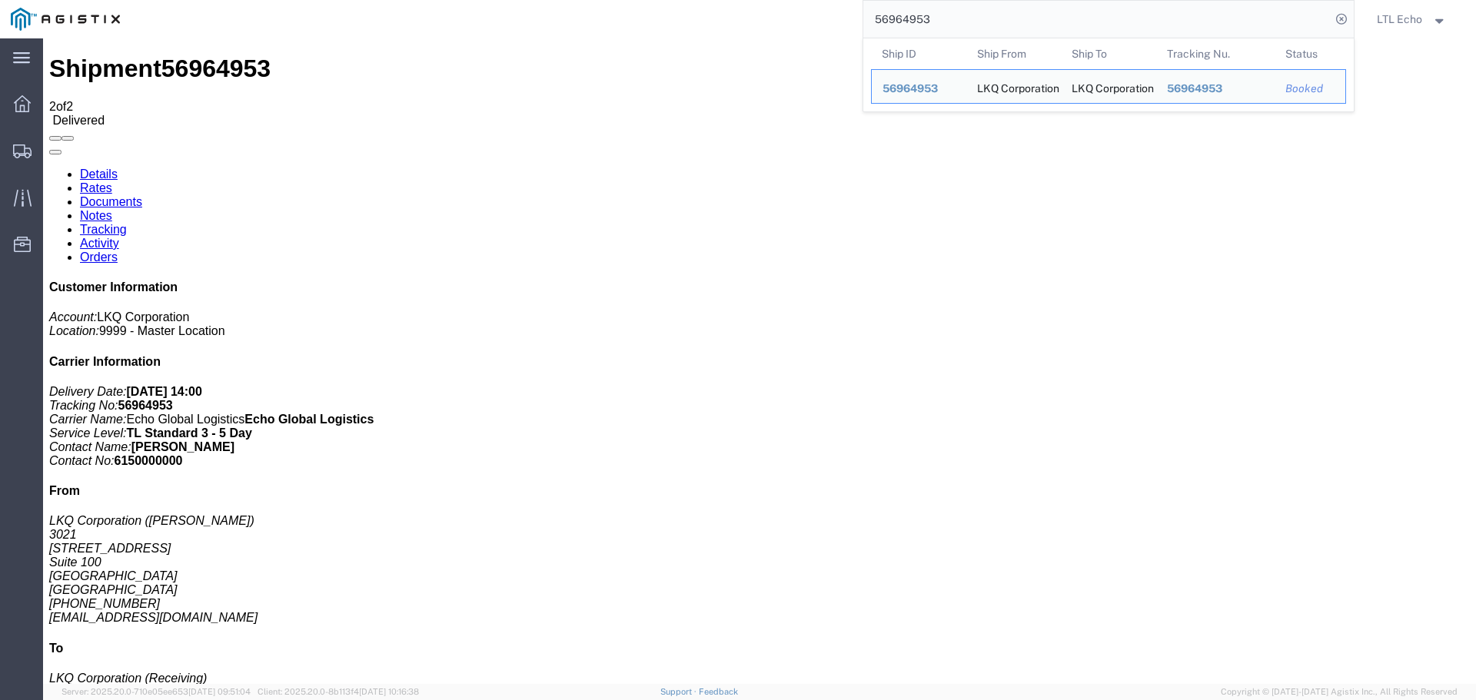
click at [897, 20] on input "56964953" at bounding box center [1096, 19] width 467 height 37
paste input "5061"
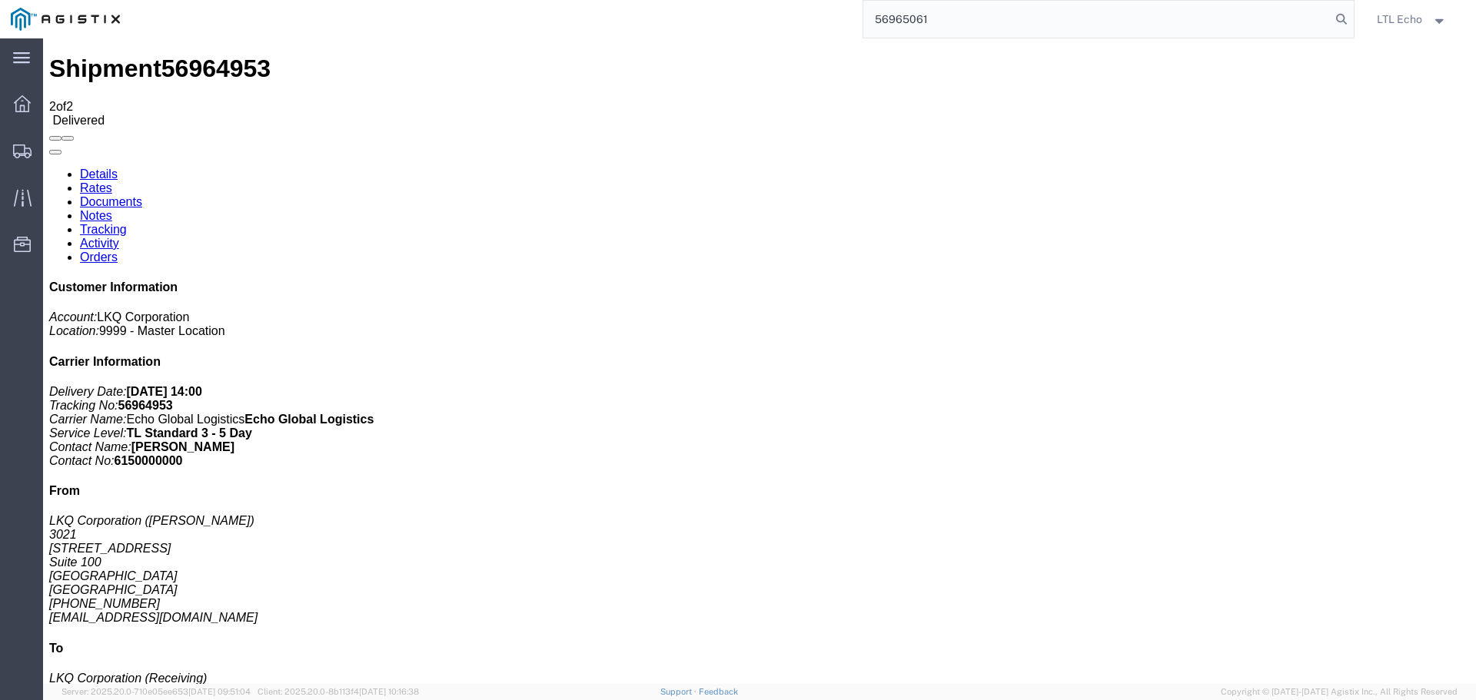
type input "56965061"
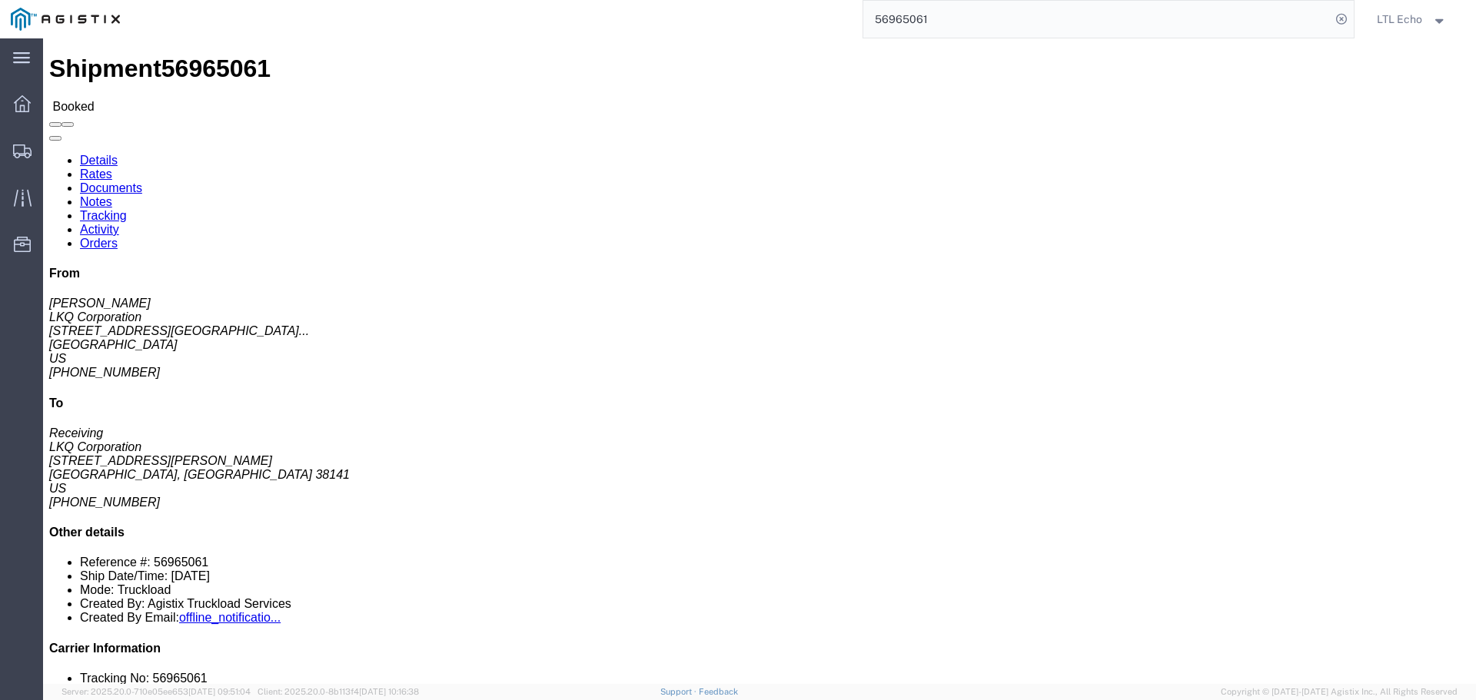
click link "Tracking"
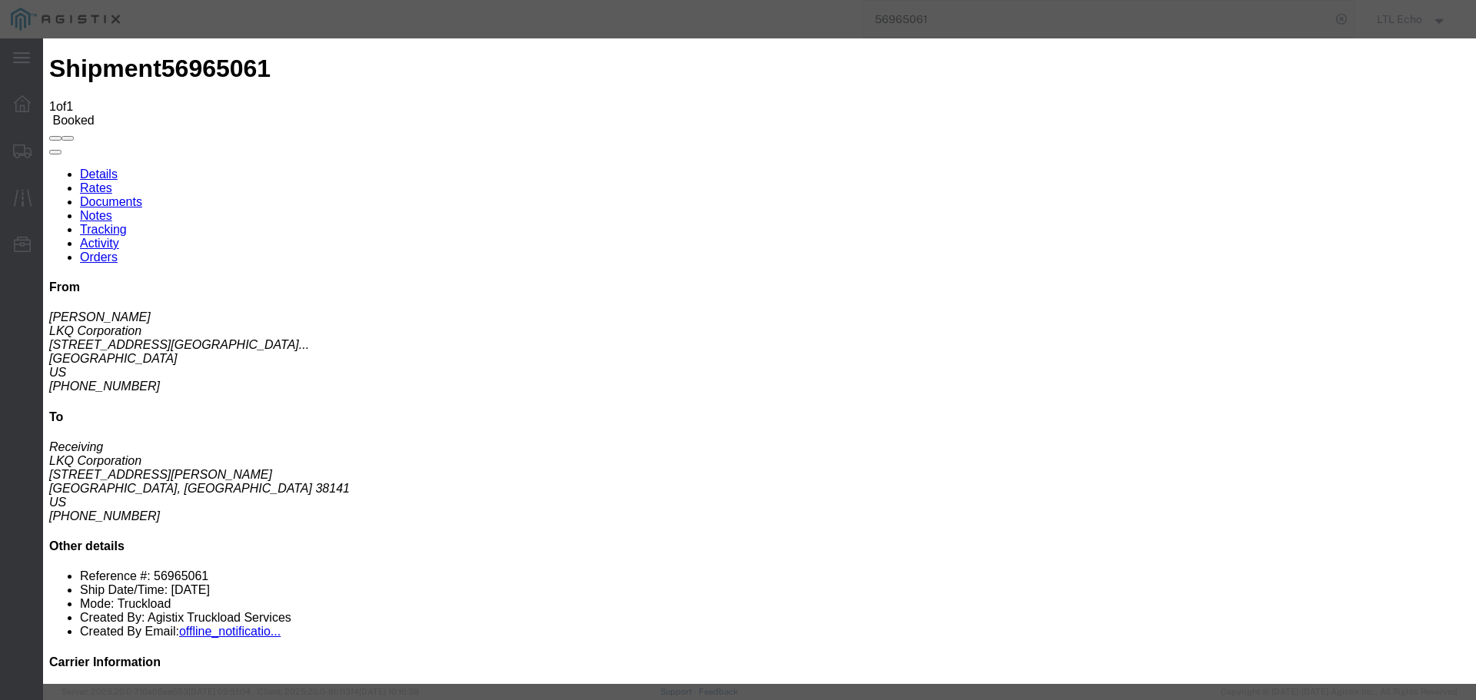
type input "[DATE]"
type input "2:00 PM"
select select "DELIVRED"
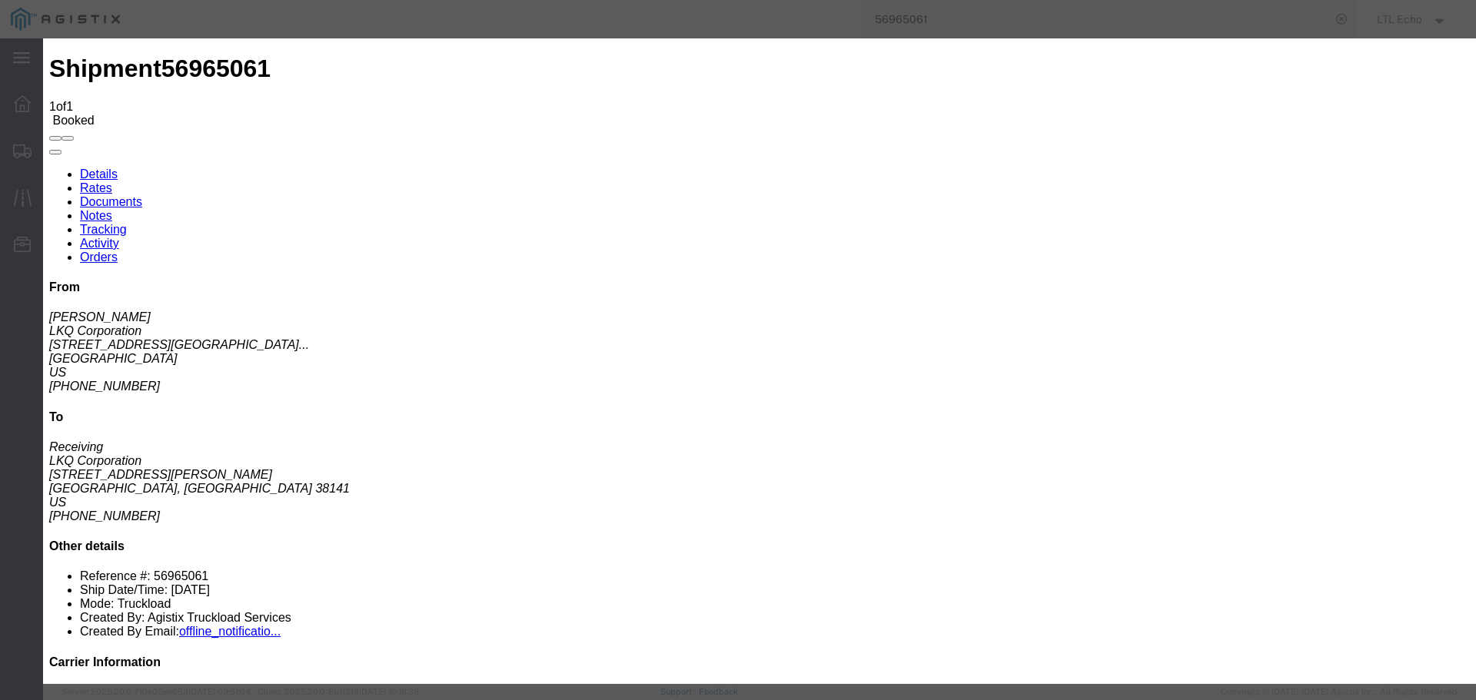
type input "[DATE]"
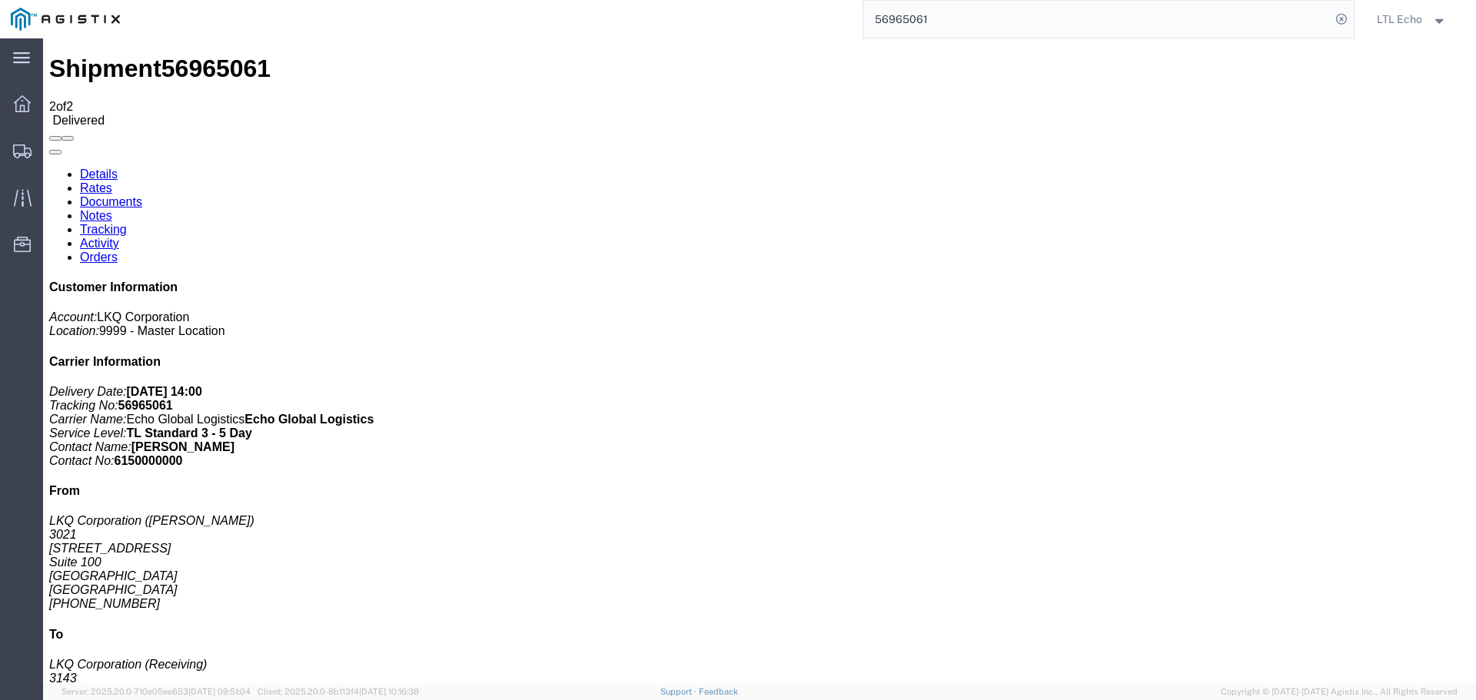
click at [908, 18] on input "56965061" at bounding box center [1096, 19] width 467 height 37
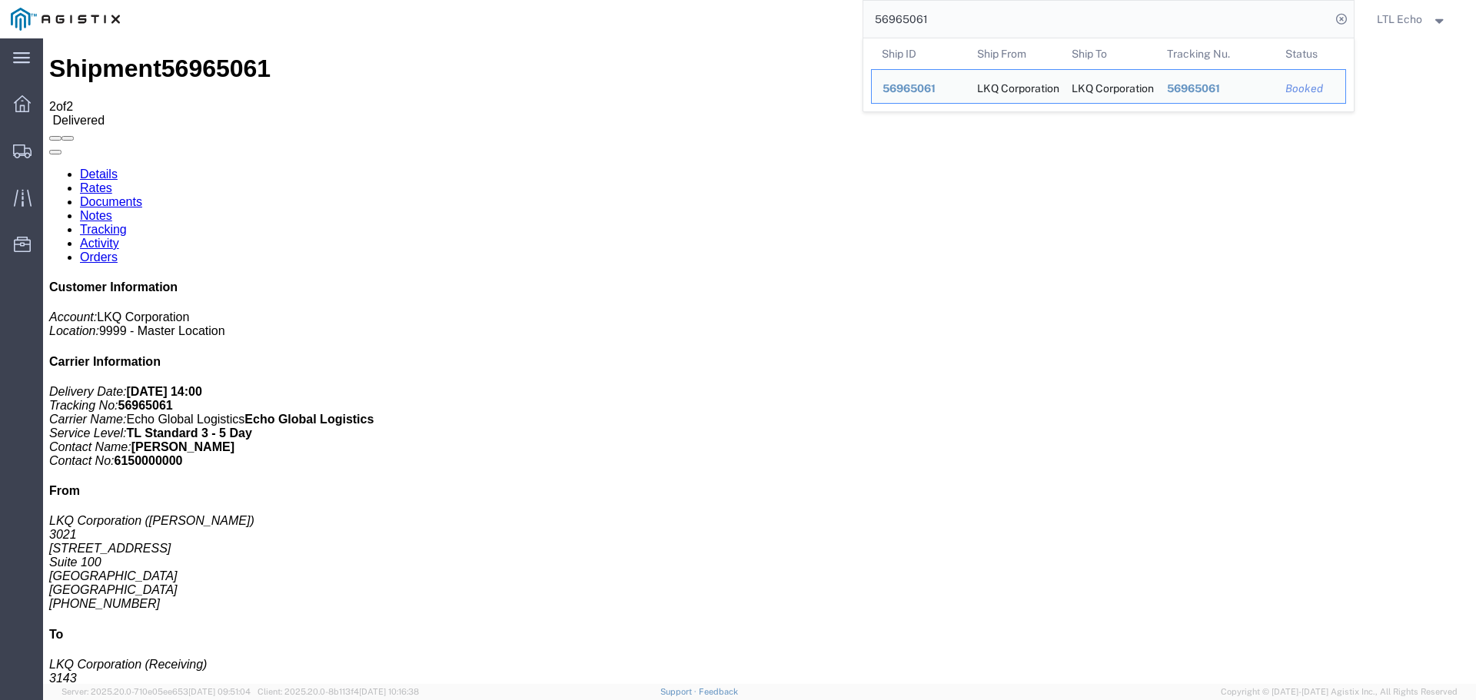
click at [908, 18] on input "56965061" at bounding box center [1096, 19] width 467 height 37
paste input "607094"
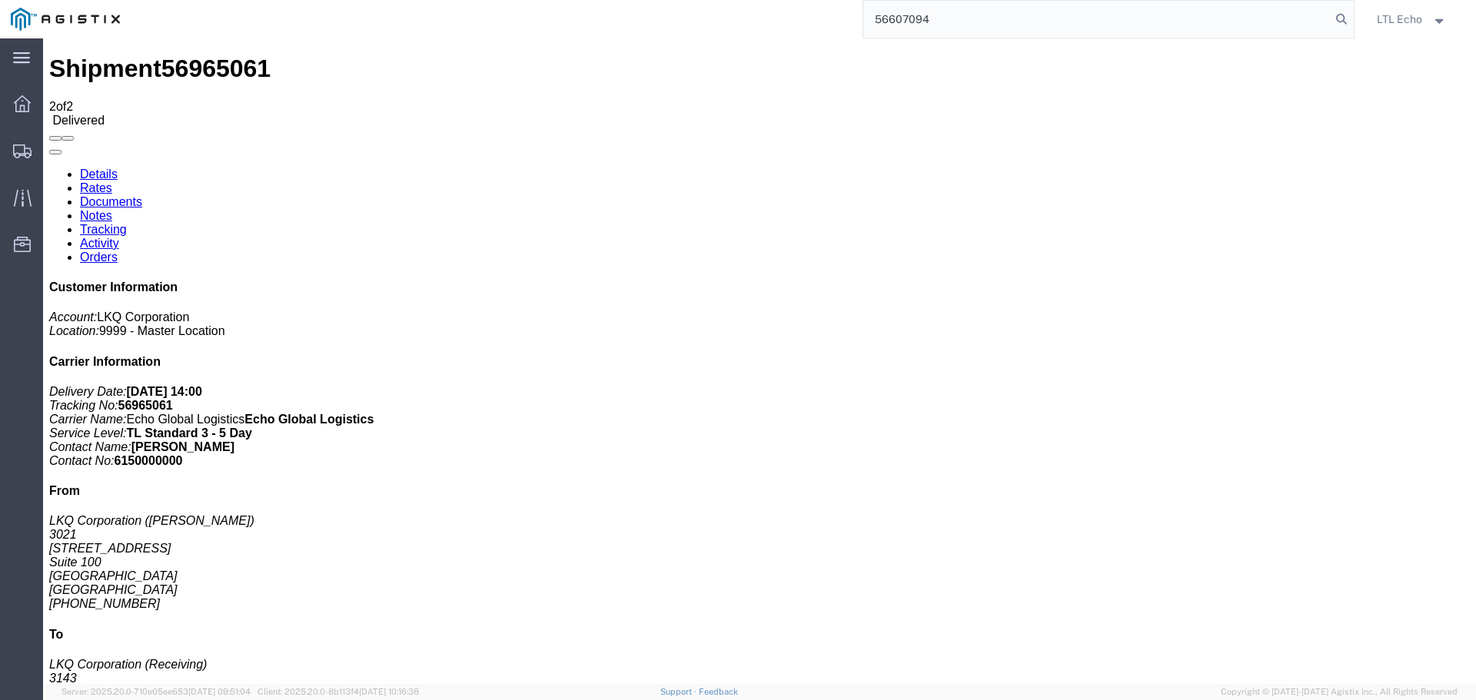
type input "56607094"
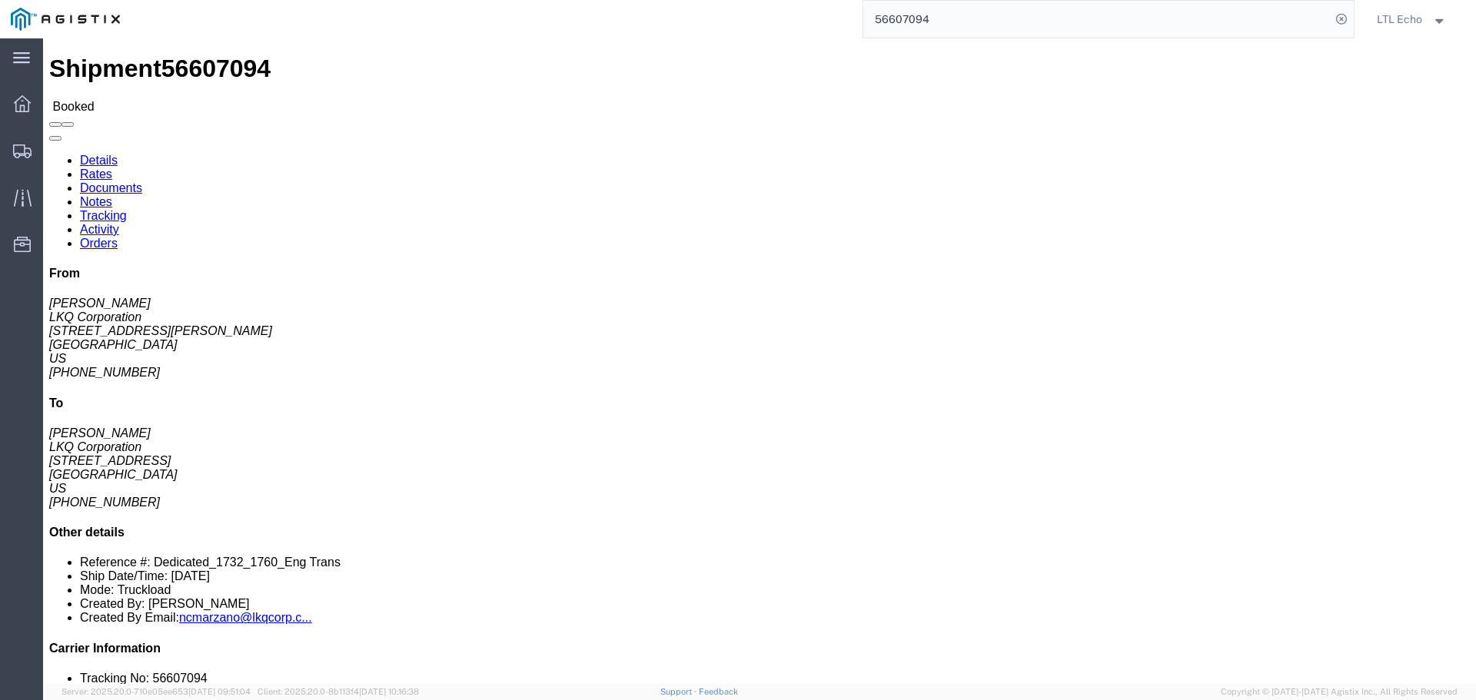
click link "Tracking"
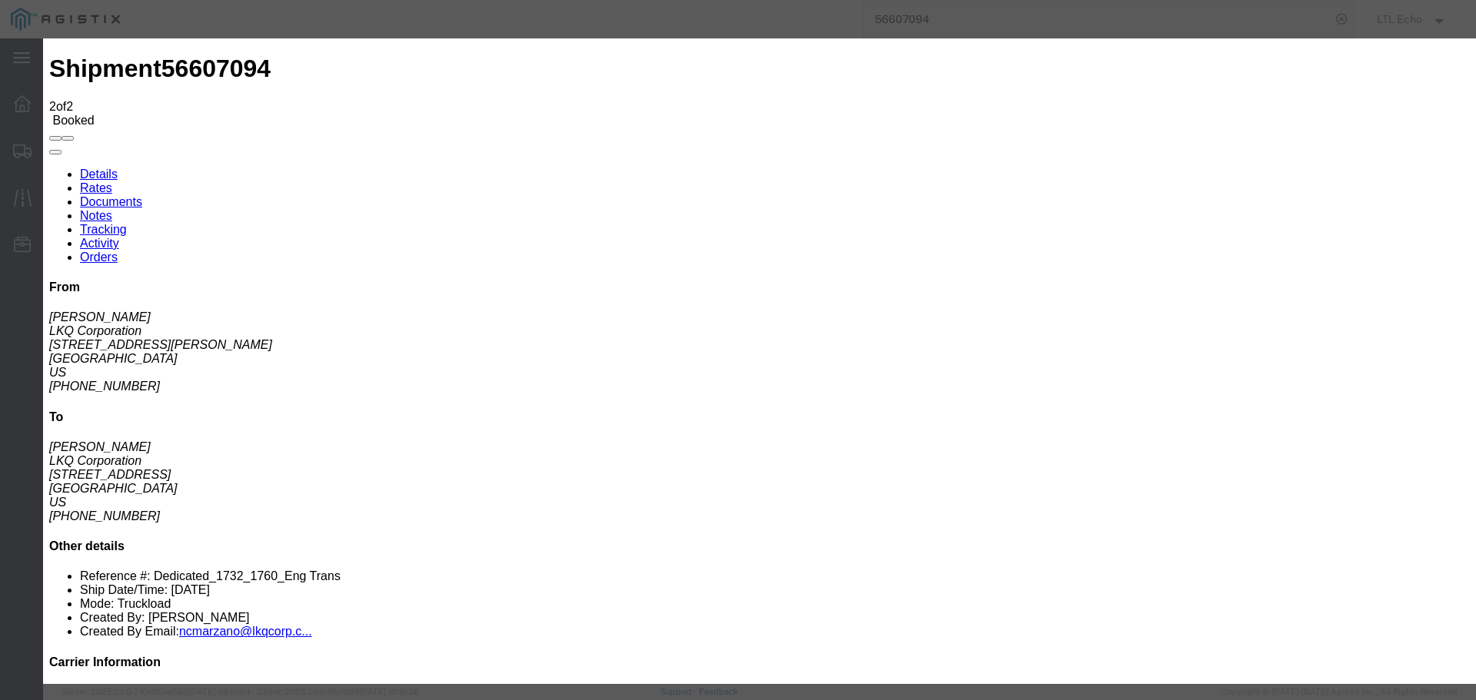
type input "[DATE]"
type input "2:00 PM"
select select "PICKEDUP"
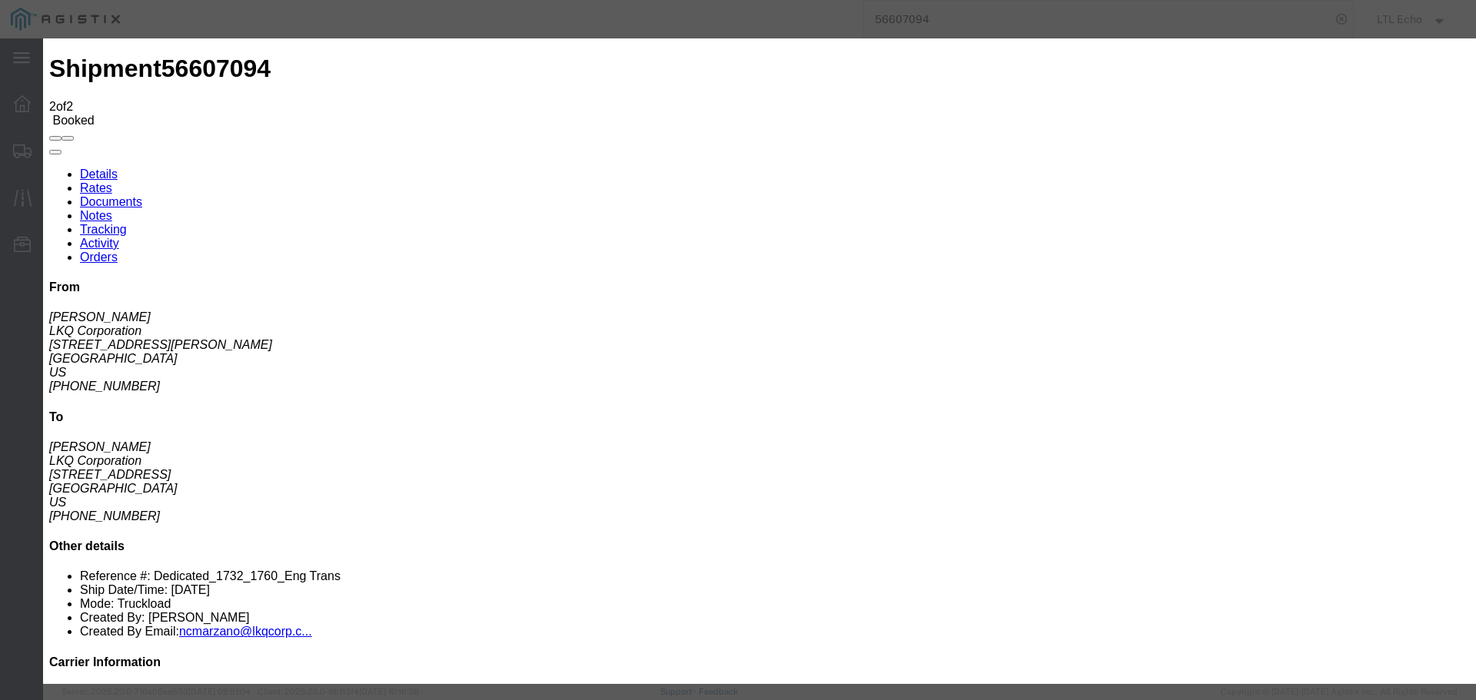
type input "[DATE]"
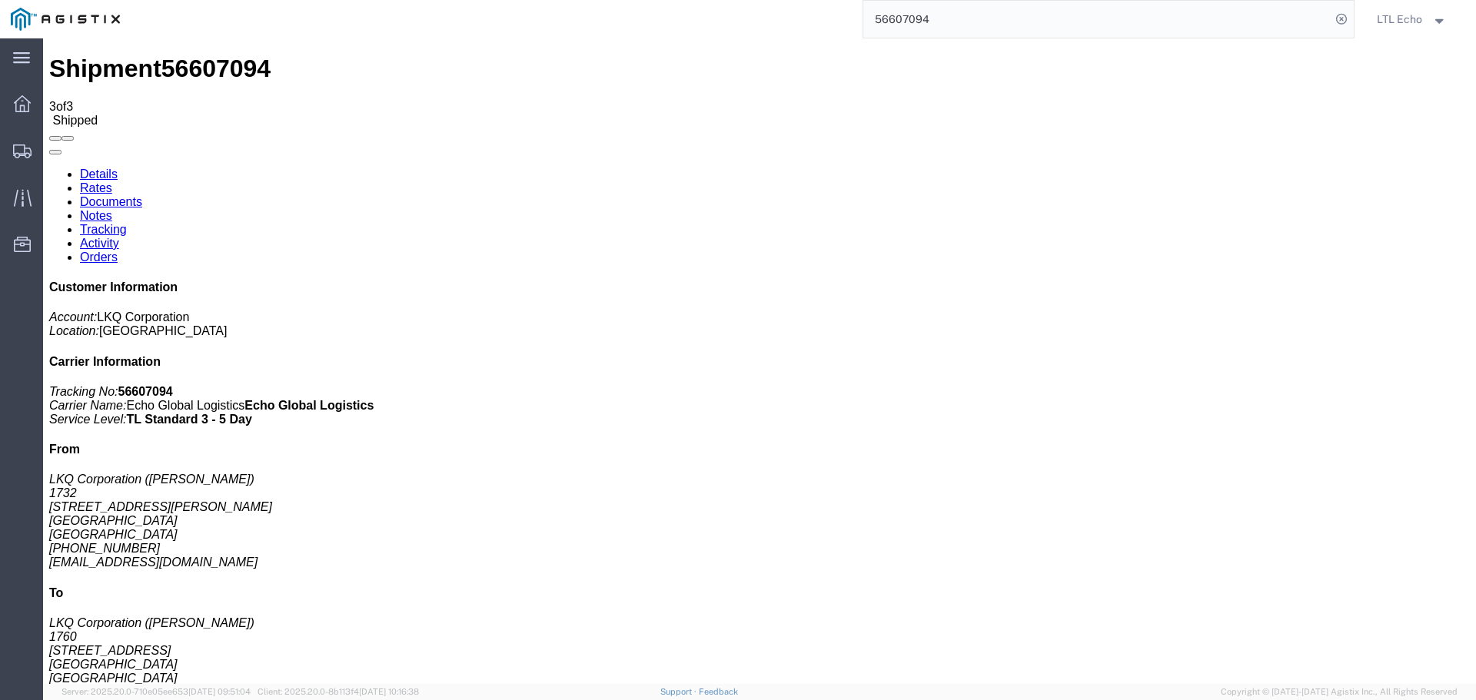
click at [884, 19] on input "56607094" at bounding box center [1096, 19] width 467 height 37
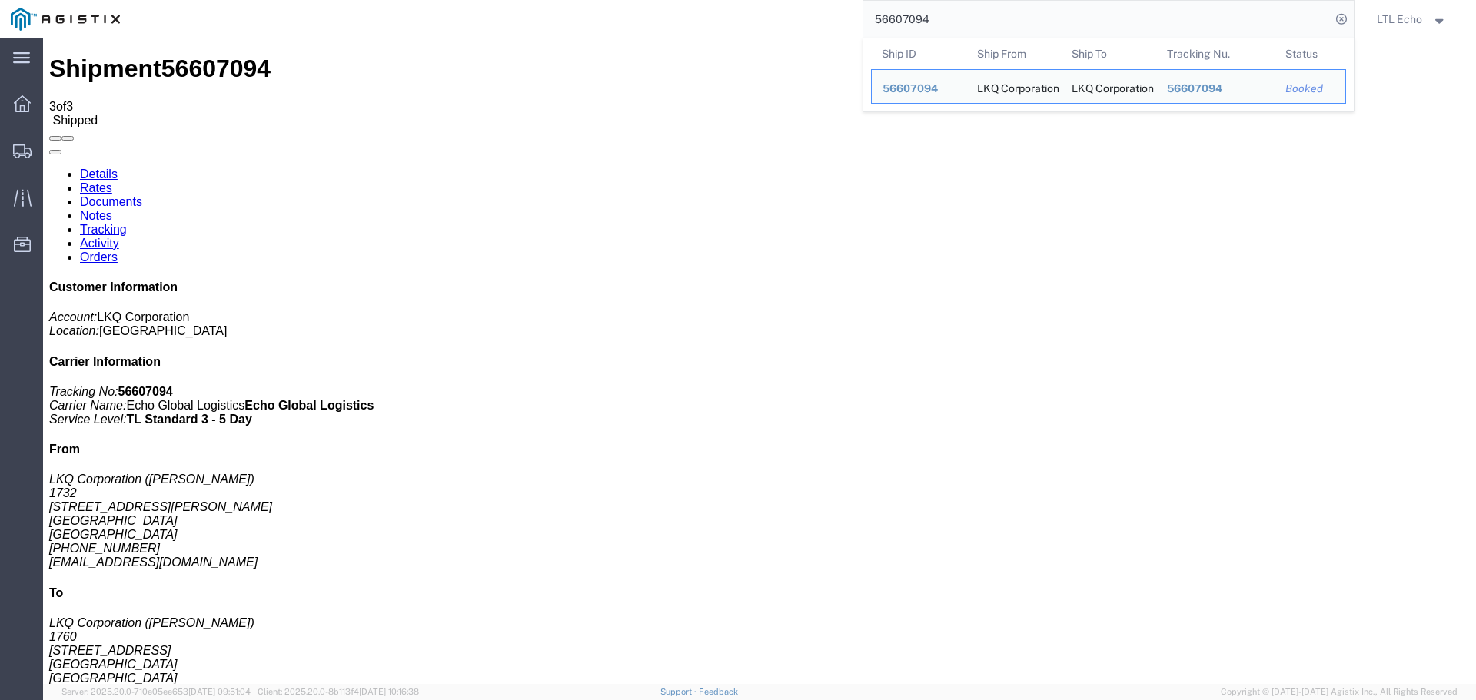
paste input "878120"
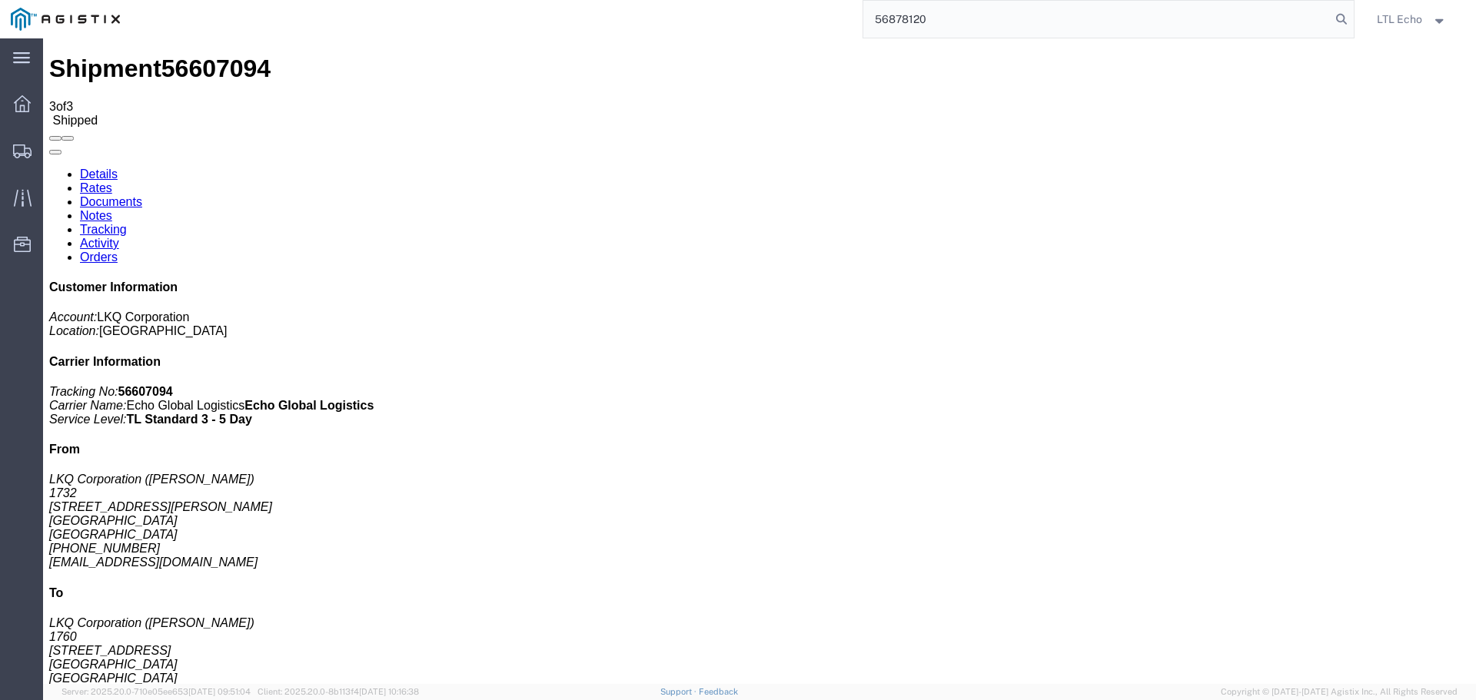
type input "56878120"
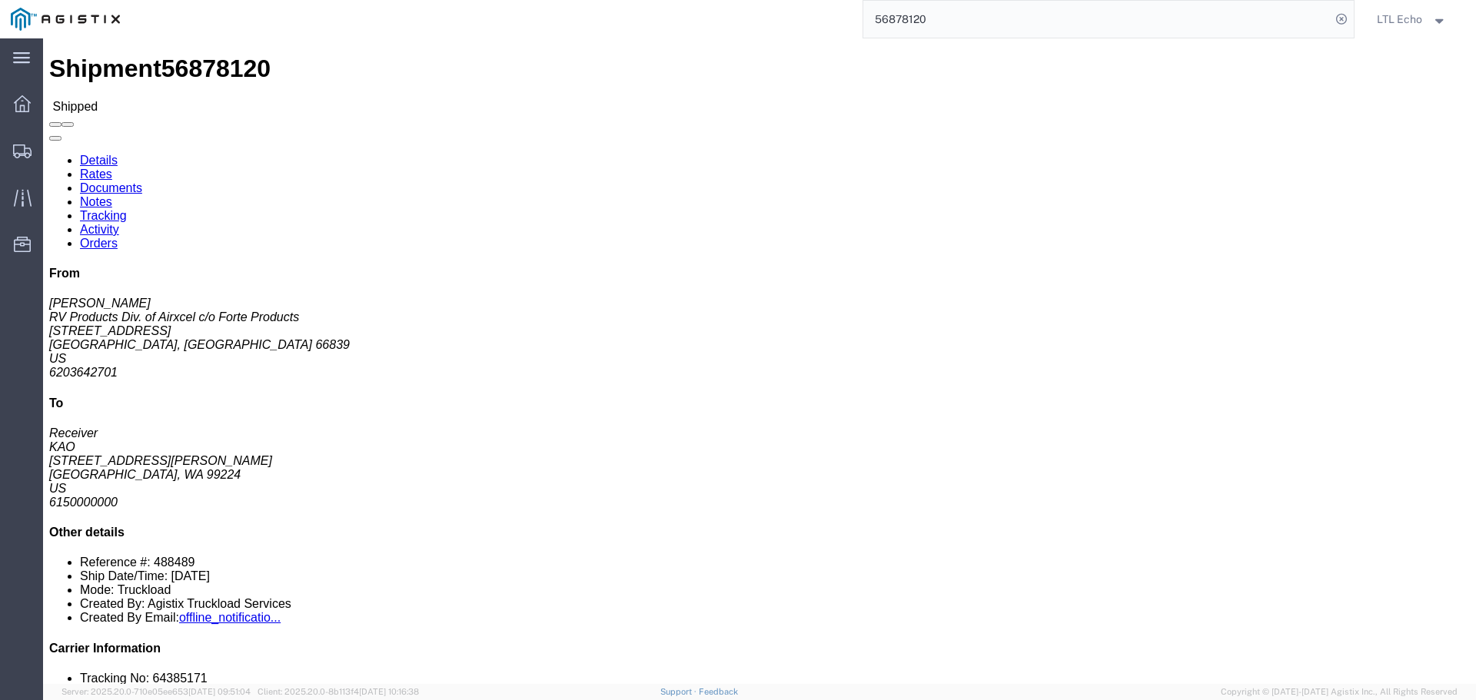
click link "Tracking"
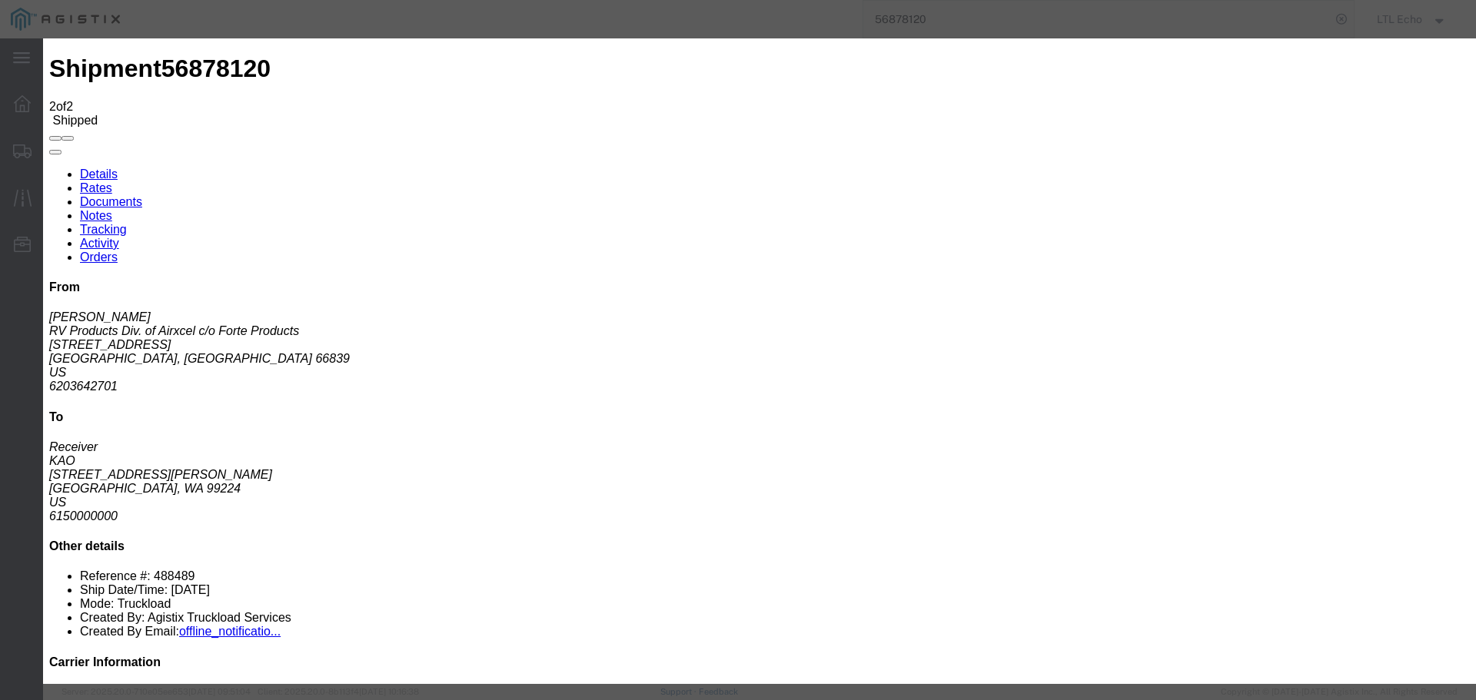
type input "[DATE]"
type input "2:00 PM"
select select "DELIVRED"
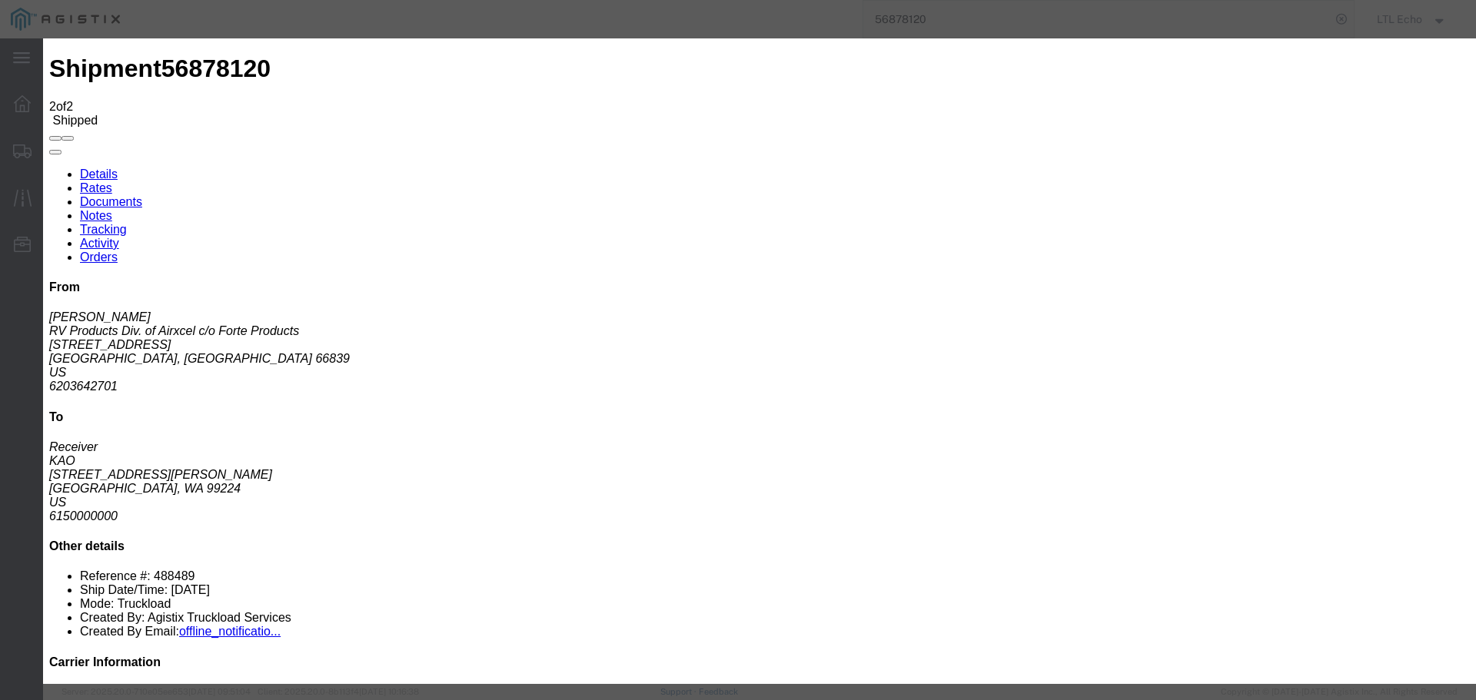
type input "[DATE]"
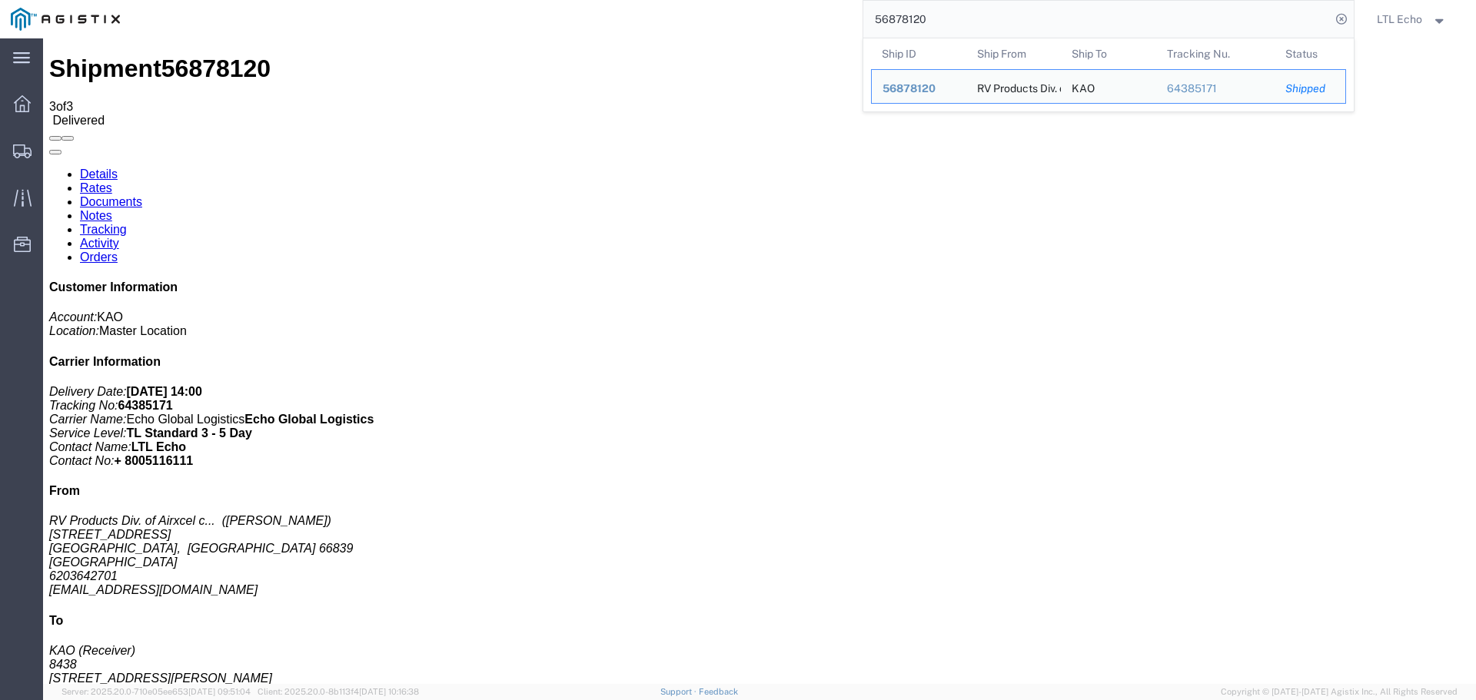
click at [895, 20] on input "56878120" at bounding box center [1096, 19] width 467 height 37
paste input "935577"
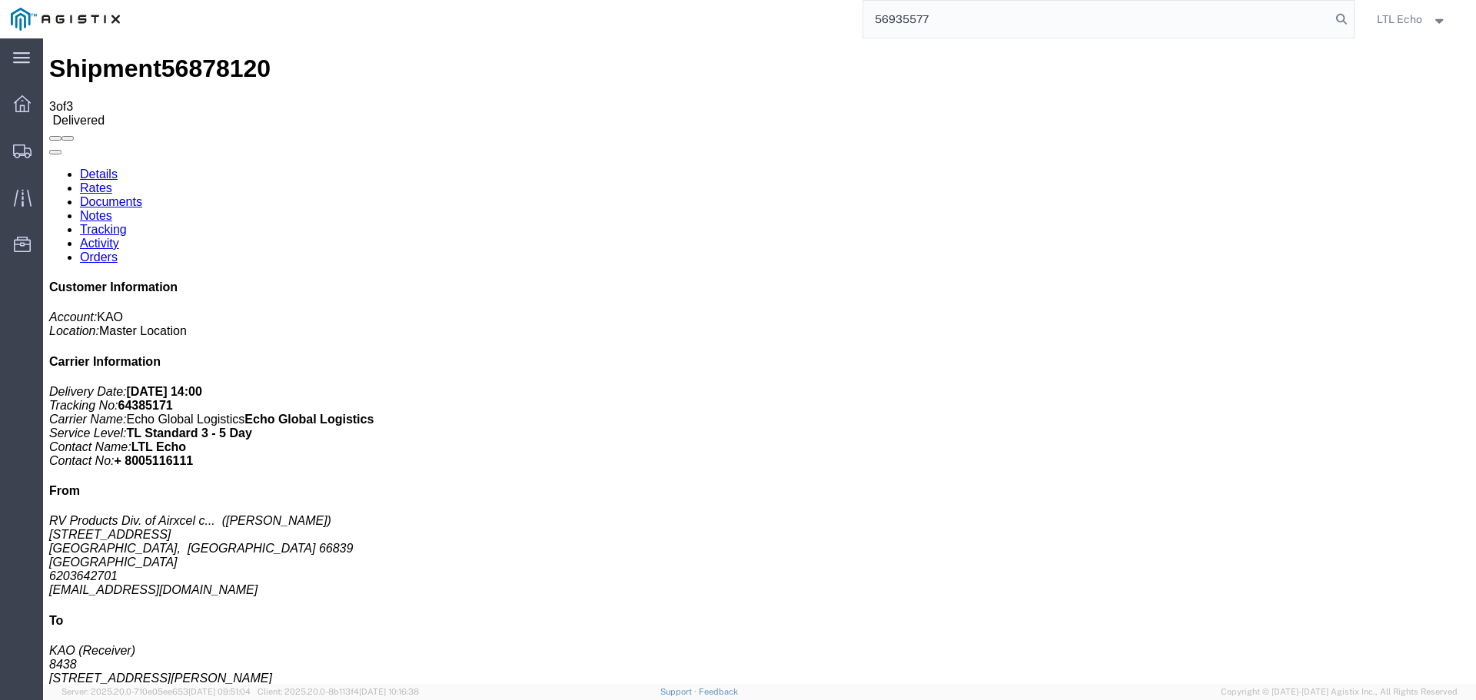
type input "56935577"
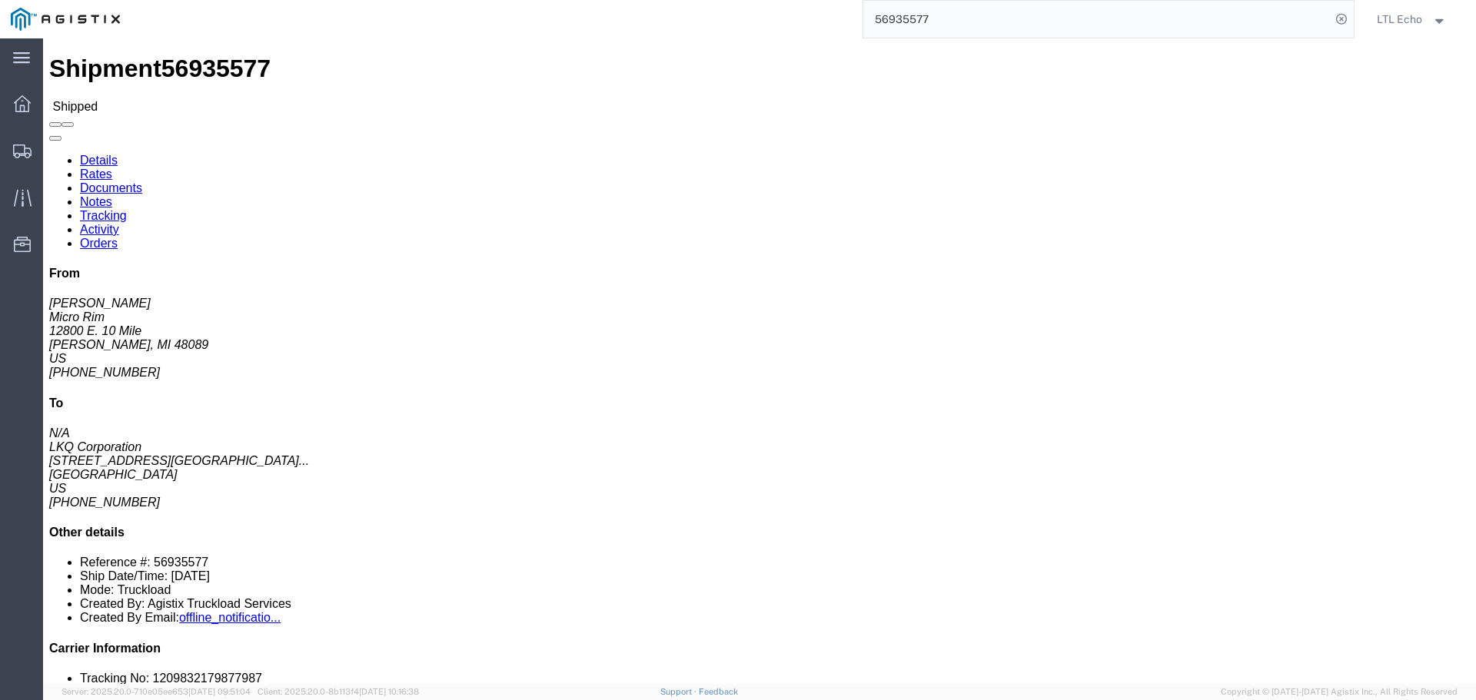
drag, startPoint x: 332, startPoint y: 95, endPoint x: 289, endPoint y: 56, distance: 57.7
click link "Tracking"
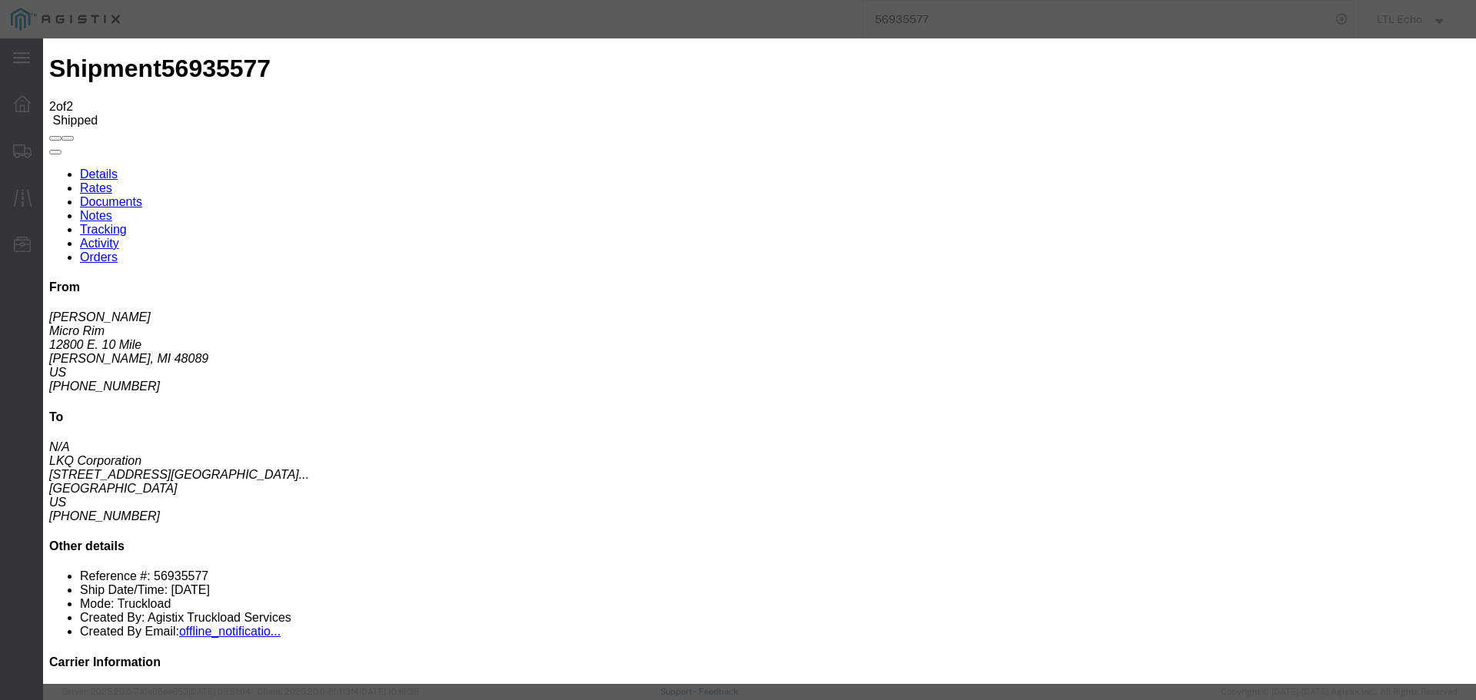
type input "[DATE]"
type input "2:00 PM"
select select "DELIVRED"
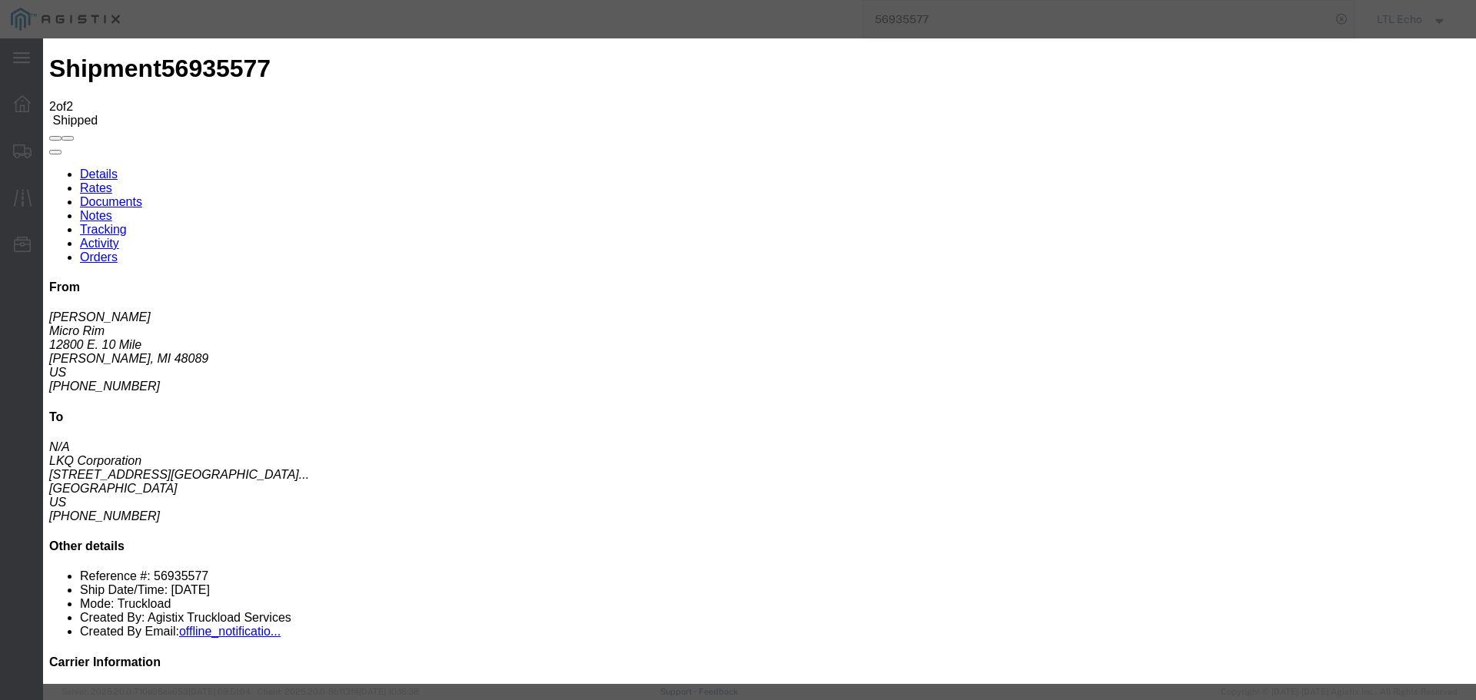
type input "[DATE]"
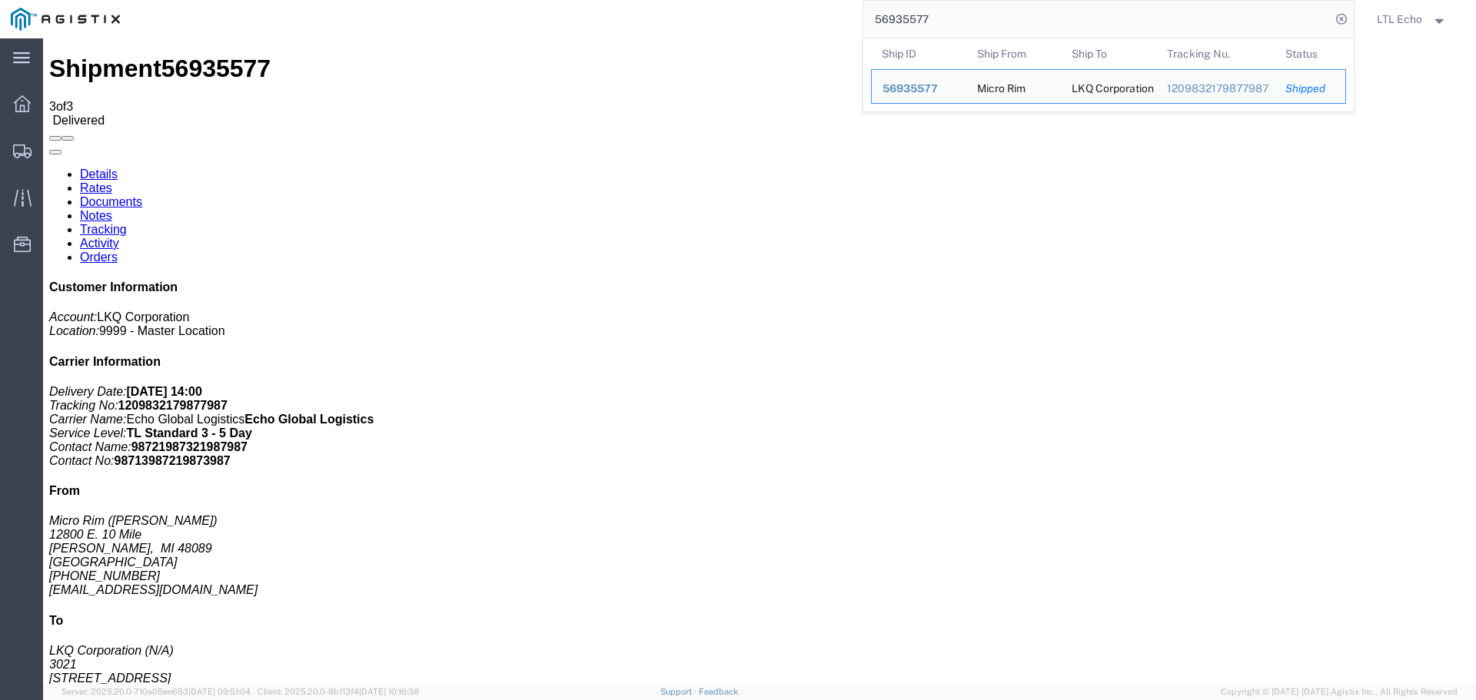
click at [908, 22] on input "56935577" at bounding box center [1096, 19] width 467 height 37
paste input "24530"
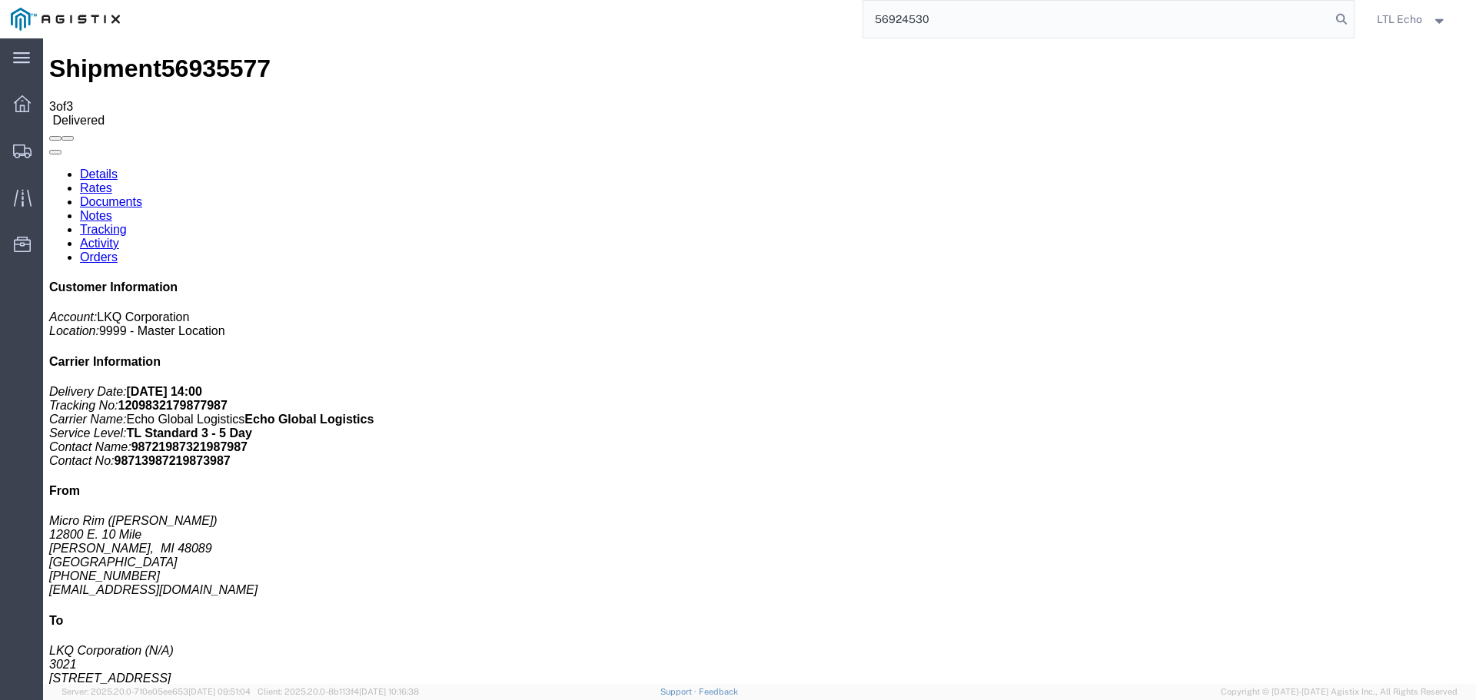
type input "56924530"
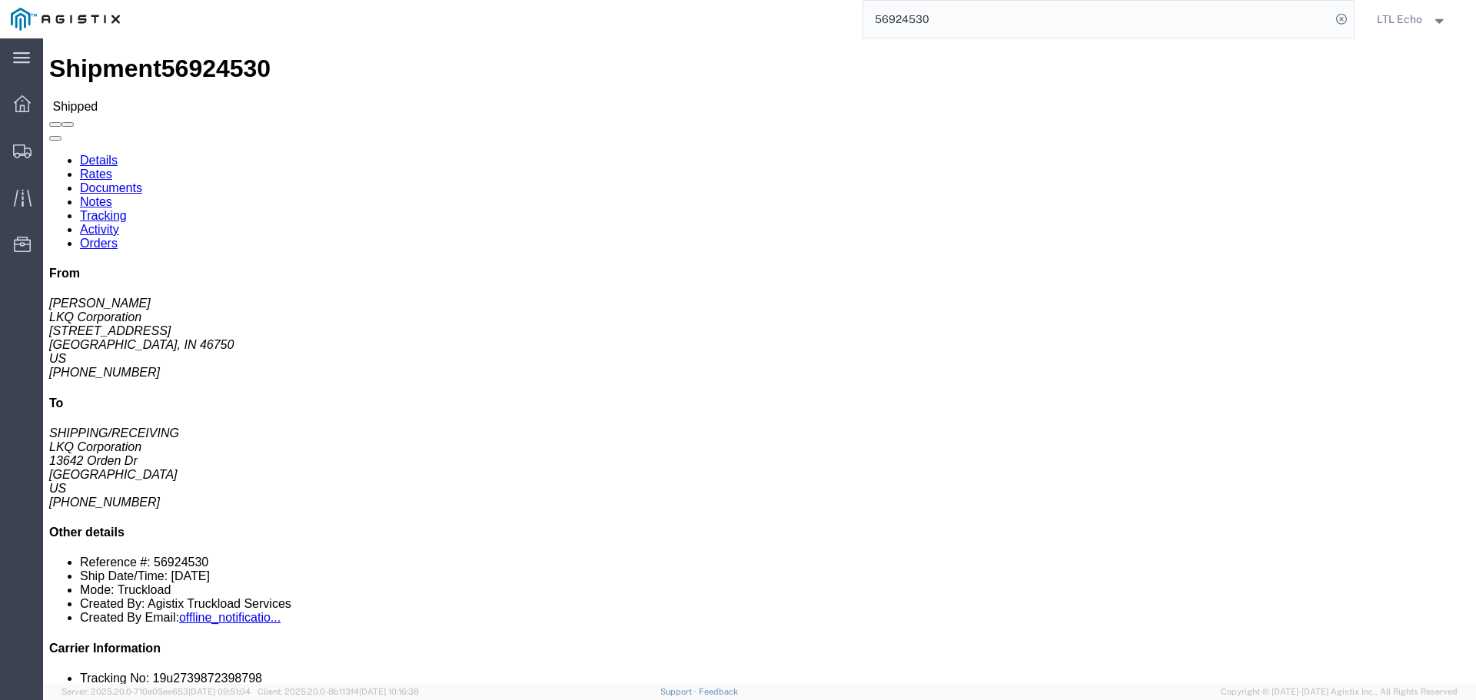
click link "Tracking"
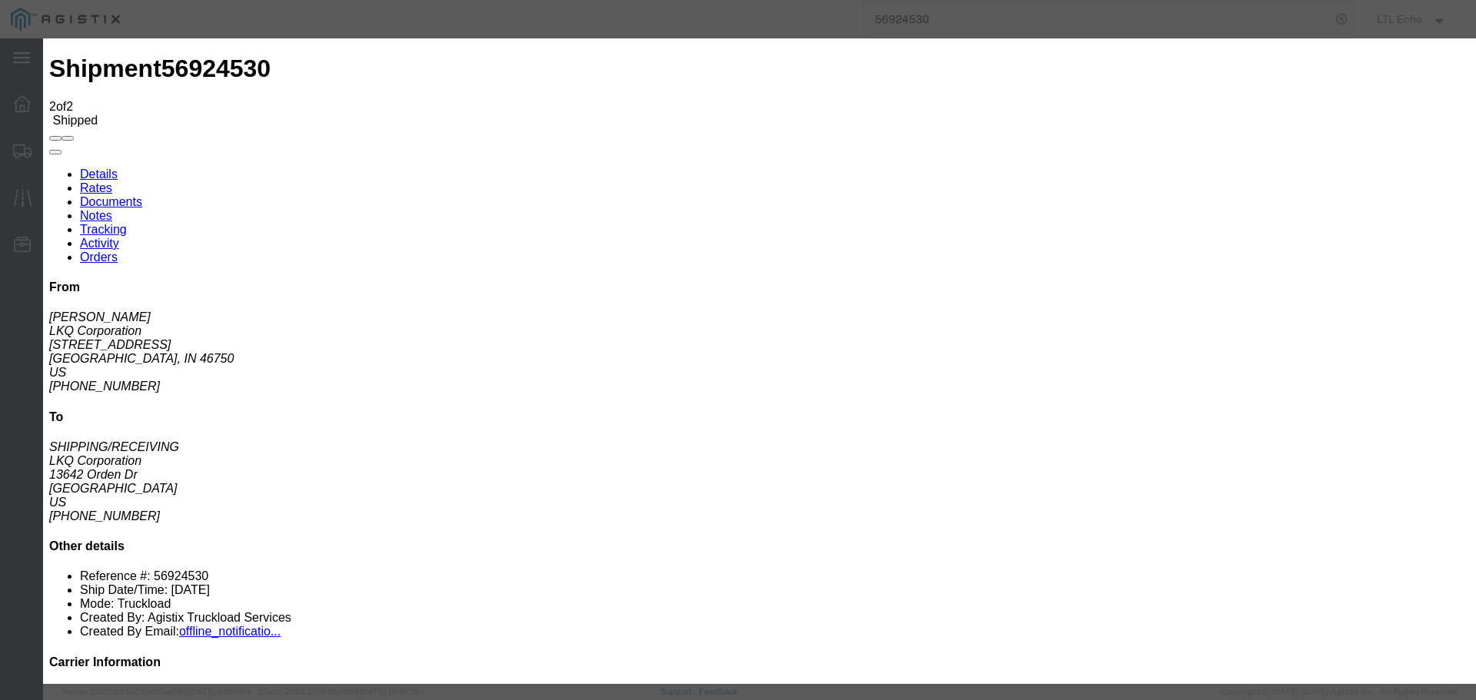
type input "[DATE]"
type input "2:00 PM"
select select "DELIVRED"
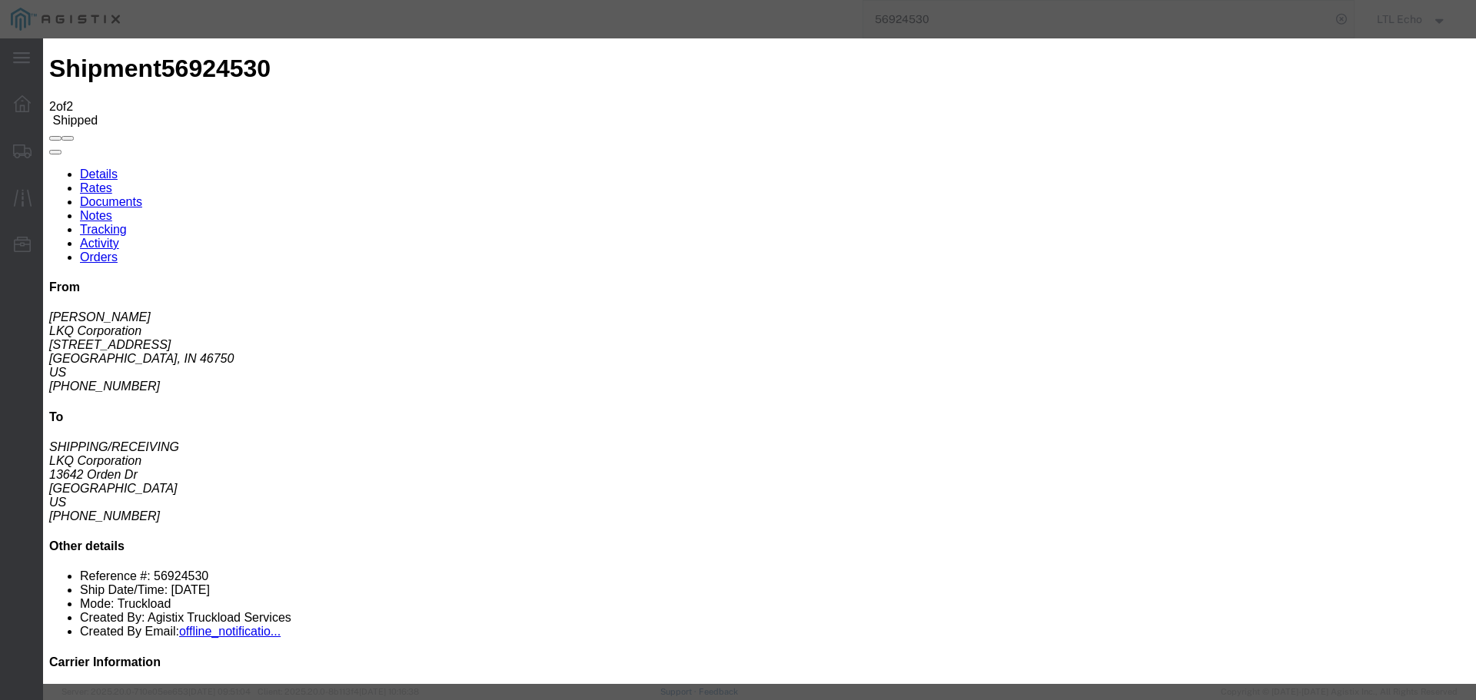
type input "[DATE]"
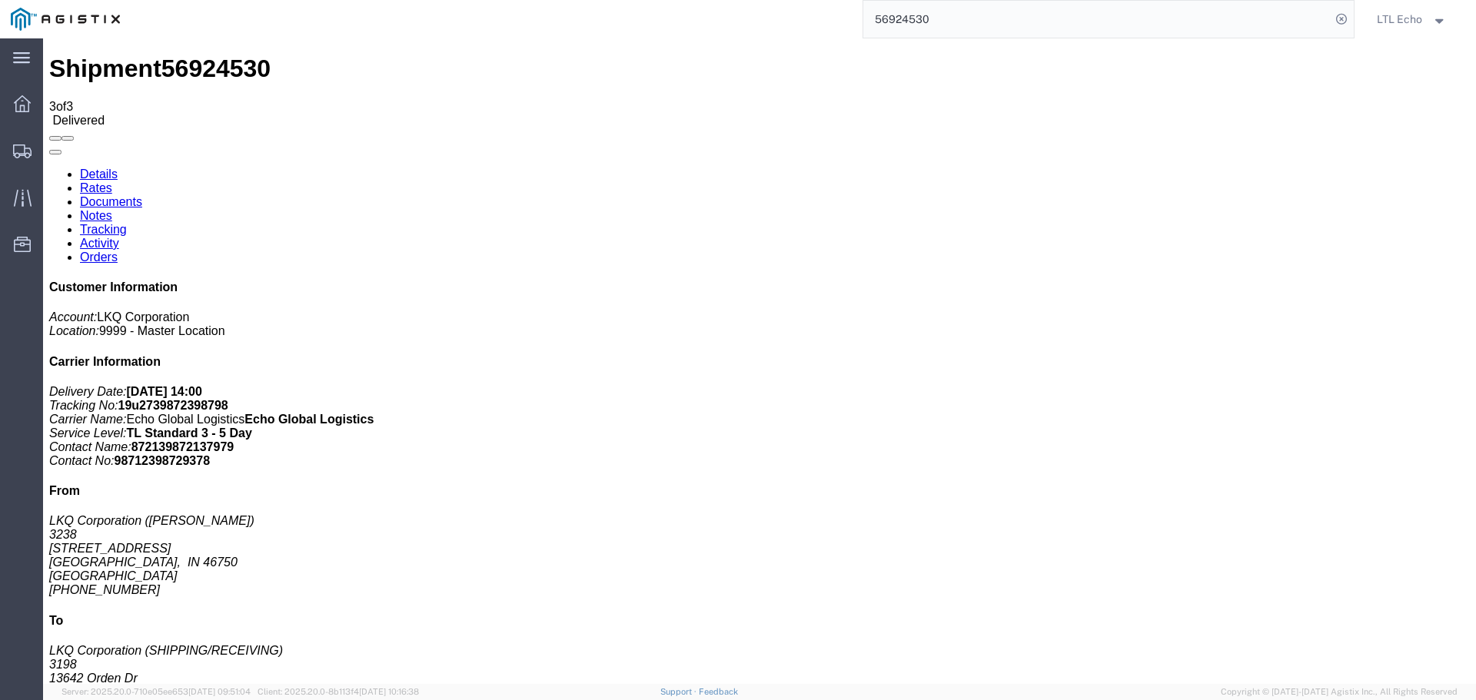
click at [886, 26] on input "56924530" at bounding box center [1096, 19] width 467 height 37
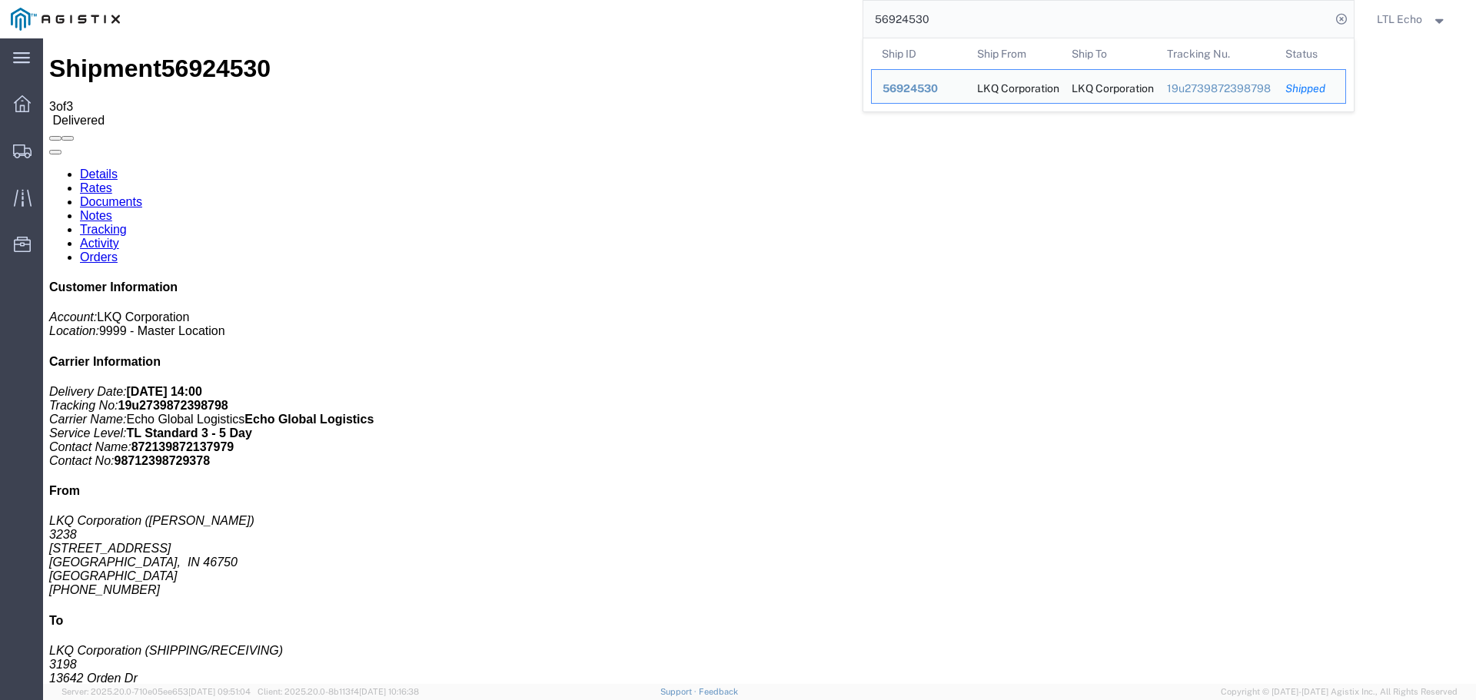
click at [886, 26] on input "56924530" at bounding box center [1096, 19] width 467 height 37
paste input "577673"
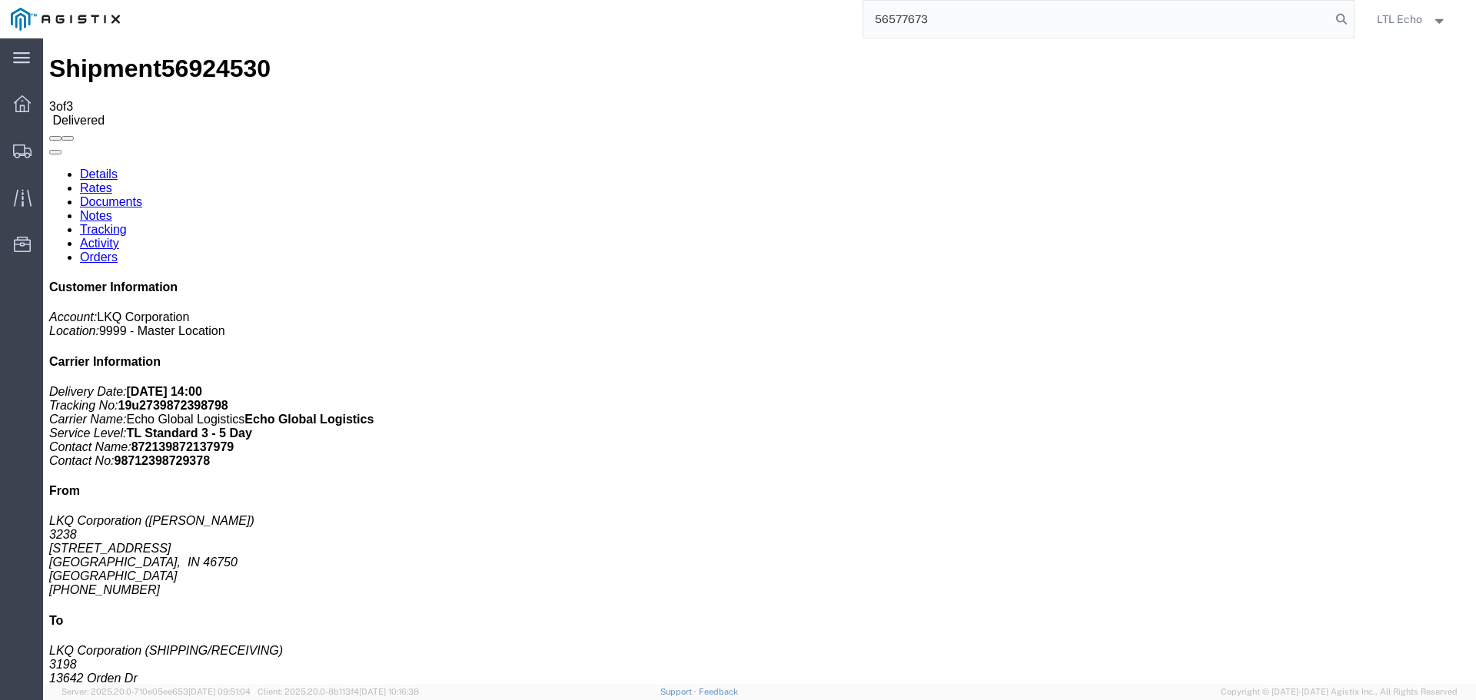
type input "56577673"
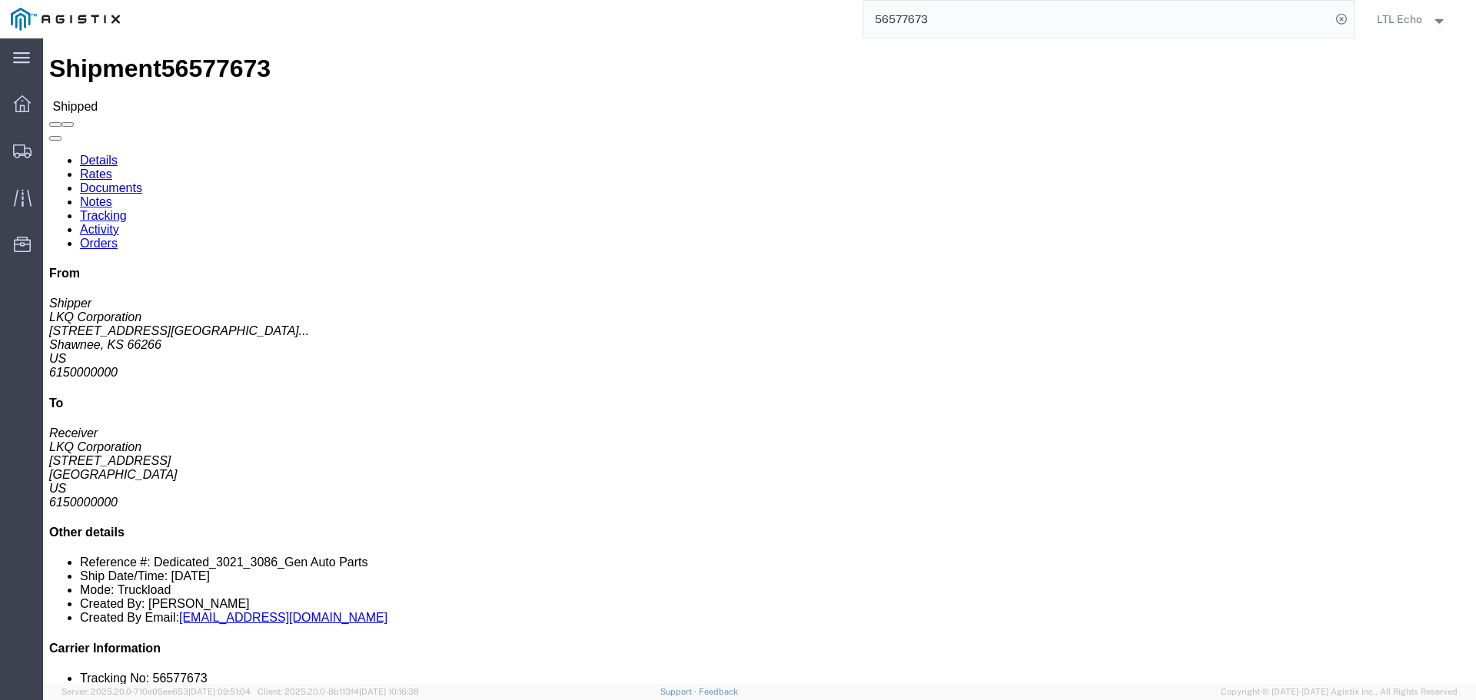
click link "Tracking"
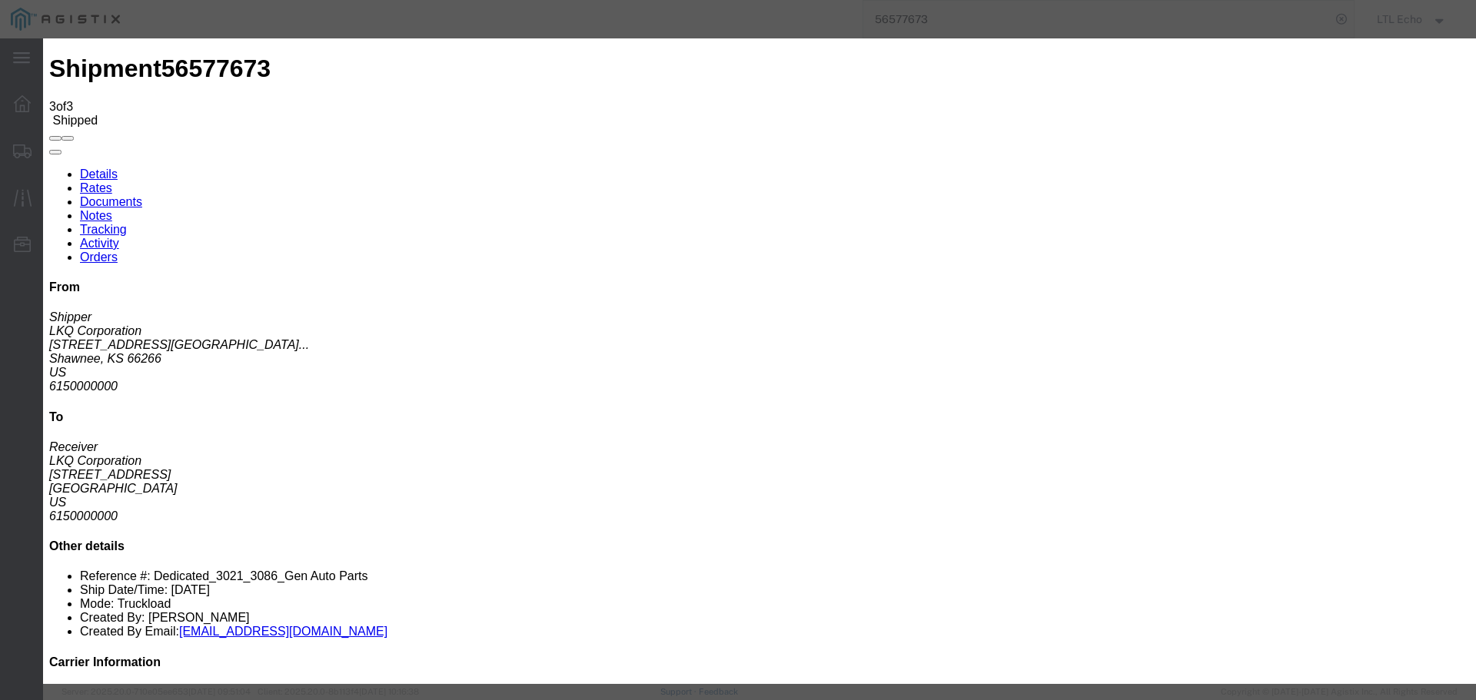
type input "[DATE]"
type input "2:00 PM"
select select "DELIVRED"
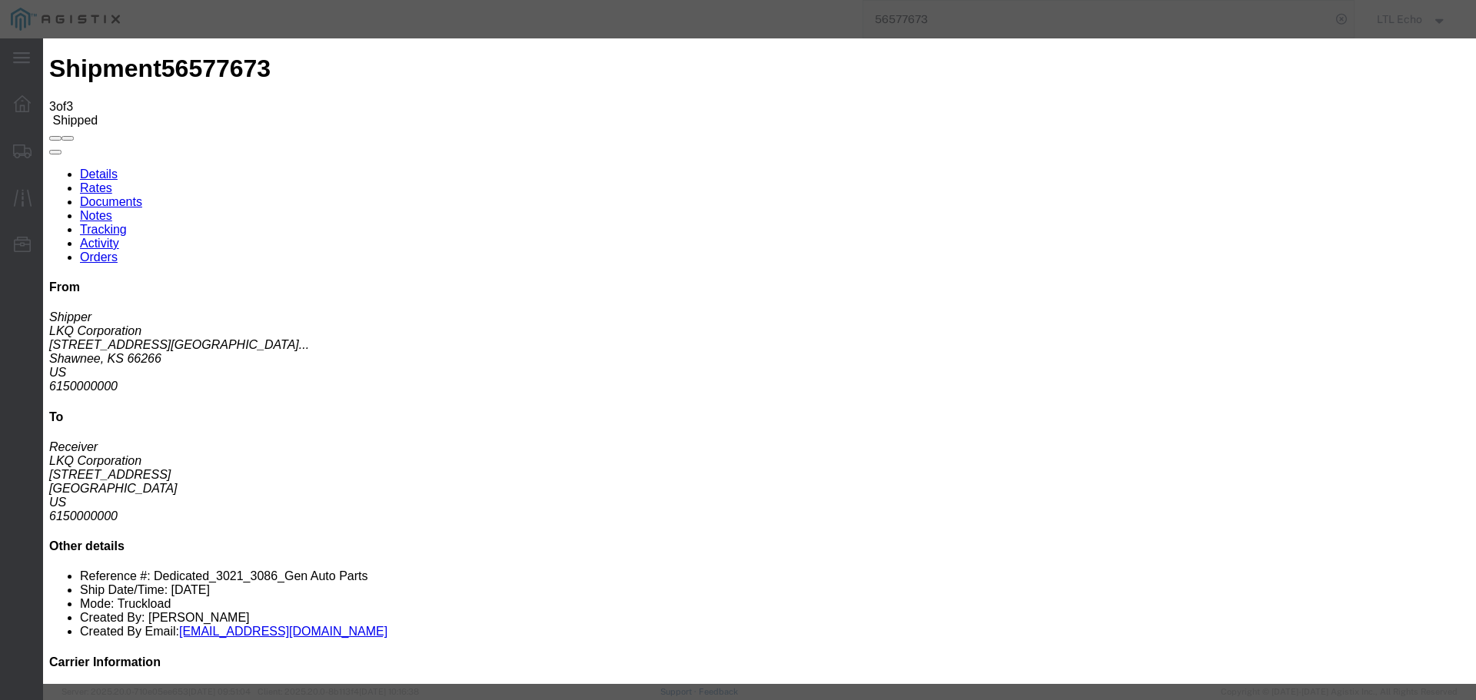
type input "[DATE]"
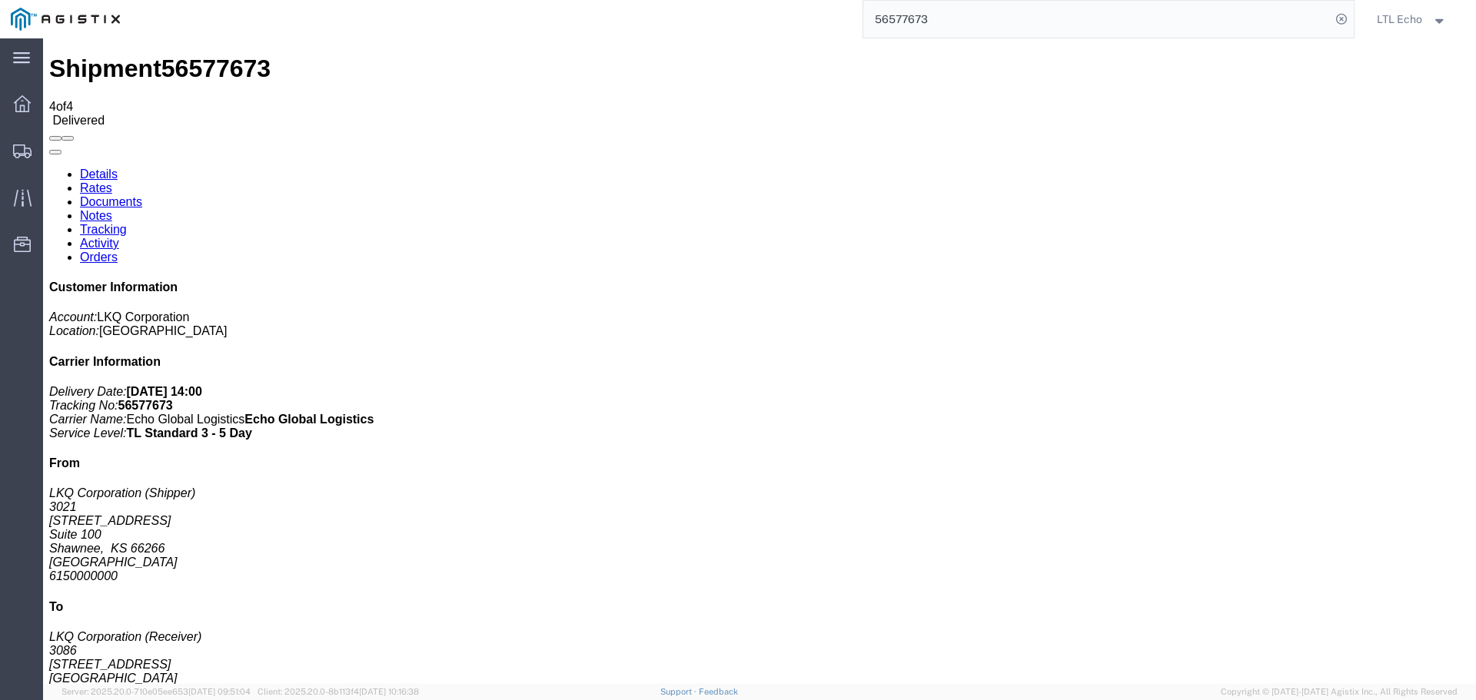
click at [907, 19] on input "56577673" at bounding box center [1096, 19] width 467 height 37
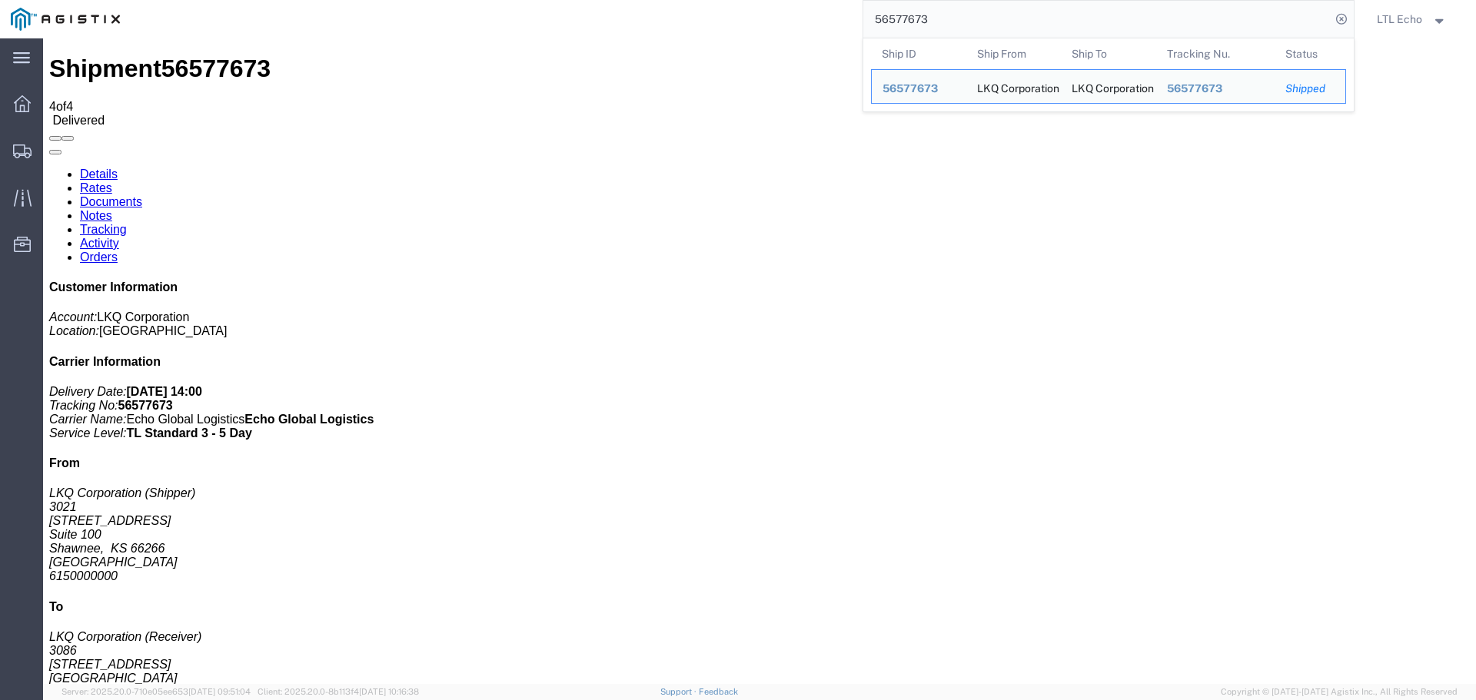
click at [907, 18] on input "56577673" at bounding box center [1096, 19] width 467 height 37
paste input "96452"
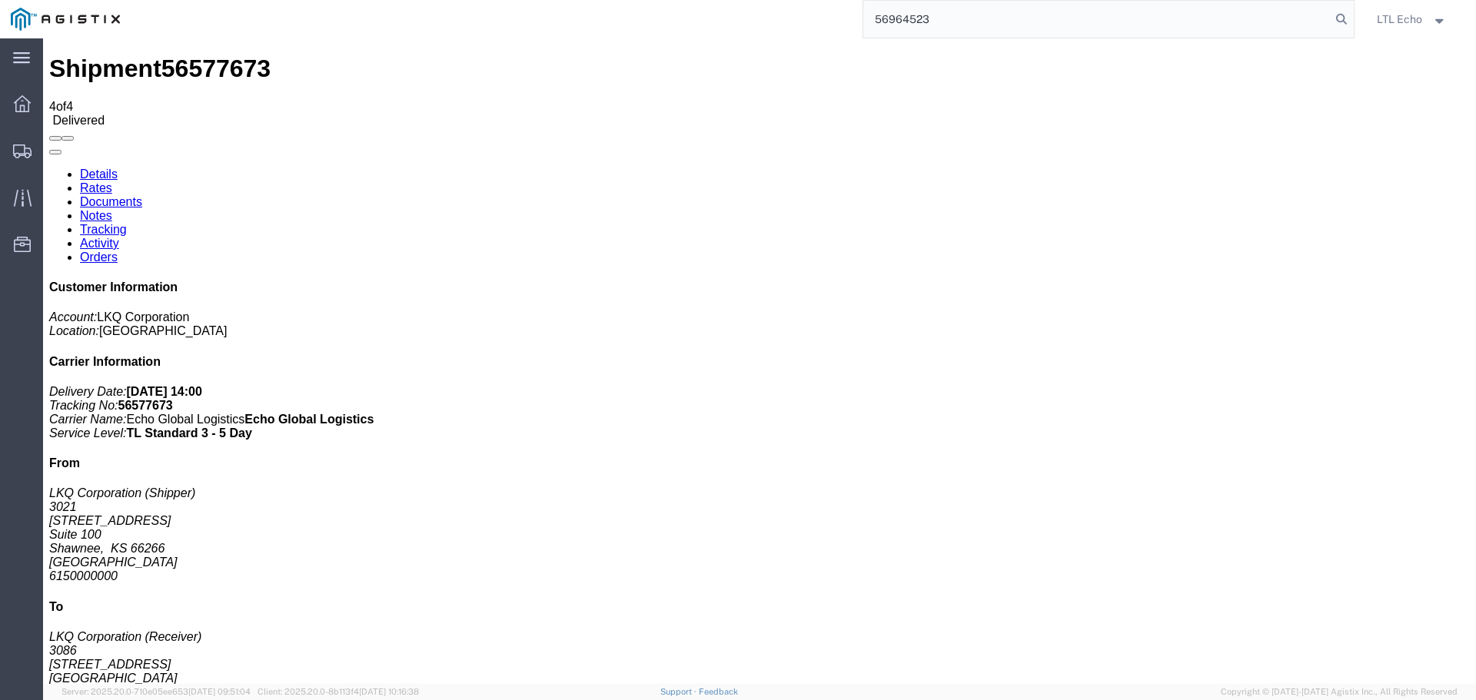
type input "56964523"
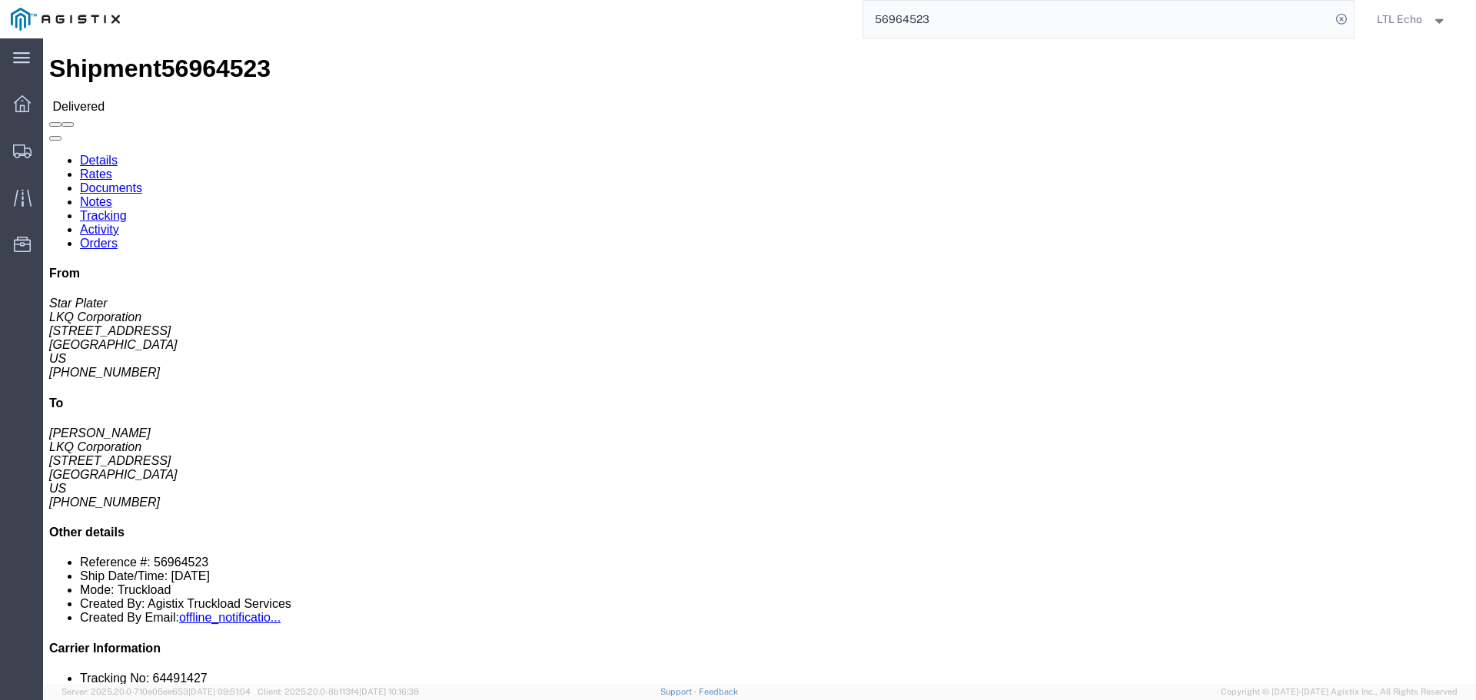
click link "Tracking"
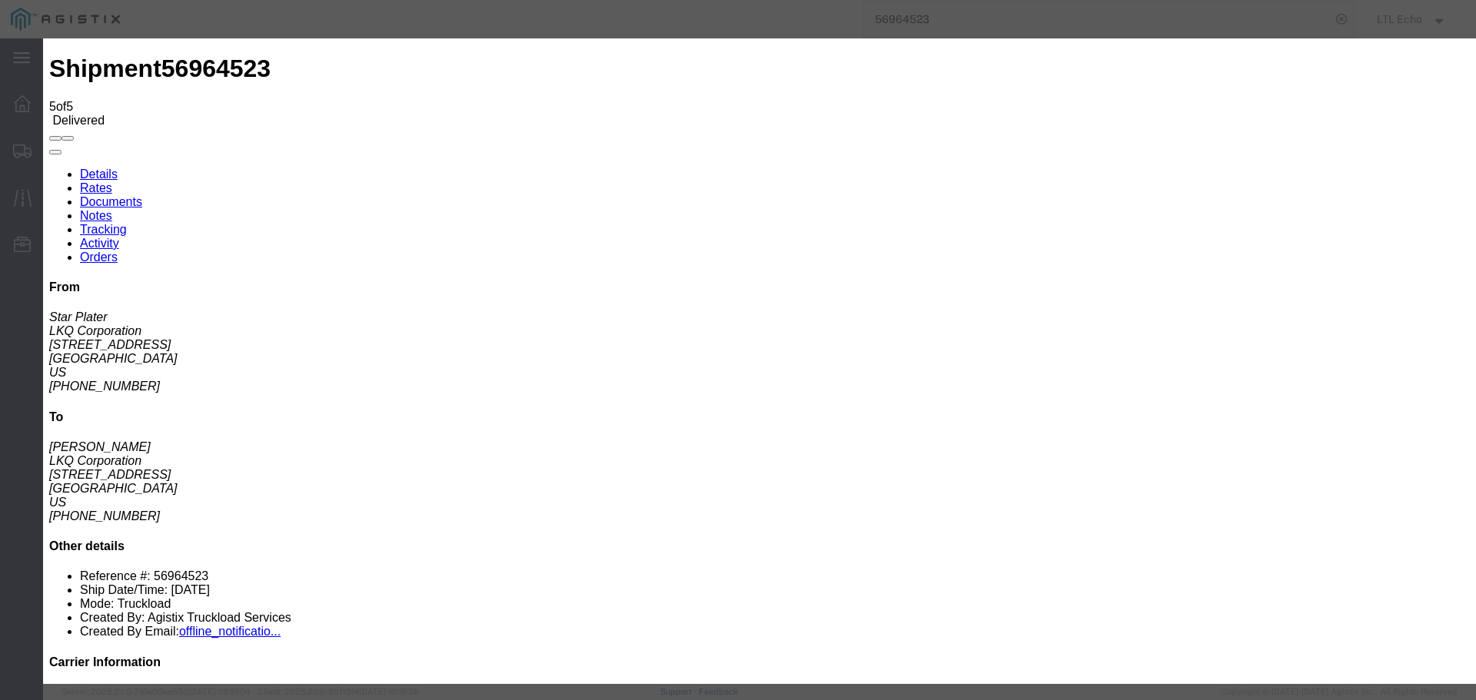
type input "[DATE]"
type input "2:00 PM"
select select "DELIVRED"
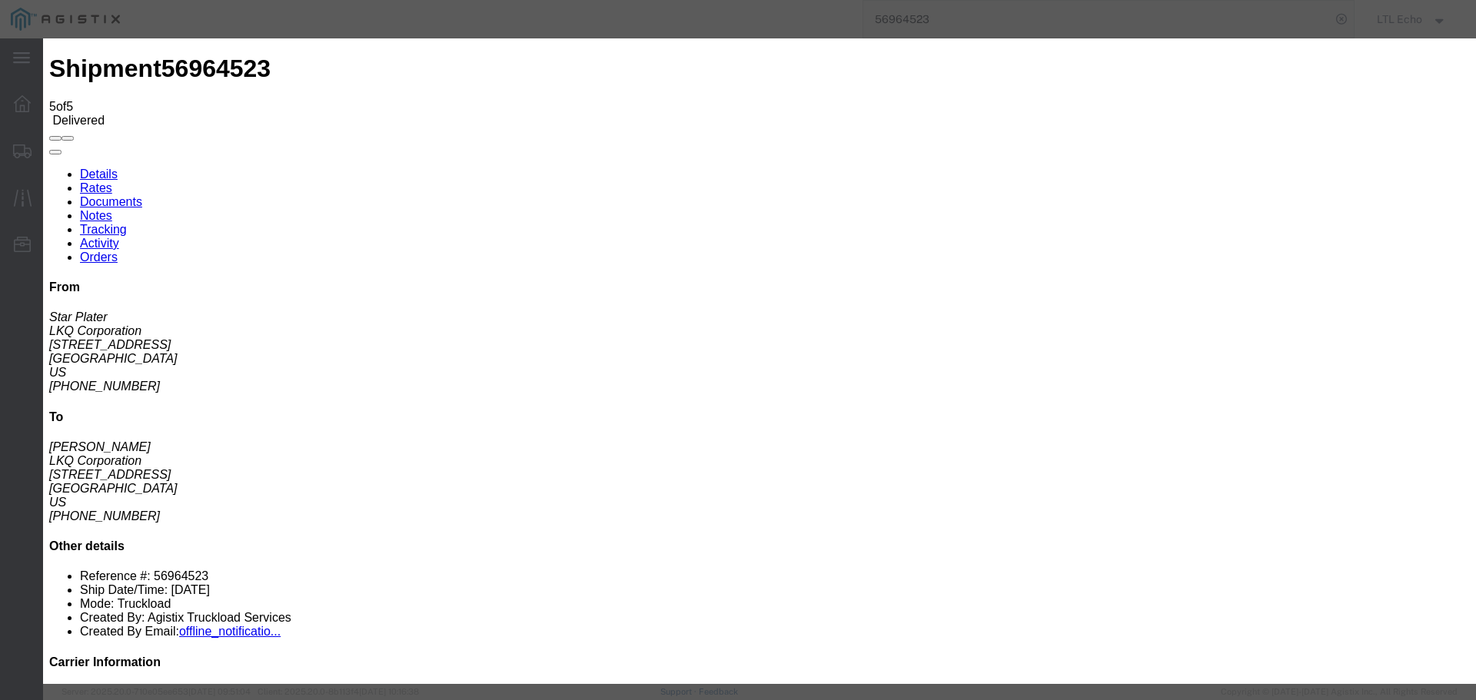
type input "[DATE]"
